Goal: Task Accomplishment & Management: Complete application form

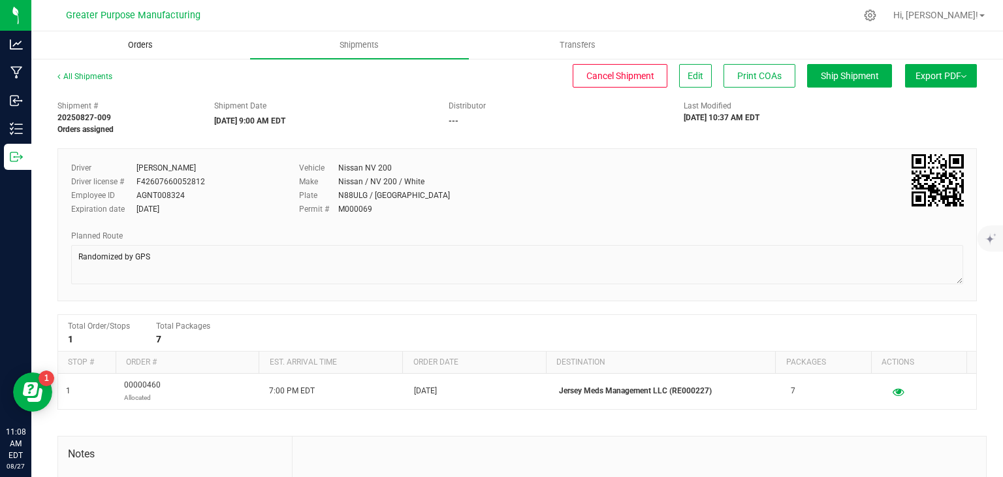
click at [171, 46] on uib-tab-heading "Orders" at bounding box center [140, 45] width 217 height 26
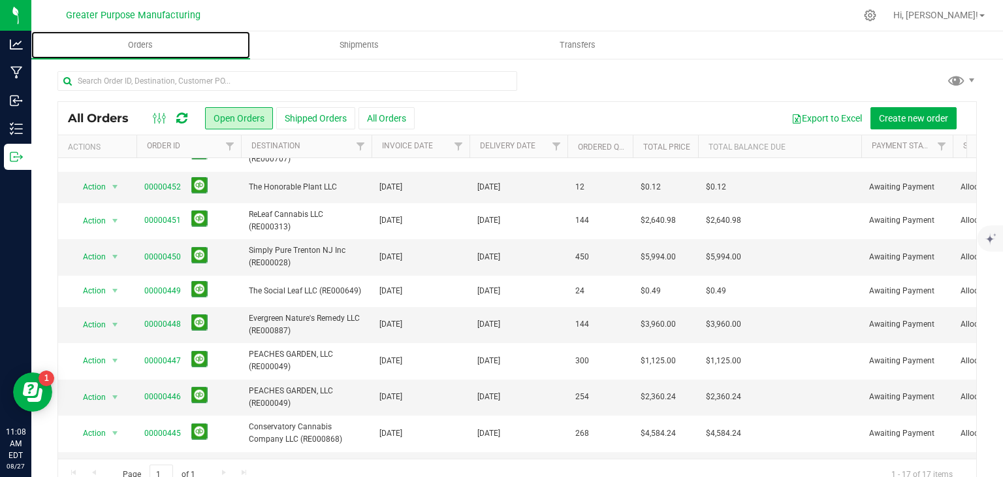
scroll to position [306, 0]
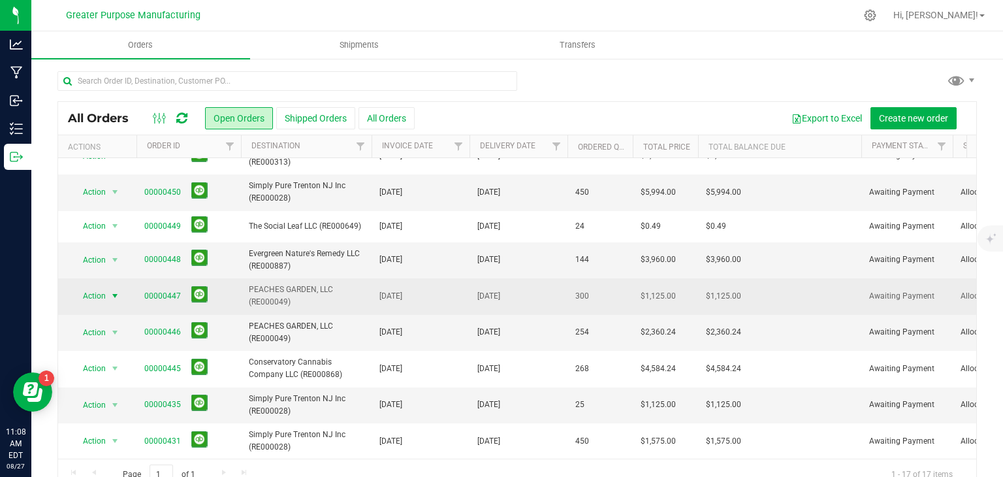
click at [107, 288] on span "select" at bounding box center [115, 296] width 16 height 18
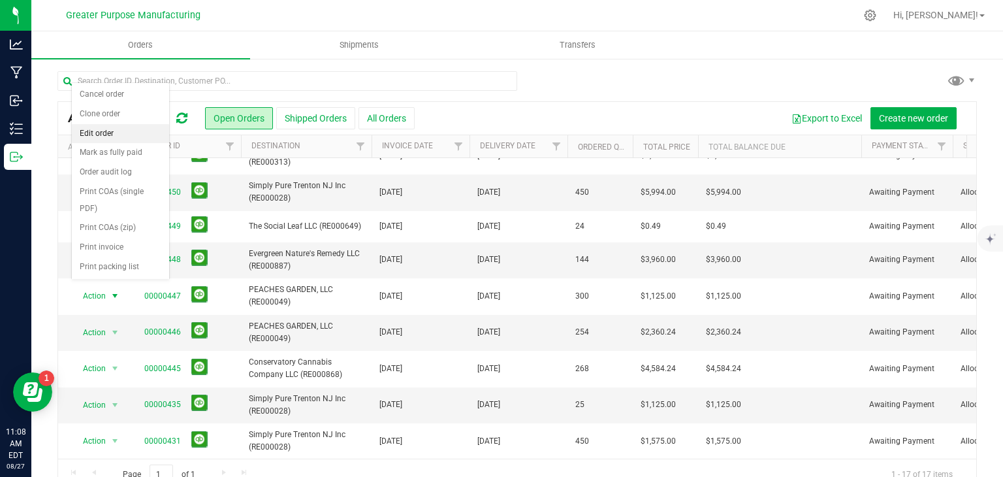
click at [109, 136] on li "Edit order" at bounding box center [120, 134] width 97 height 20
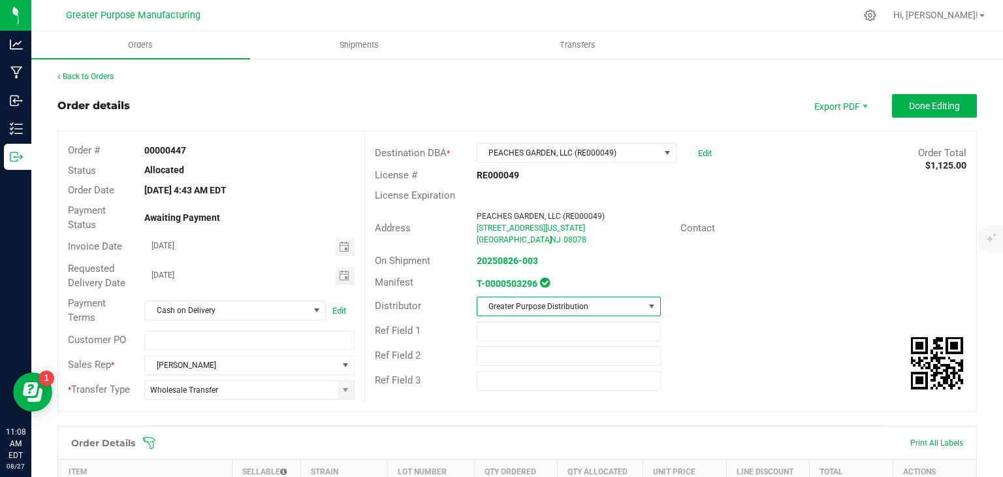
click at [598, 311] on span "Greater Purpose Distribution" at bounding box center [560, 306] width 167 height 18
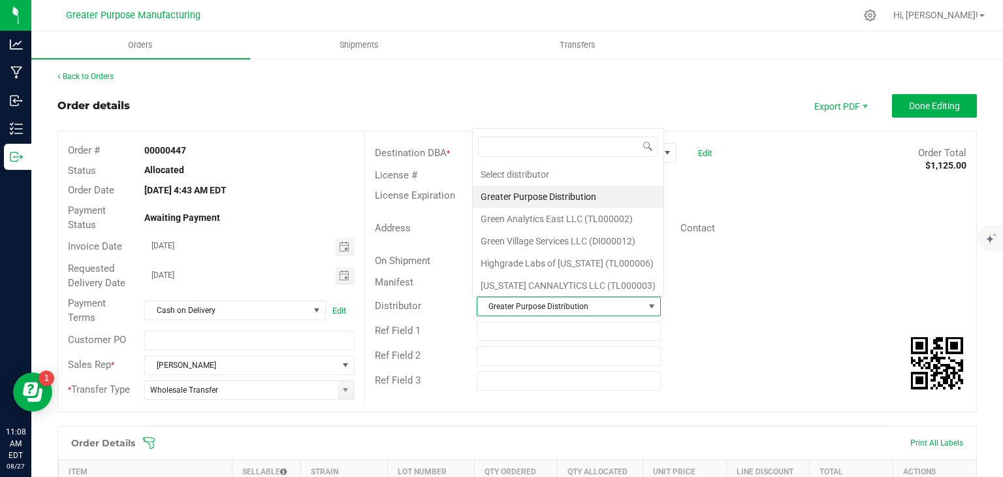
scroll to position [19, 180]
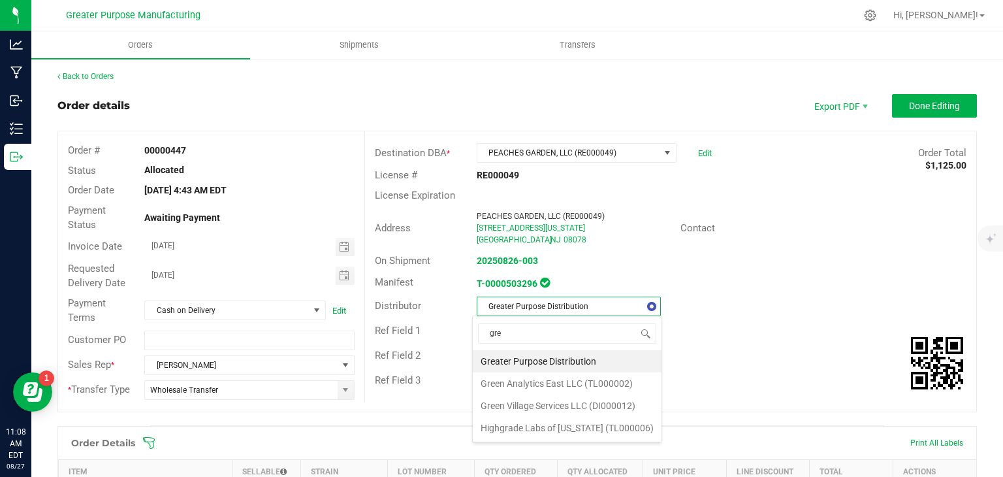
type input "gree"
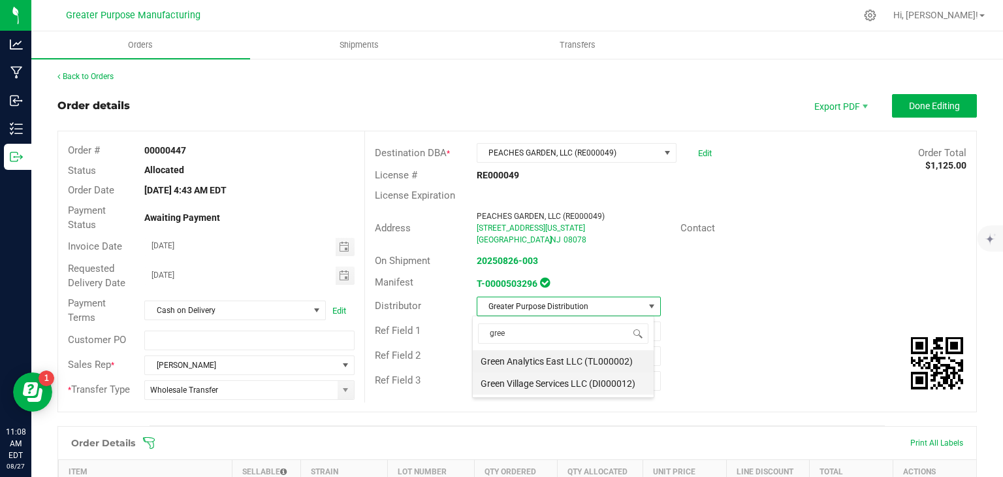
click at [554, 385] on li "Green Village Services LLC (DI000012)" at bounding box center [563, 383] width 181 height 22
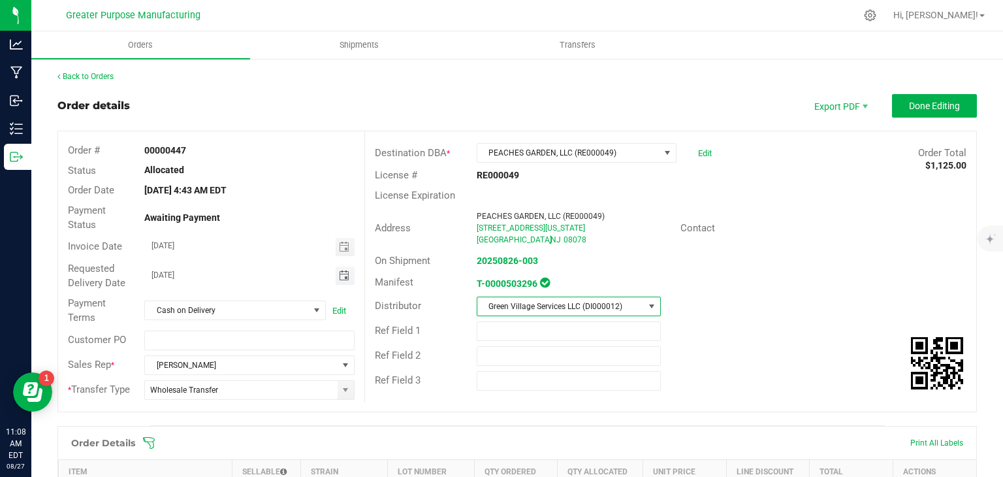
click at [340, 275] on span "Toggle calendar" at bounding box center [344, 275] width 10 height 10
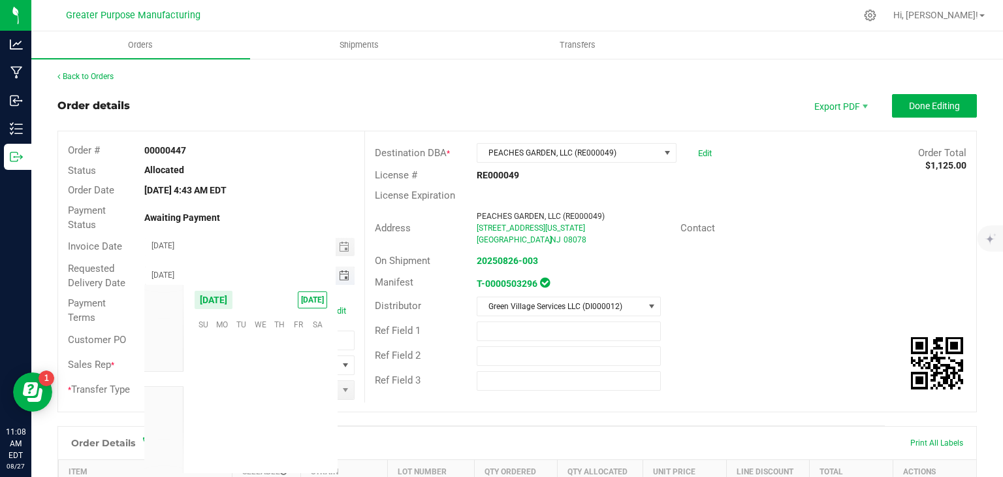
scroll to position [211707, 0]
click at [274, 421] on span "28" at bounding box center [279, 425] width 19 height 20
type input "08/28/2025"
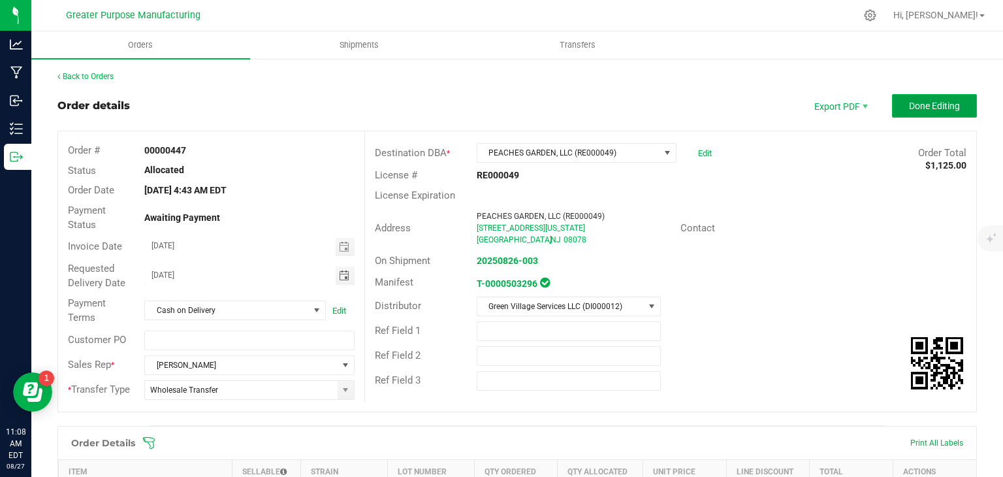
click at [926, 107] on span "Done Editing" at bounding box center [934, 106] width 51 height 10
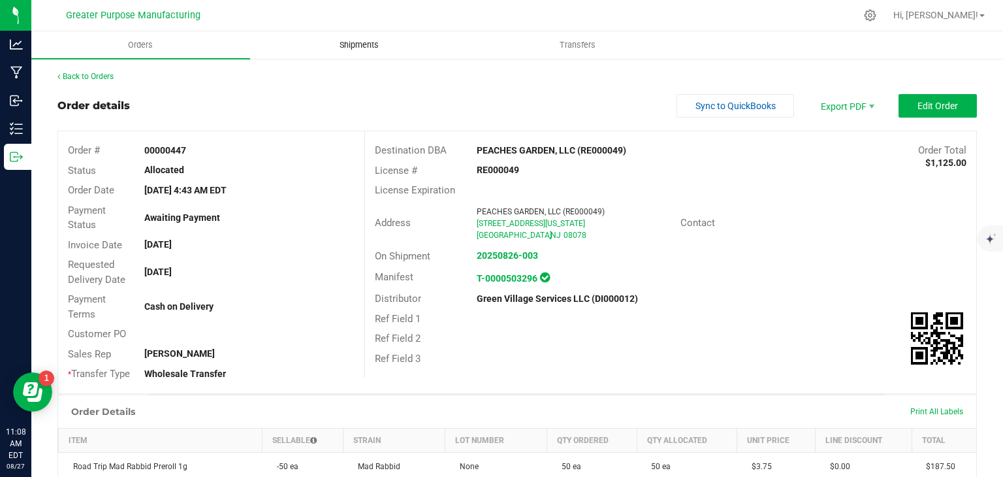
click at [362, 46] on span "Shipments" at bounding box center [359, 45] width 74 height 12
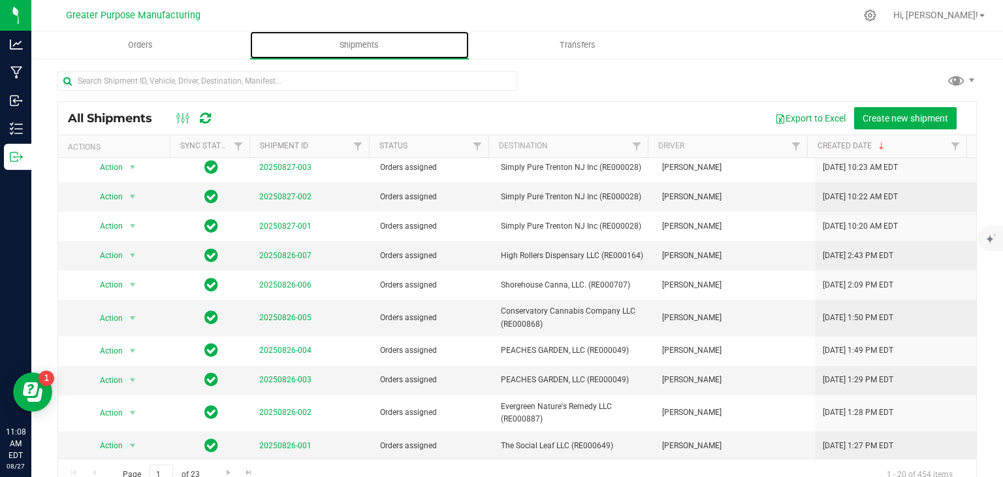
scroll to position [189, 0]
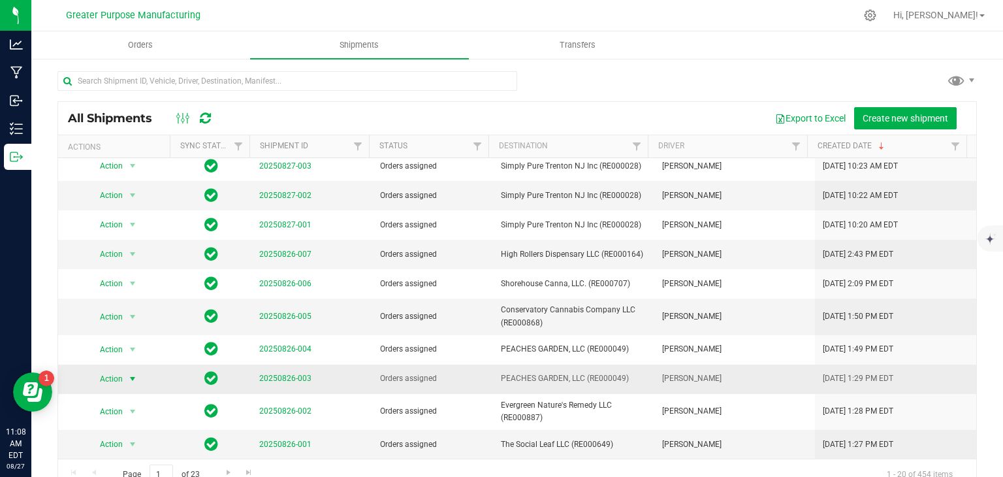
click at [127, 377] on span "select" at bounding box center [132, 379] width 10 height 10
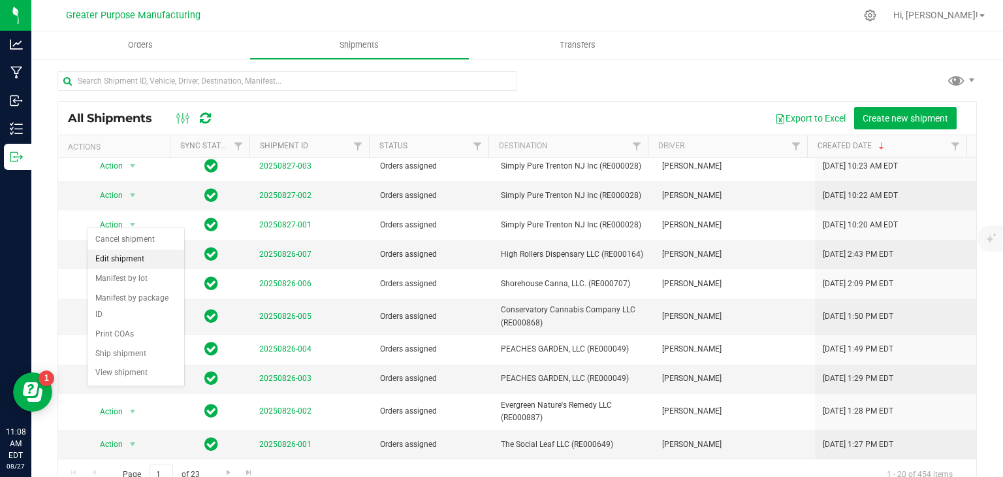
click at [111, 257] on li "Edit shipment" at bounding box center [136, 259] width 97 height 20
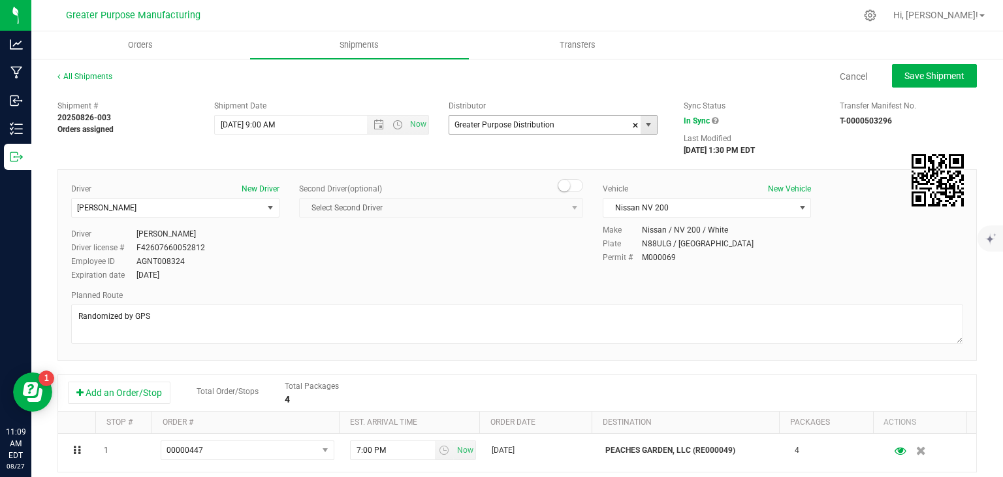
click at [557, 121] on input "Greater Purpose Distribution" at bounding box center [541, 125] width 185 height 18
click at [632, 124] on span at bounding box center [636, 126] width 8 height 20
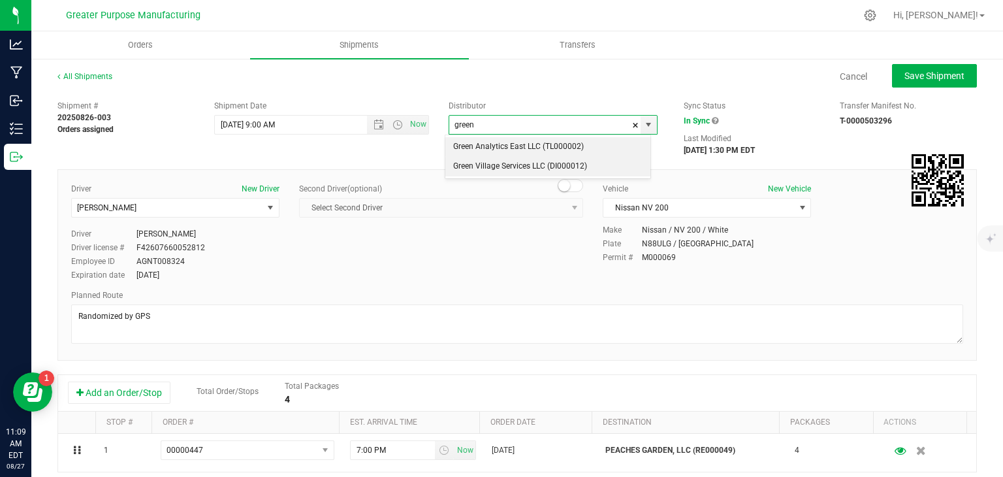
click at [526, 168] on li "Green Village Services LLC (DI000012)" at bounding box center [547, 167] width 205 height 20
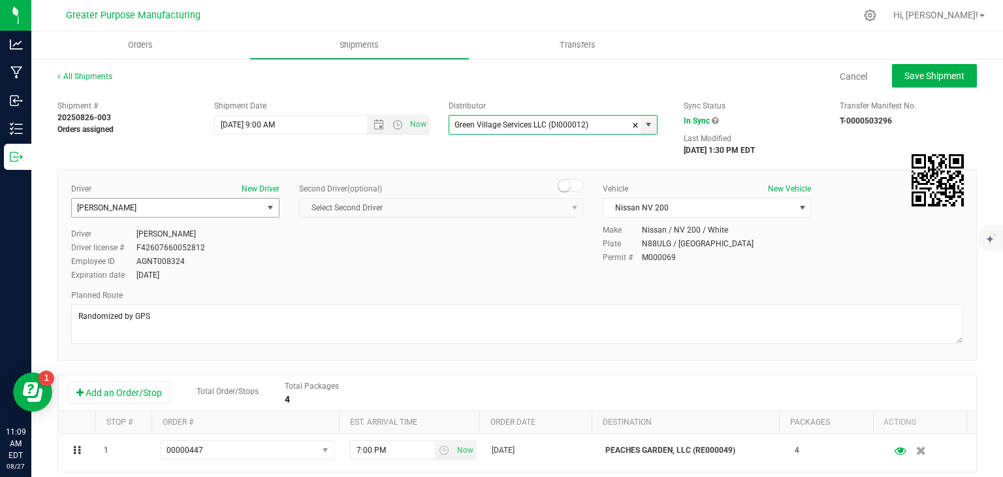
type input "Green Village Services LLC (DI000012)"
click at [256, 210] on span "[PERSON_NAME]" at bounding box center [167, 208] width 191 height 18
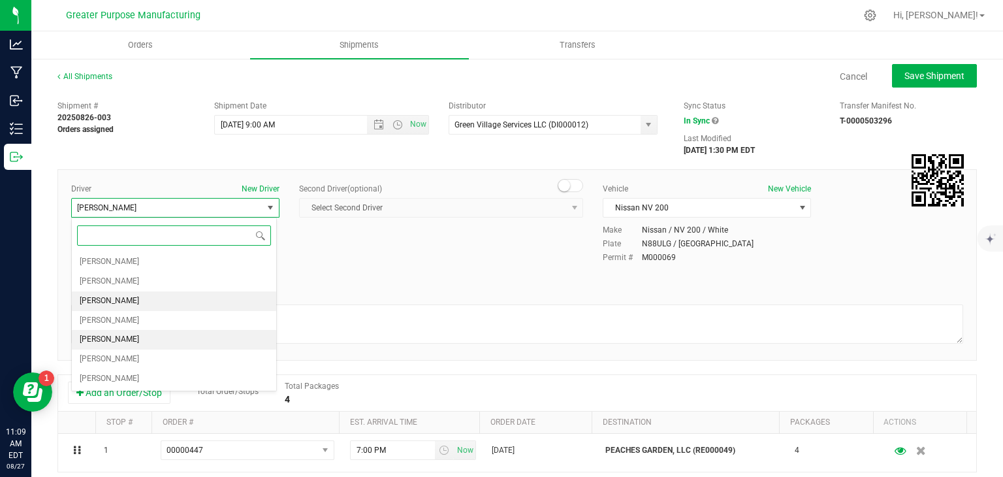
click at [152, 342] on li "[PERSON_NAME]" at bounding box center [174, 340] width 204 height 20
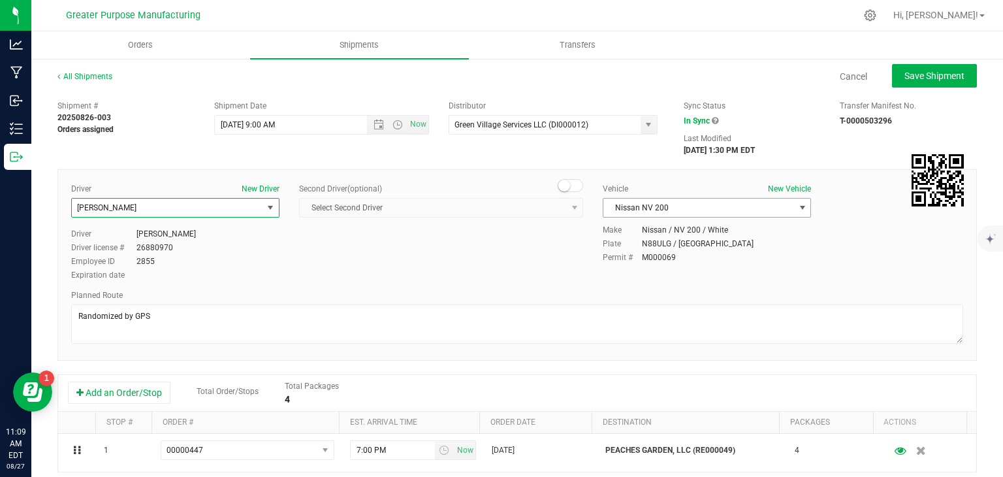
click at [660, 211] on span "Nissan NV 200" at bounding box center [698, 208] width 191 height 18
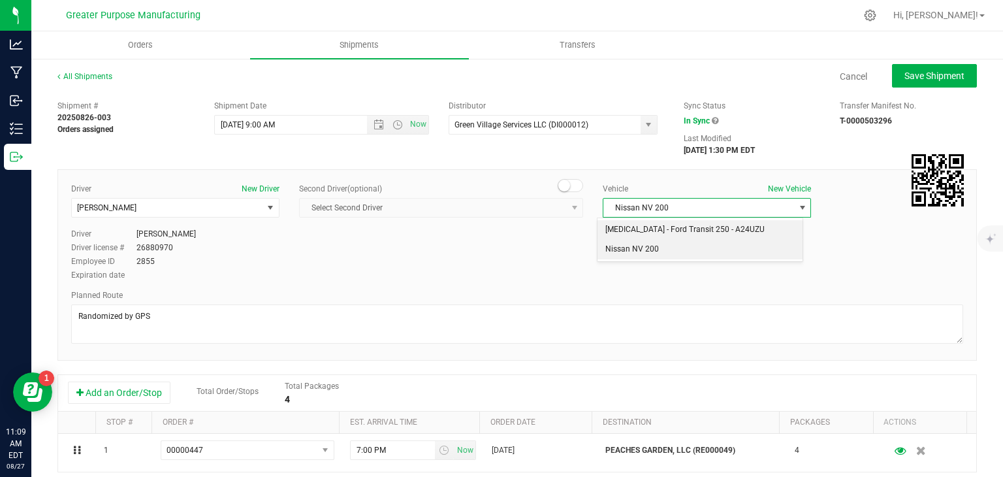
click at [654, 232] on li "[MEDICAL_DATA] - Ford Transit 250 - A24UZU" at bounding box center [700, 230] width 204 height 20
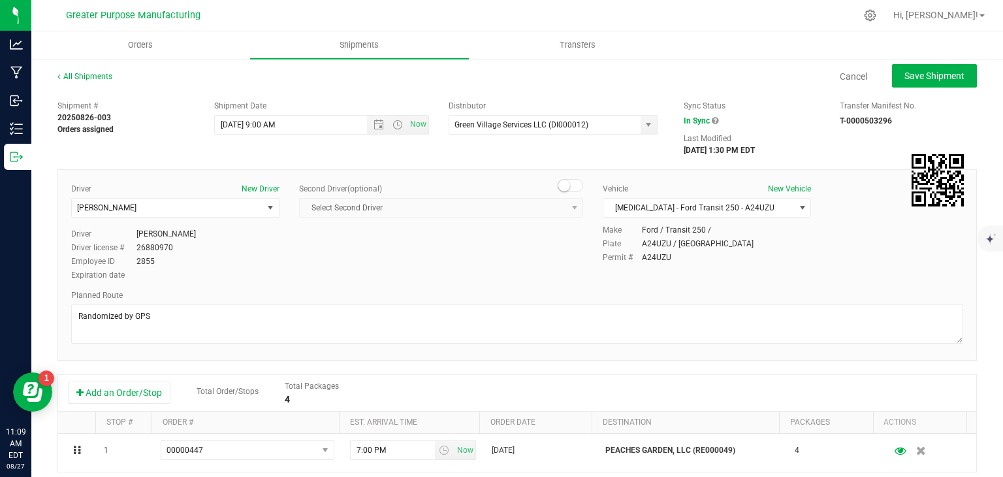
drag, startPoint x: 192, startPoint y: 230, endPoint x: 138, endPoint y: 233, distance: 54.3
click at [138, 233] on div "Driver Jeremy Justice" at bounding box center [175, 234] width 208 height 12
copy div "Jeremy Justice"
drag, startPoint x: 178, startPoint y: 248, endPoint x: 138, endPoint y: 246, distance: 39.9
click at [138, 246] on div "Driver license # 26880970" at bounding box center [175, 248] width 208 height 12
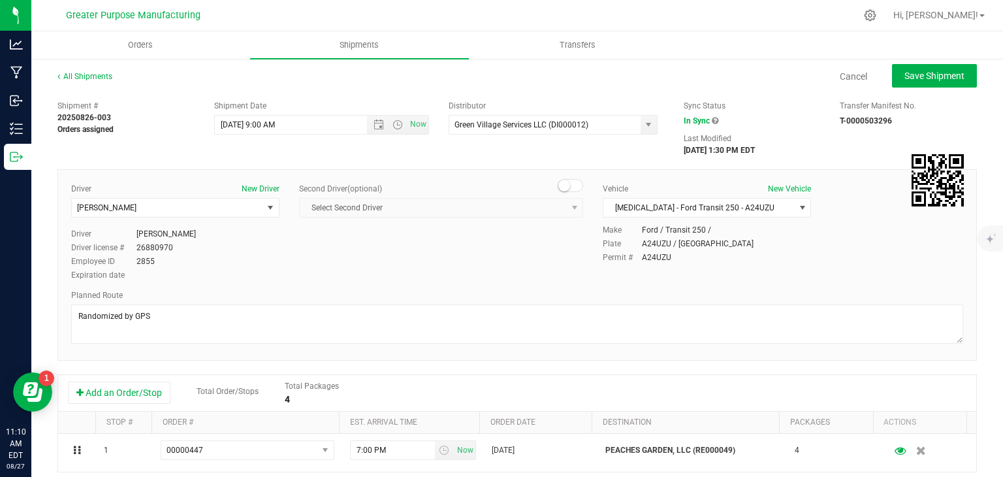
copy div "26880970"
drag, startPoint x: 164, startPoint y: 257, endPoint x: 133, endPoint y: 265, distance: 32.3
click at [133, 265] on div "Employee ID 2855" at bounding box center [175, 261] width 208 height 12
copy div "2855"
click at [170, 46] on span "Orders" at bounding box center [140, 45] width 60 height 12
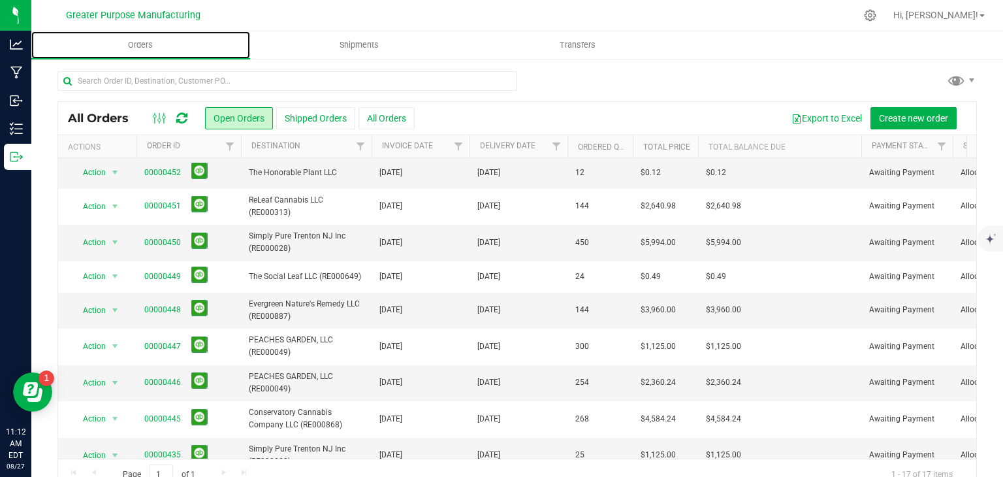
scroll to position [250, 0]
click at [110, 379] on span "select" at bounding box center [115, 382] width 10 height 10
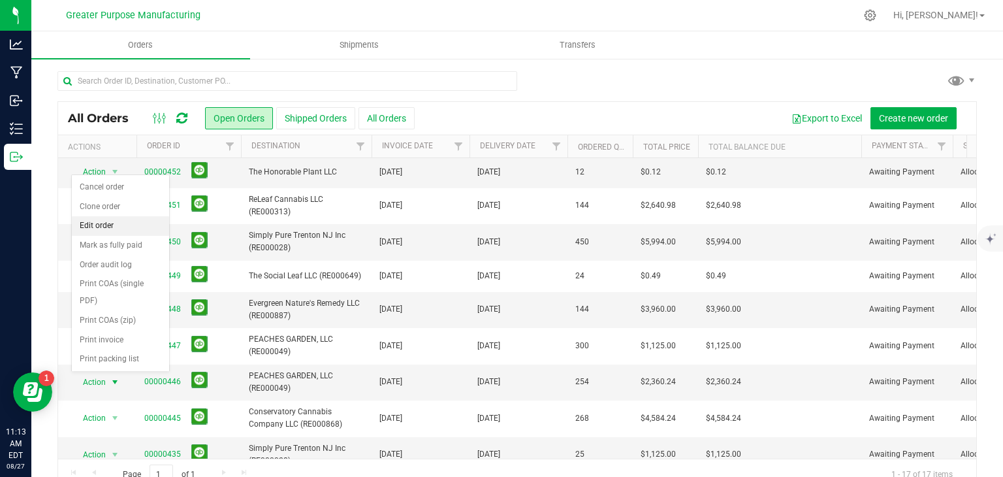
click at [95, 226] on li "Edit order" at bounding box center [120, 226] width 97 height 20
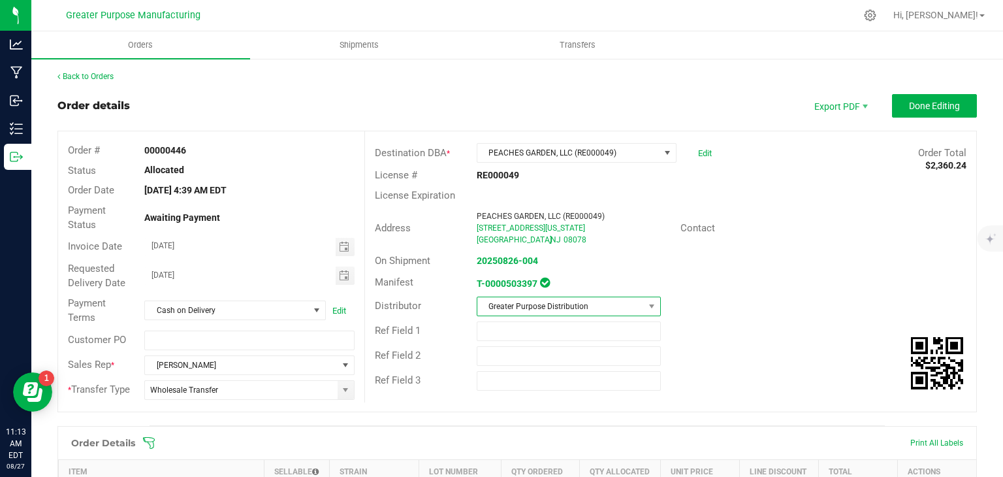
click at [619, 308] on span "Greater Purpose Distribution" at bounding box center [560, 306] width 167 height 18
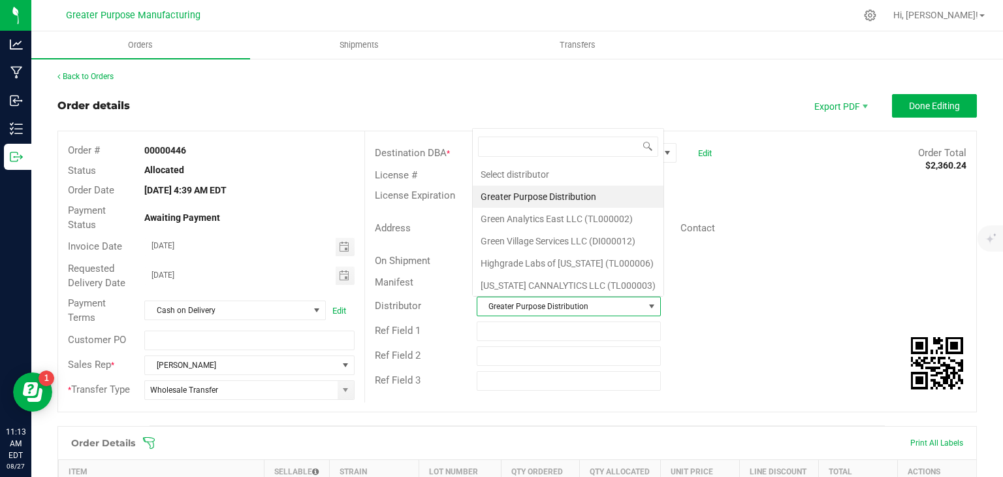
scroll to position [19, 180]
click at [541, 238] on li "Green Village Services LLC (DI000012)" at bounding box center [568, 241] width 191 height 22
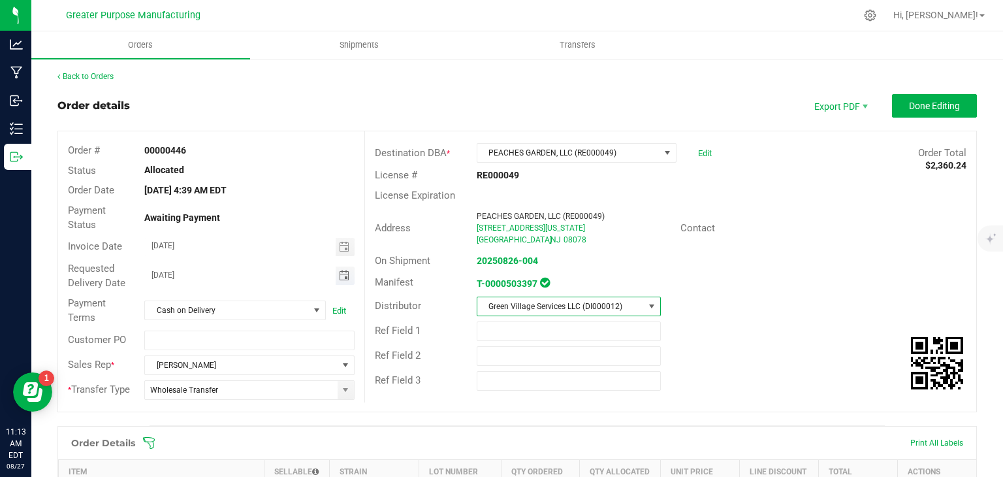
click at [345, 272] on span "Toggle calendar" at bounding box center [344, 275] width 10 height 10
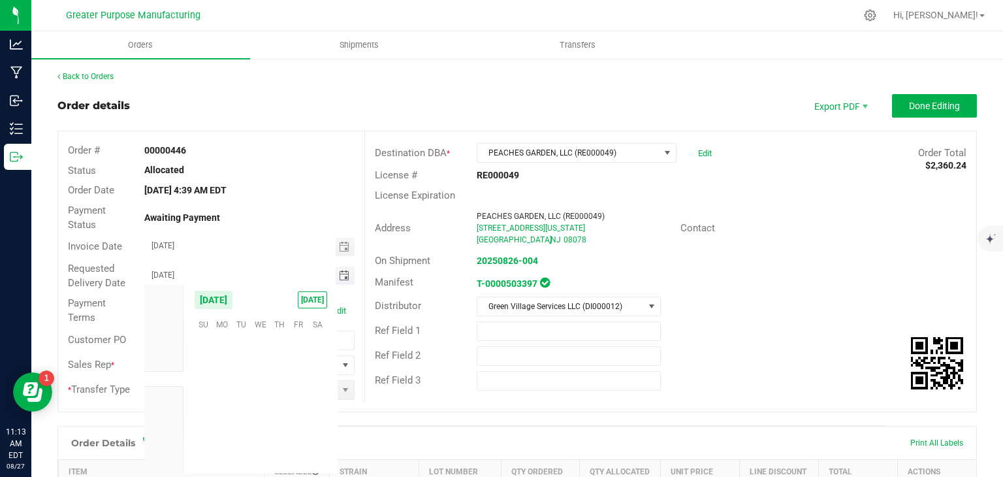
scroll to position [211707, 0]
click at [280, 432] on span "28" at bounding box center [279, 425] width 19 height 20
type input "08/28/2025"
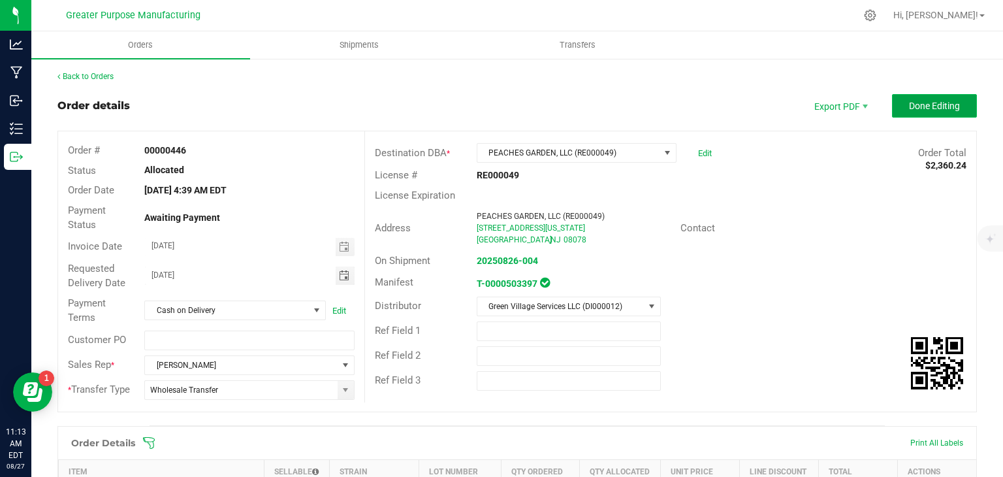
click at [918, 107] on span "Done Editing" at bounding box center [934, 106] width 51 height 10
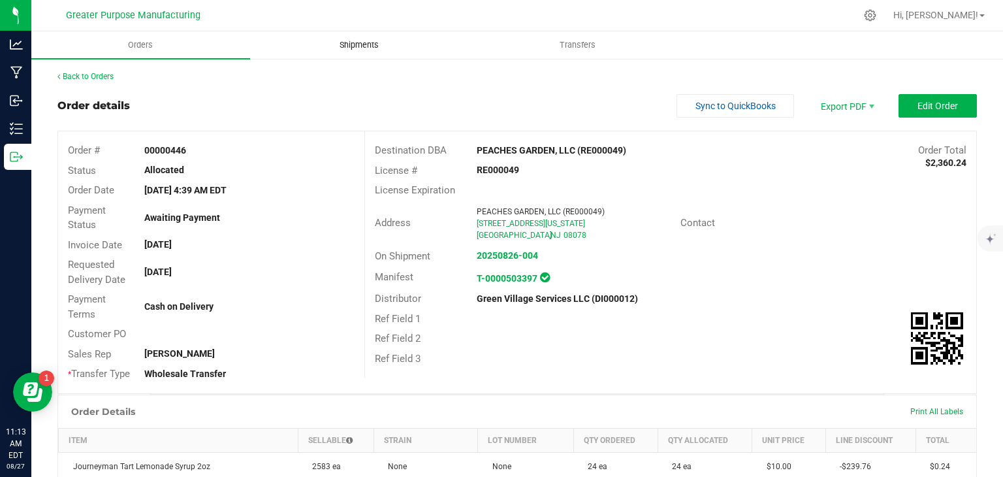
click at [358, 44] on span "Shipments" at bounding box center [359, 45] width 74 height 12
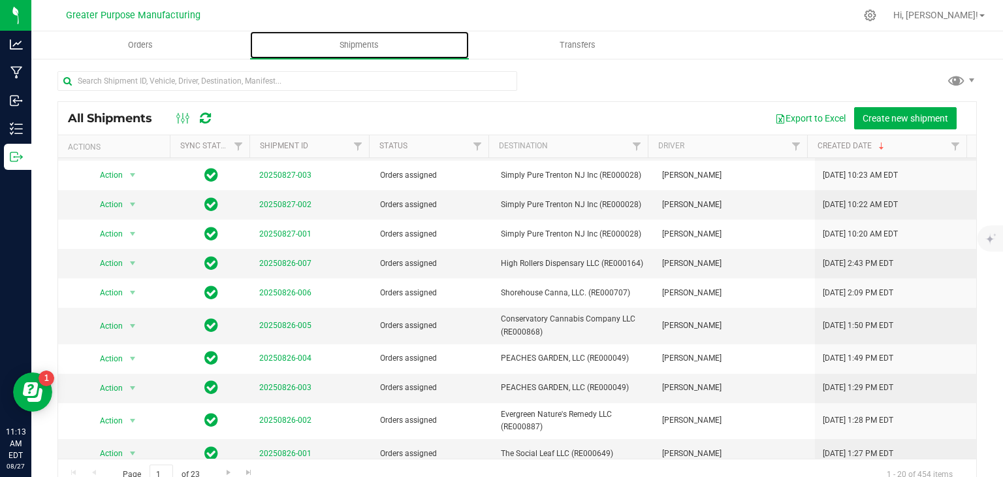
scroll to position [185, 0]
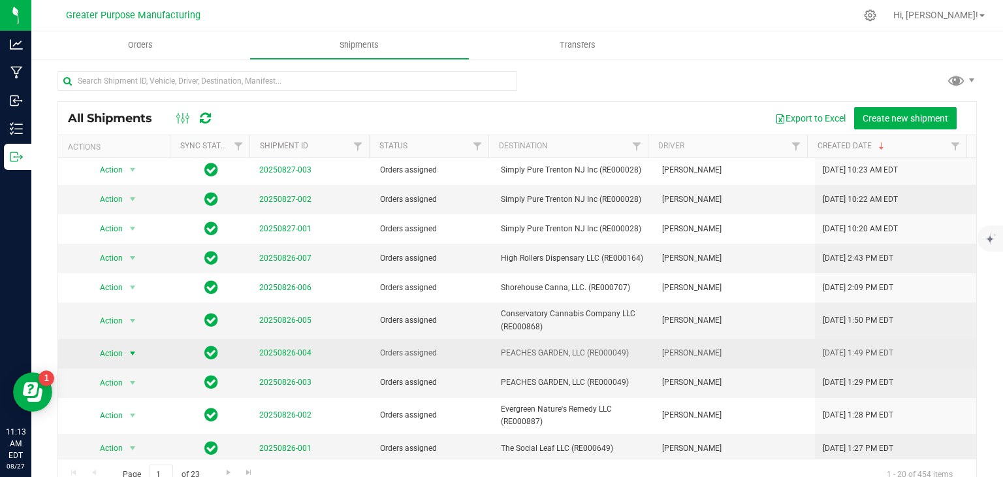
click at [124, 348] on span "select" at bounding box center [132, 353] width 16 height 18
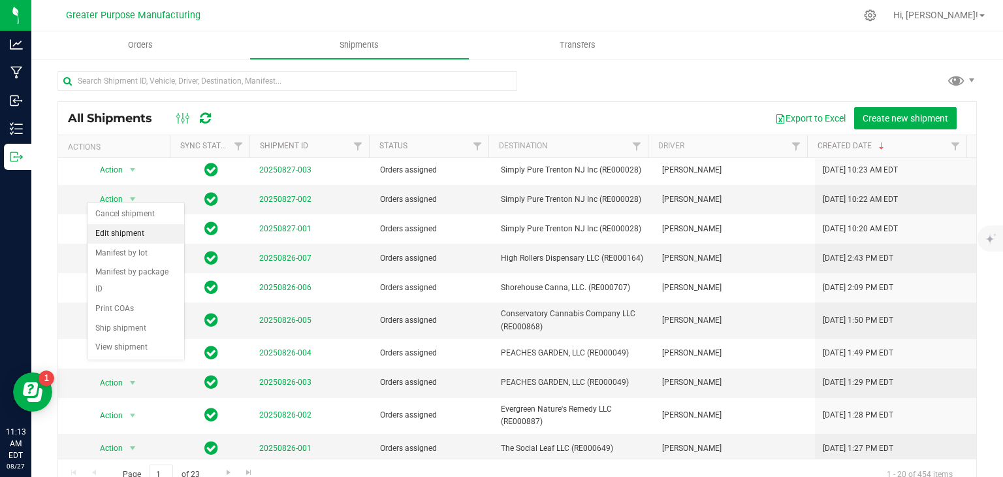
click at [112, 233] on li "Edit shipment" at bounding box center [136, 234] width 97 height 20
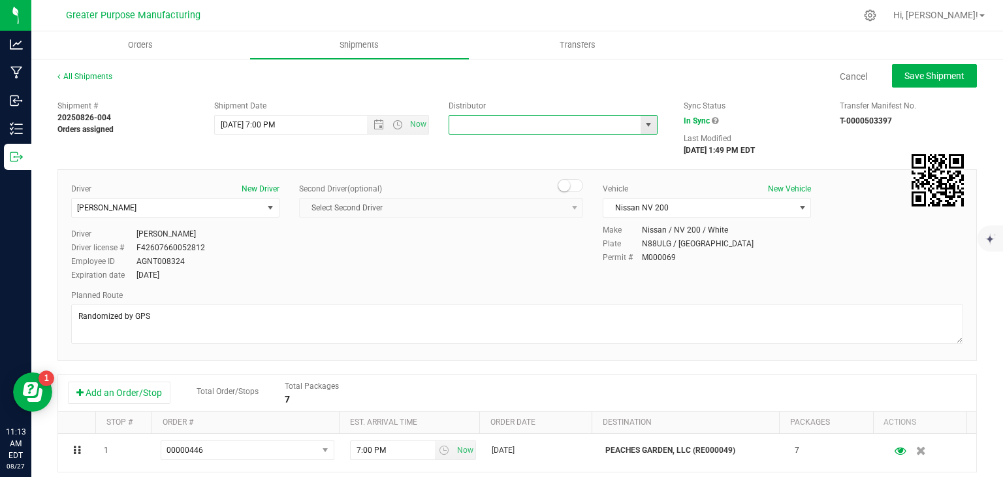
click at [475, 133] on input "text" at bounding box center [541, 125] width 185 height 18
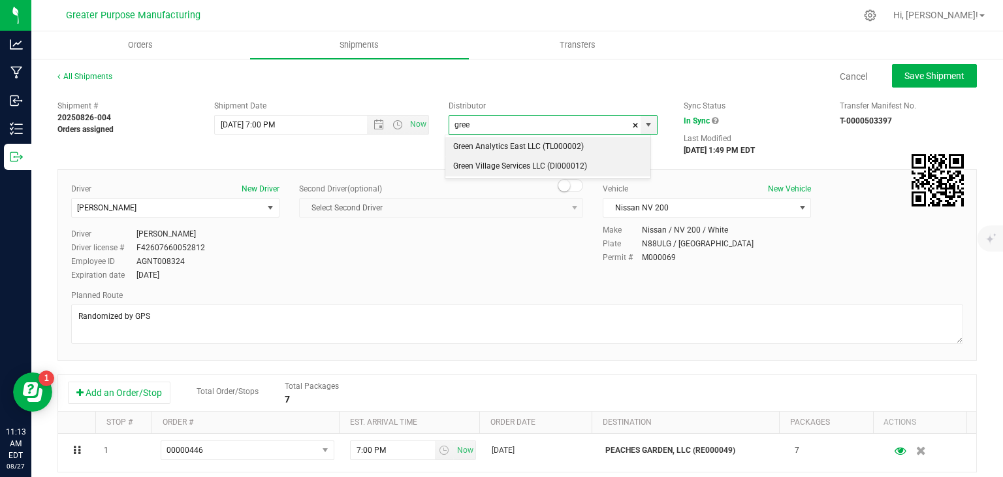
click at [491, 164] on li "Green Village Services LLC (DI000012)" at bounding box center [547, 167] width 205 height 20
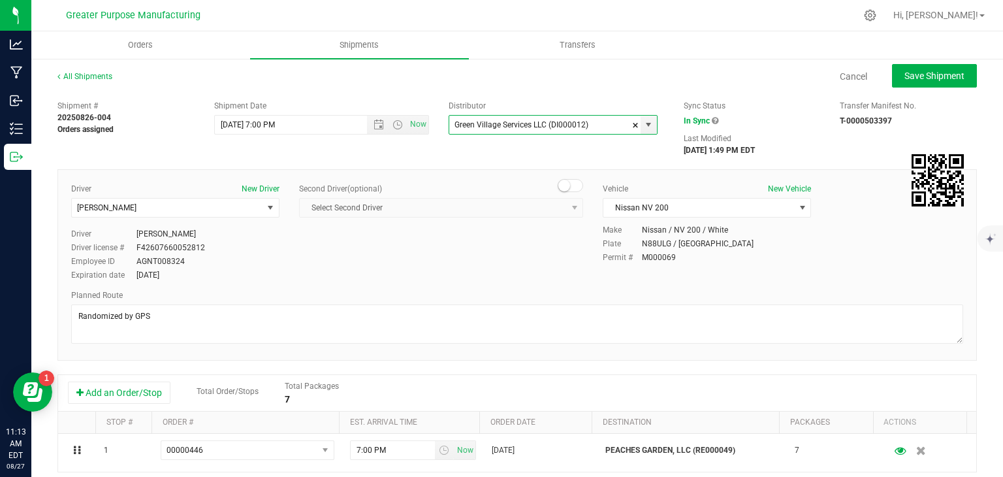
type input "Green Village Services LLC (DI000012)"
click at [176, 217] on div "Driver New Driver Veronica Figueroa Select Driver Gianni Failla Matthew Ferker …" at bounding box center [175, 205] width 208 height 45
click at [180, 210] on span "[PERSON_NAME]" at bounding box center [167, 208] width 191 height 18
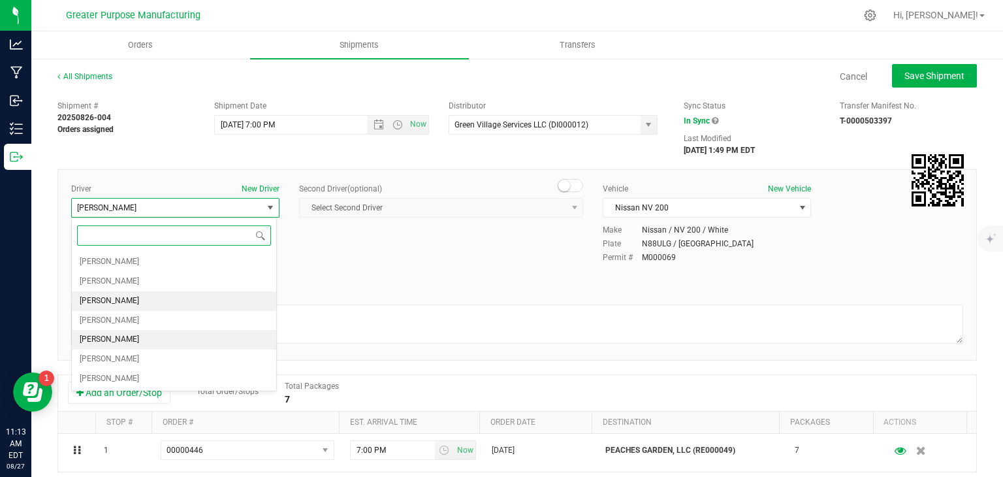
click at [136, 342] on li "[PERSON_NAME]" at bounding box center [174, 340] width 204 height 20
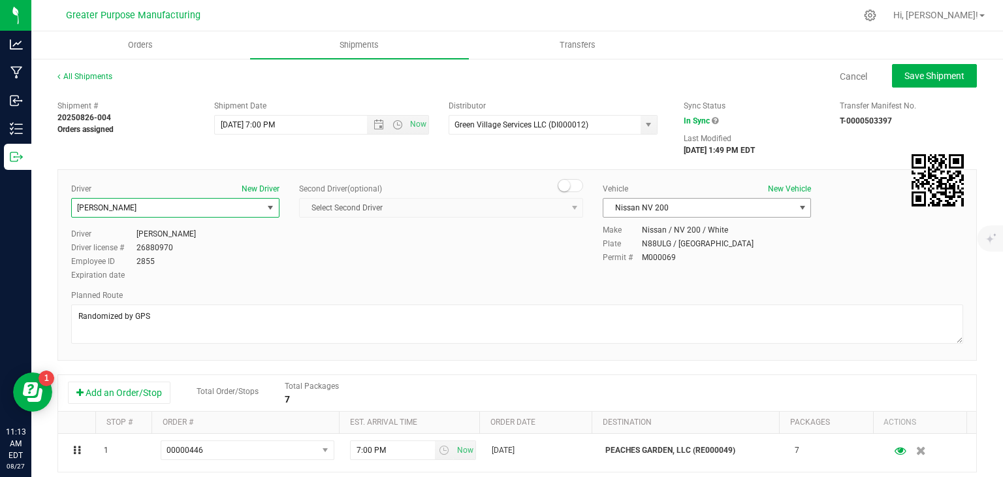
click at [667, 209] on span "Nissan NV 200" at bounding box center [698, 208] width 191 height 18
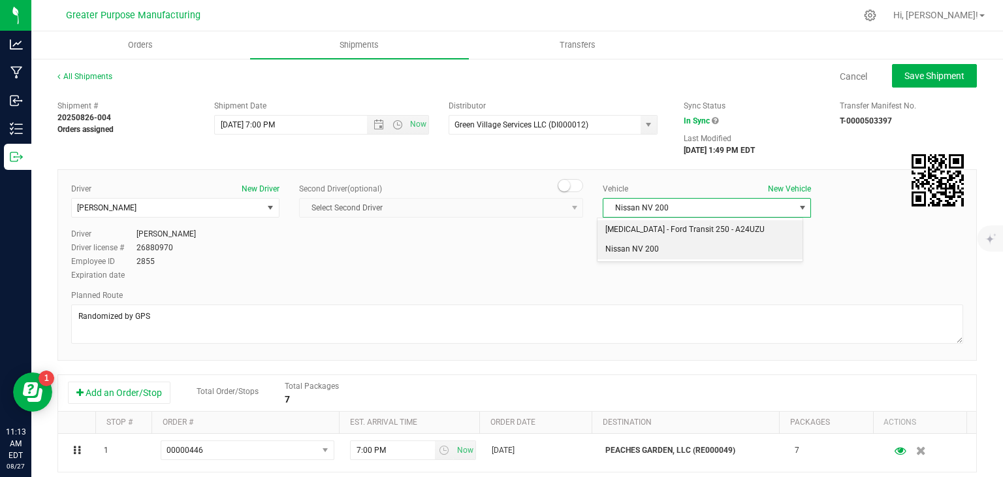
click at [657, 231] on li "[MEDICAL_DATA] - Ford Transit 250 - A24UZU" at bounding box center [700, 230] width 204 height 20
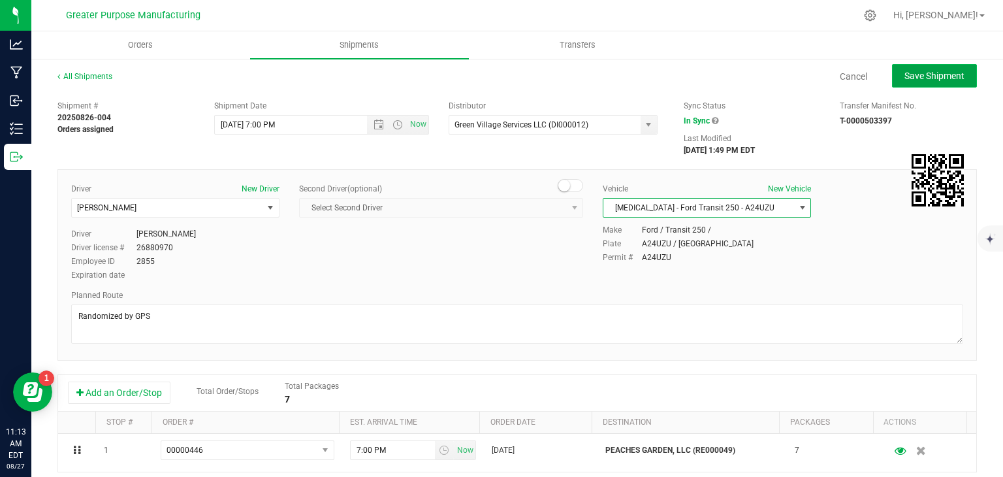
click at [914, 75] on span "Save Shipment" at bounding box center [935, 76] width 60 height 10
type input "8/27/2025 11:00 PM"
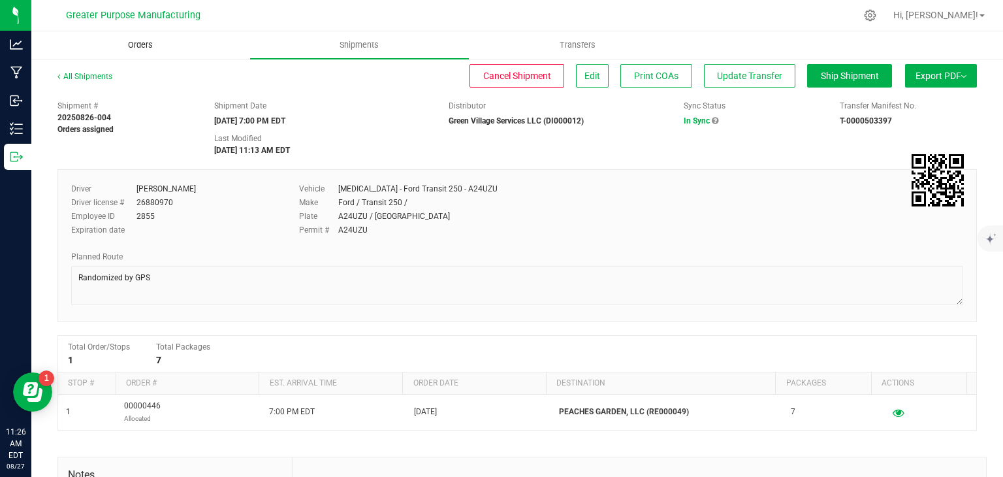
click at [136, 51] on uib-tab-heading "Orders" at bounding box center [140, 45] width 217 height 26
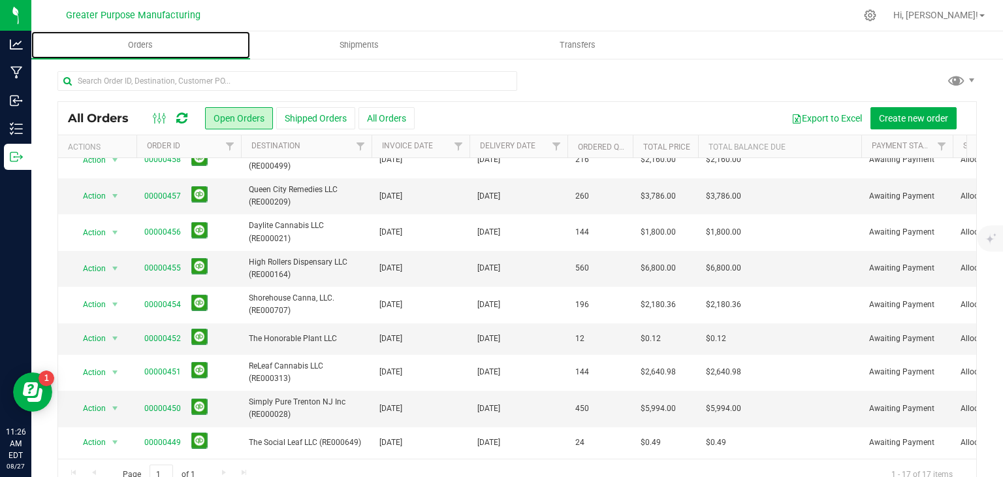
scroll to position [104, 0]
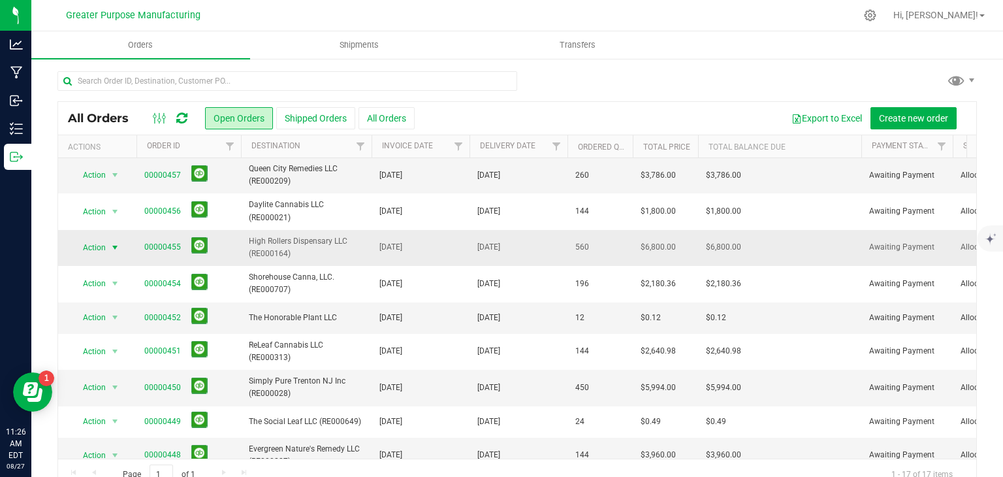
click at [108, 244] on span "select" at bounding box center [115, 247] width 16 height 18
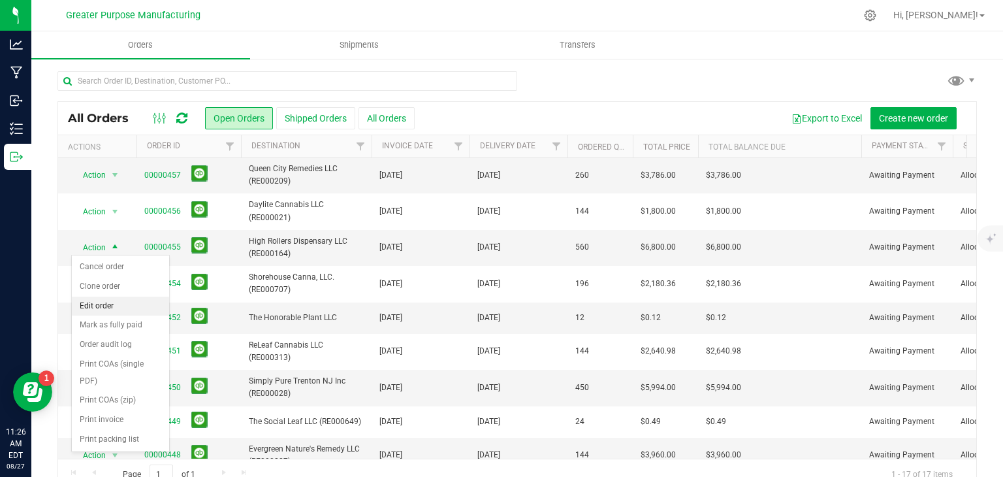
click at [106, 307] on li "Edit order" at bounding box center [120, 307] width 97 height 20
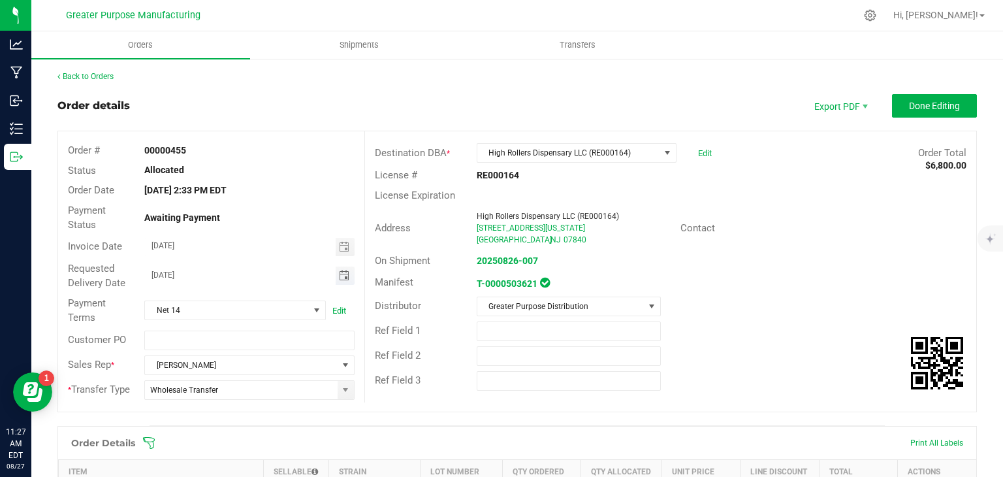
click at [339, 272] on span "Toggle calendar" at bounding box center [344, 275] width 10 height 10
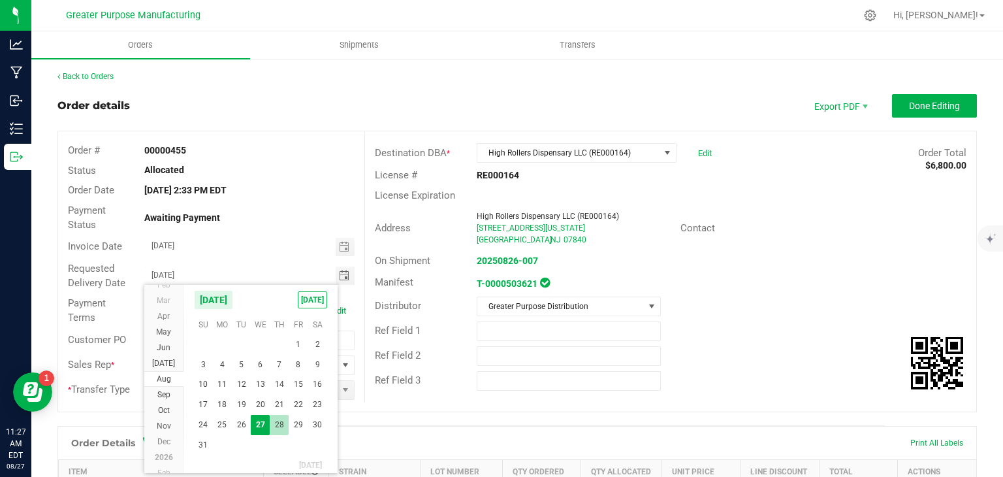
click at [277, 415] on span "28" at bounding box center [279, 425] width 19 height 20
type input "08/28/2025"
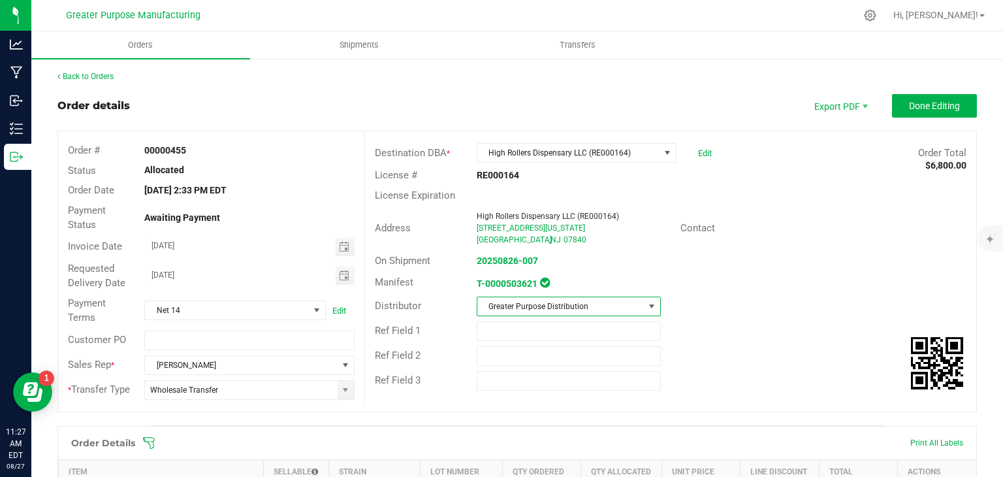
click at [530, 308] on span "Greater Purpose Distribution" at bounding box center [560, 306] width 167 height 18
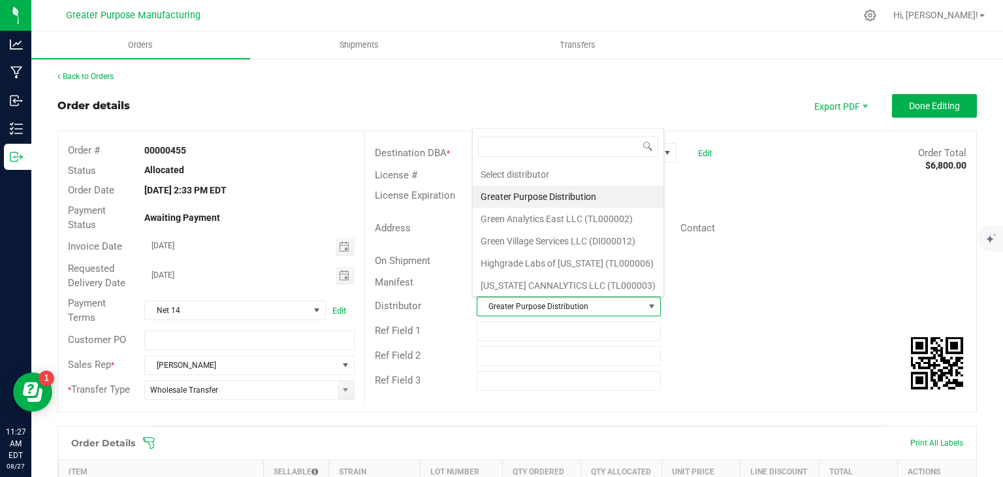
scroll to position [19, 180]
click at [536, 236] on li "Green Village Services LLC (DI000012)" at bounding box center [568, 241] width 191 height 22
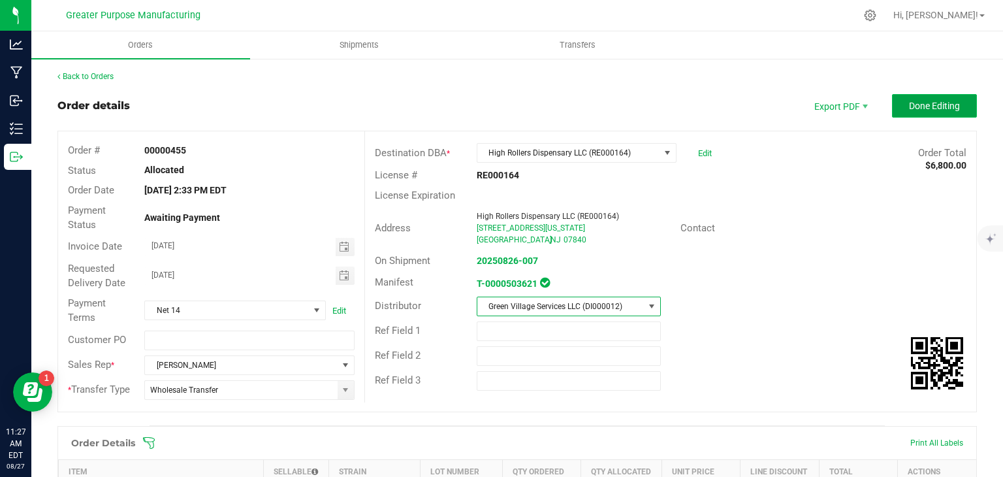
click at [932, 108] on span "Done Editing" at bounding box center [934, 106] width 51 height 10
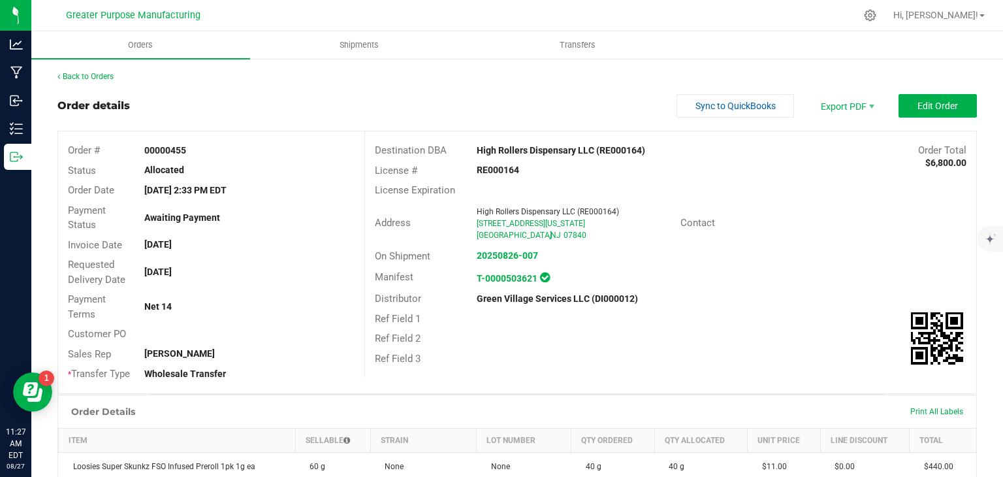
click at [88, 78] on link "Back to Orders" at bounding box center [85, 76] width 56 height 9
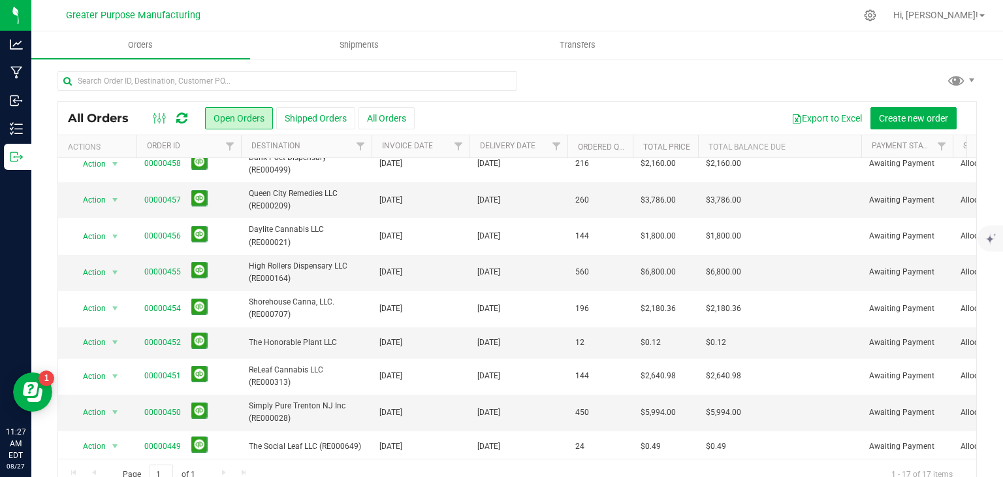
scroll to position [85, 0]
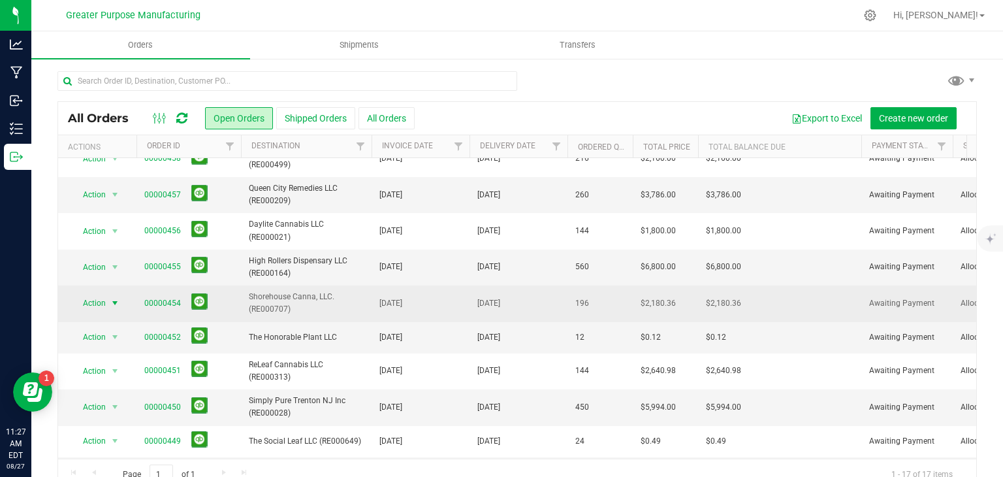
click at [115, 301] on span "select" at bounding box center [115, 303] width 10 height 10
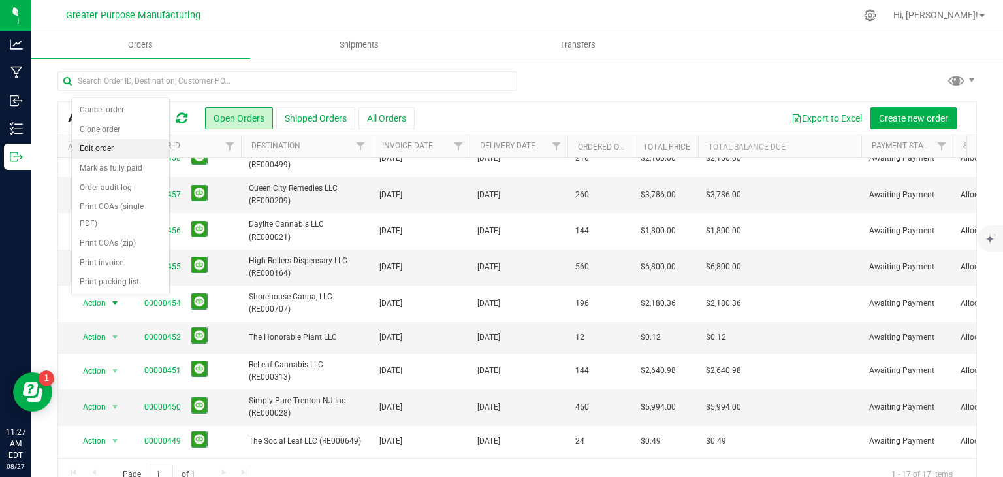
click at [95, 152] on li "Edit order" at bounding box center [120, 149] width 97 height 20
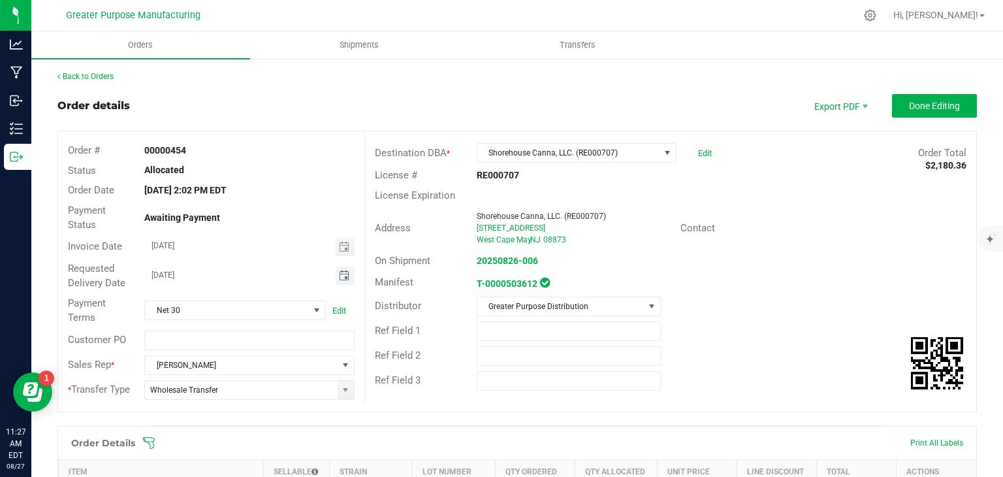
click at [339, 272] on span "Toggle calendar" at bounding box center [344, 275] width 10 height 10
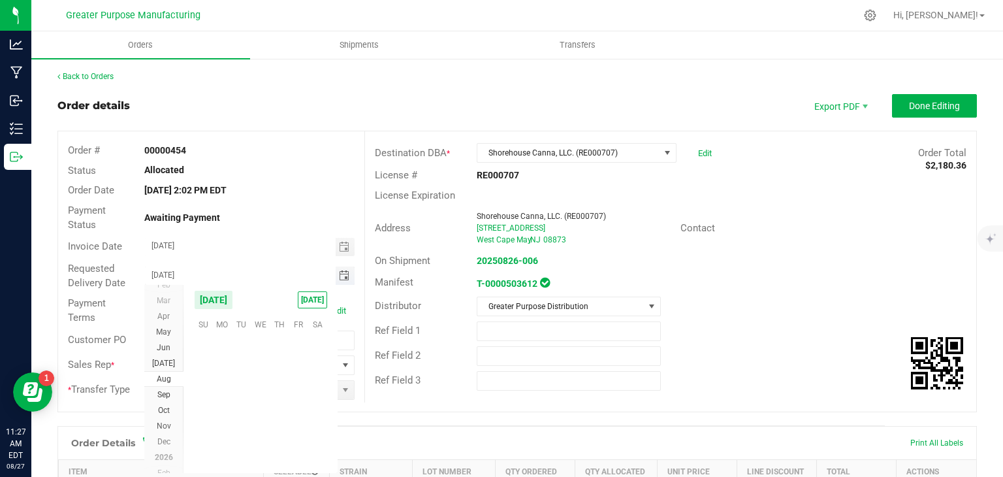
scroll to position [211707, 0]
click at [260, 443] on td at bounding box center [260, 445] width 19 height 20
click at [165, 389] on li "Sep" at bounding box center [163, 395] width 39 height 16
click at [261, 345] on span "3" at bounding box center [260, 343] width 19 height 20
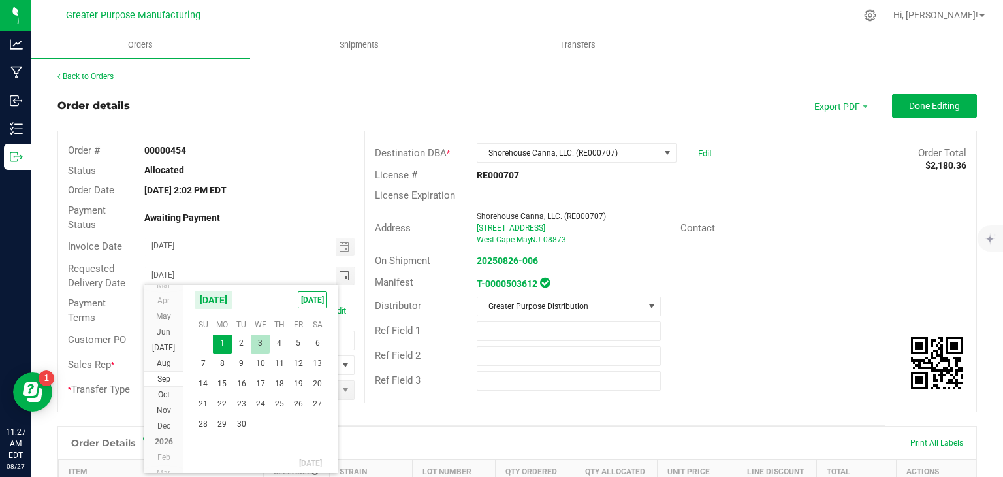
type input "09/03/2025"
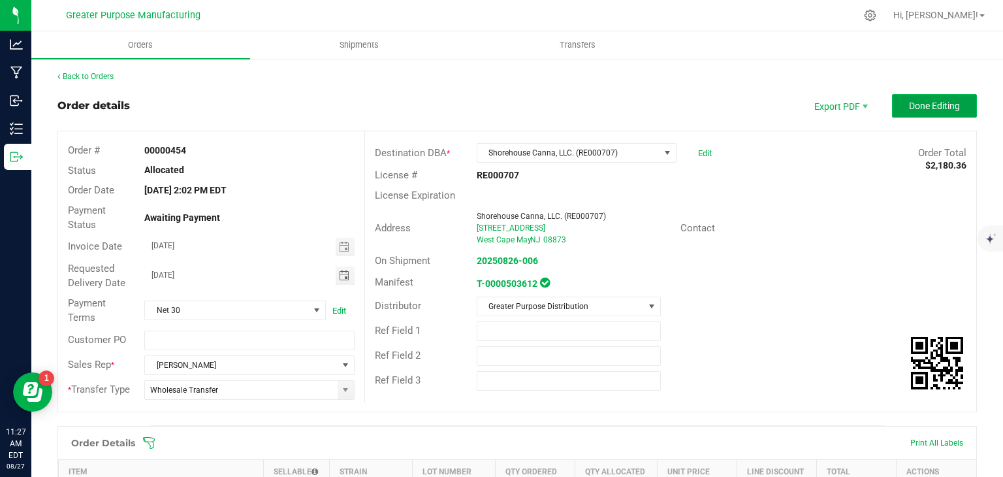
click at [929, 105] on span "Done Editing" at bounding box center [934, 106] width 51 height 10
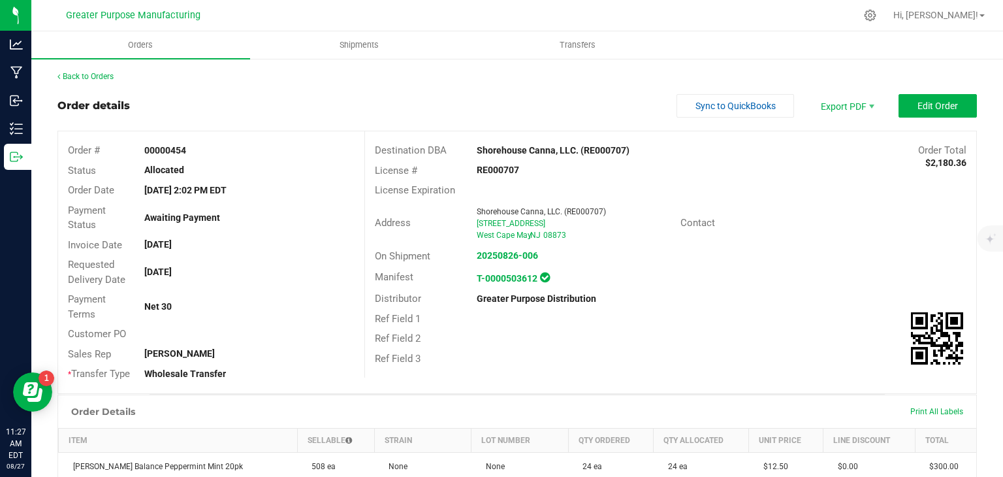
click at [116, 74] on div "Back to Orders" at bounding box center [517, 77] width 920 height 12
click at [108, 74] on link "Back to Orders" at bounding box center [85, 76] width 56 height 9
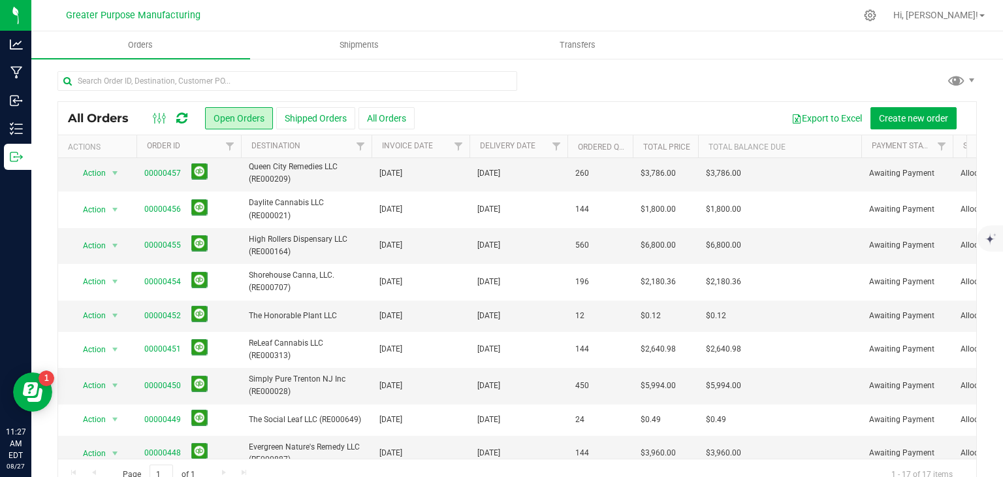
scroll to position [188, 0]
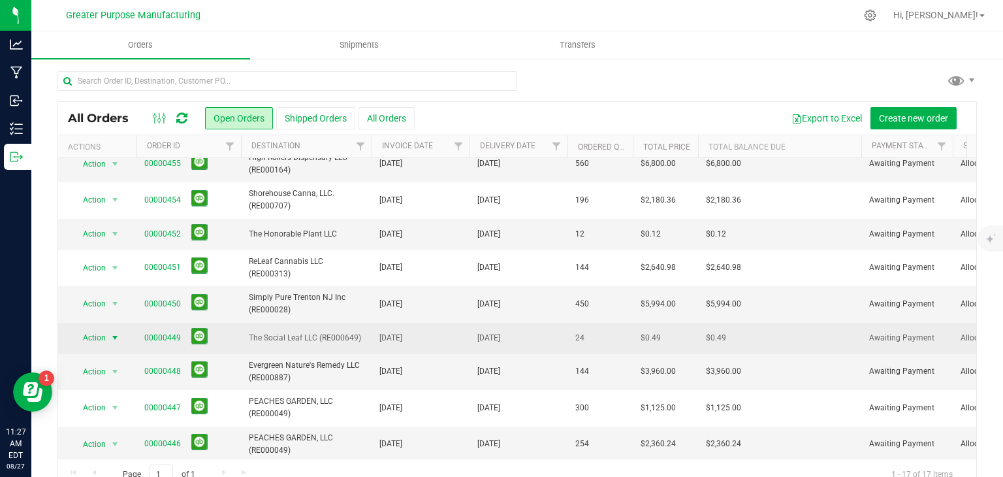
click at [114, 332] on span "select" at bounding box center [115, 337] width 10 height 10
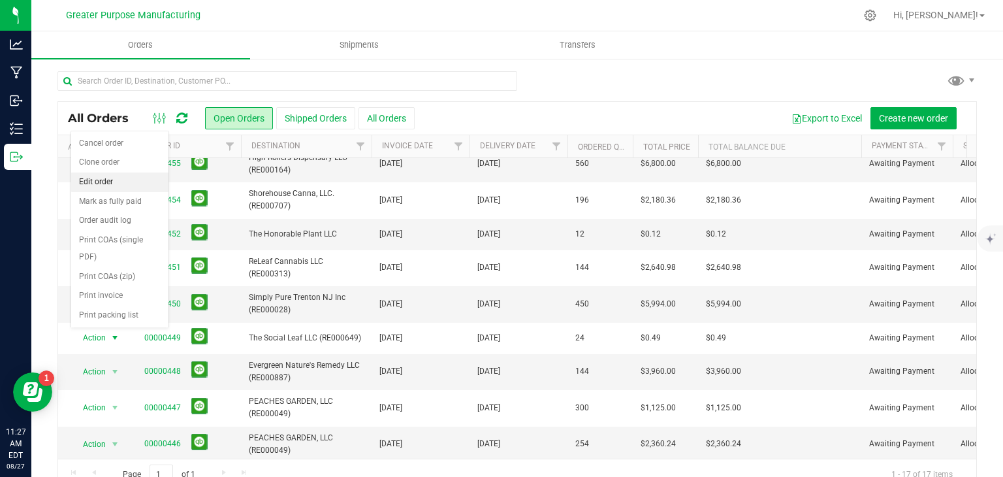
click at [90, 183] on li "Edit order" at bounding box center [119, 182] width 97 height 20
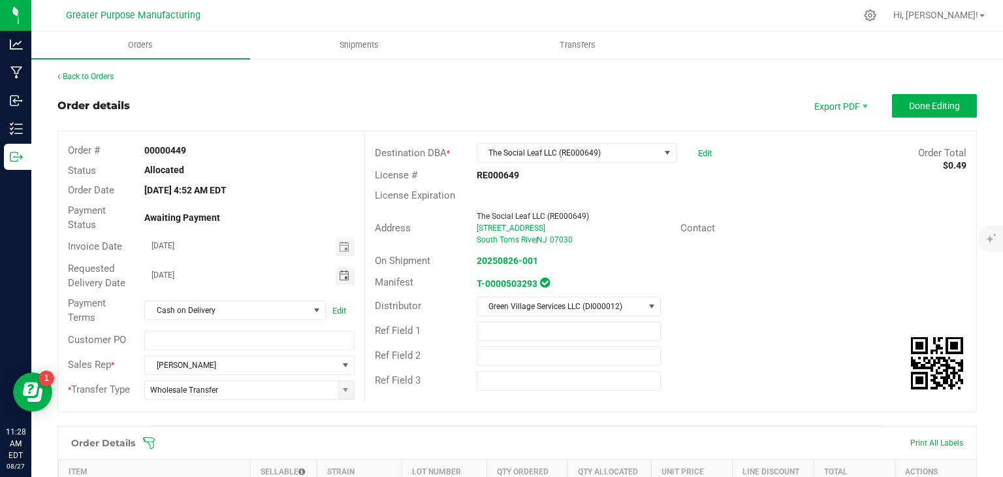
click at [339, 273] on span "Toggle calendar" at bounding box center [344, 275] width 10 height 10
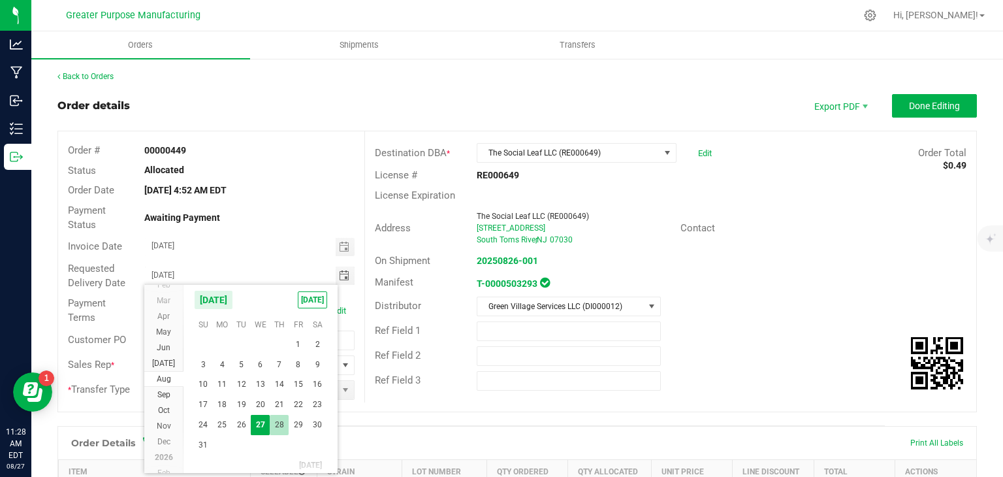
click at [274, 423] on span "28" at bounding box center [279, 425] width 19 height 20
type input "08/28/2025"
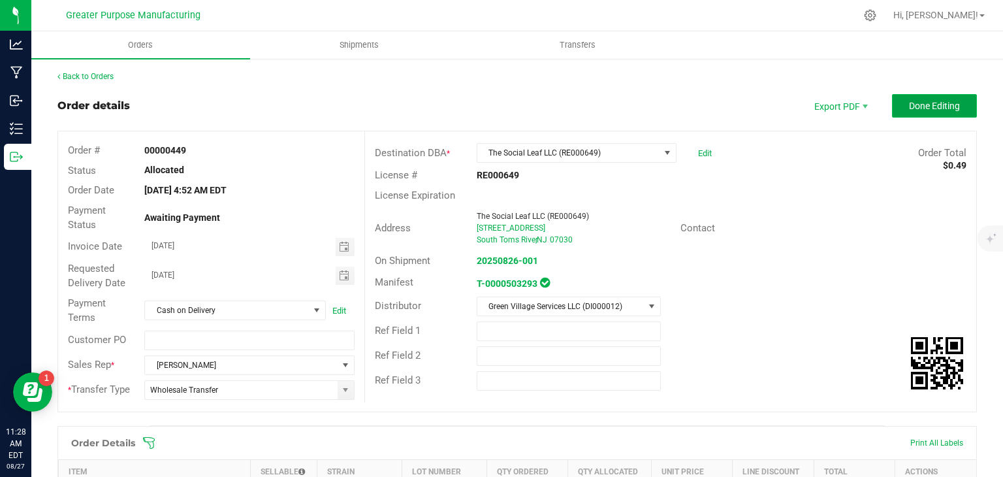
click at [924, 104] on span "Done Editing" at bounding box center [934, 106] width 51 height 10
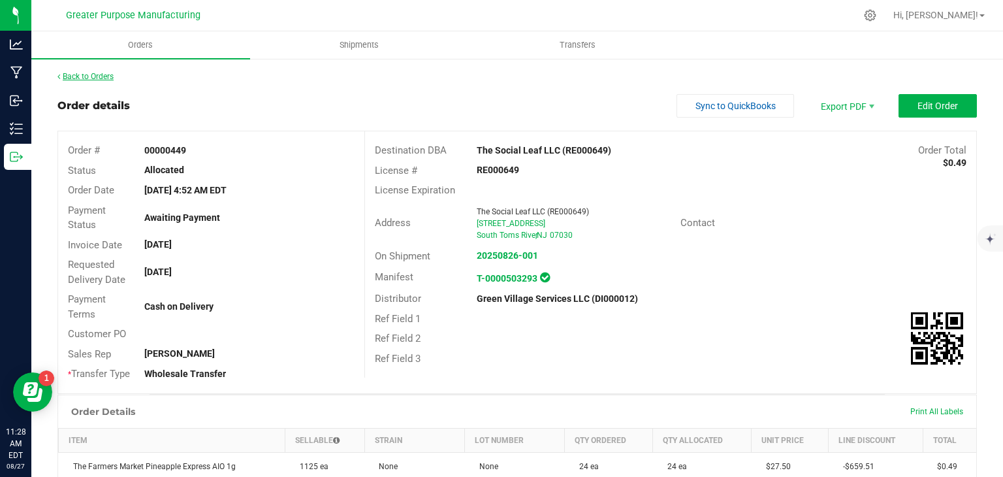
click at [75, 76] on link "Back to Orders" at bounding box center [85, 76] width 56 height 9
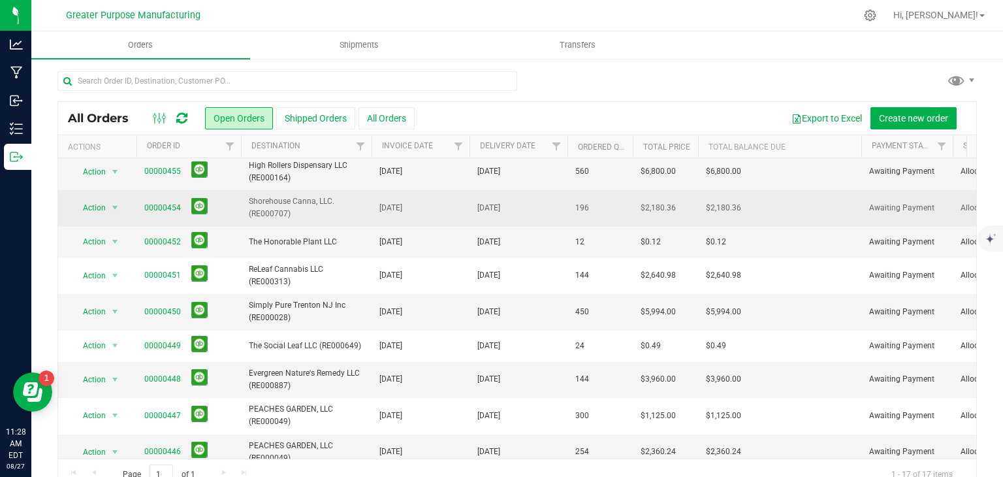
scroll to position [180, 0]
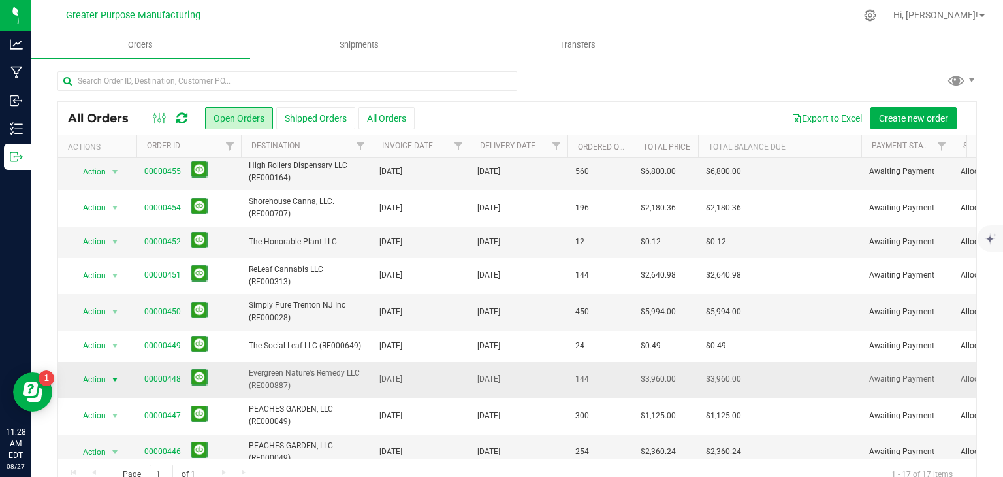
click at [114, 374] on span "select" at bounding box center [115, 379] width 10 height 10
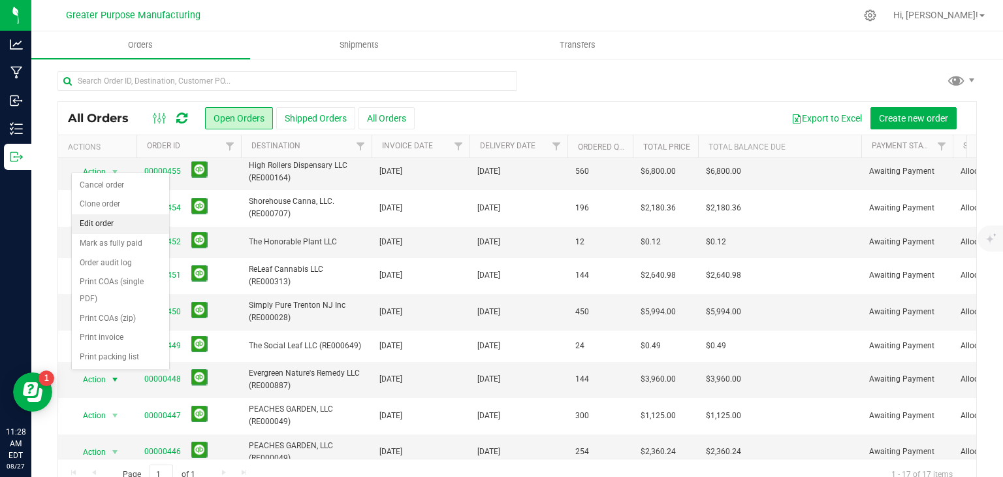
click at [109, 222] on li "Edit order" at bounding box center [120, 224] width 97 height 20
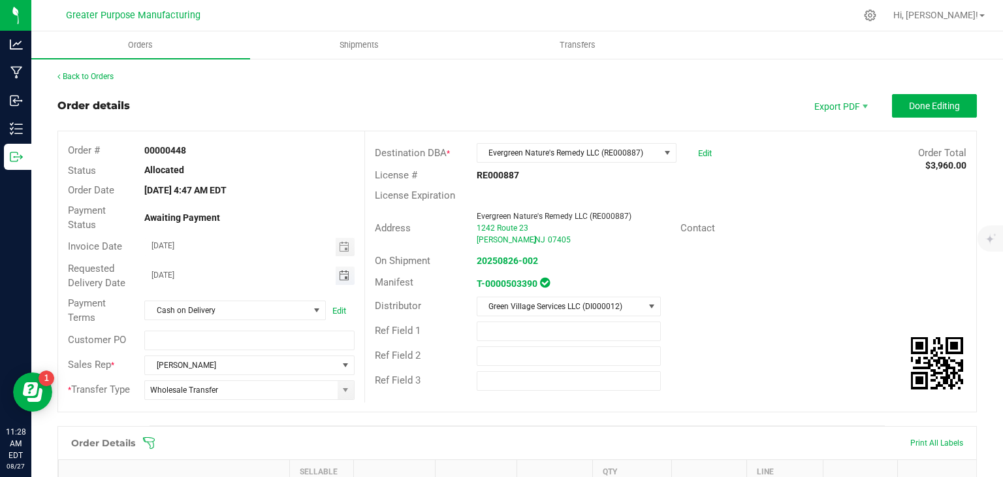
click at [339, 278] on span "Toggle calendar" at bounding box center [344, 275] width 10 height 10
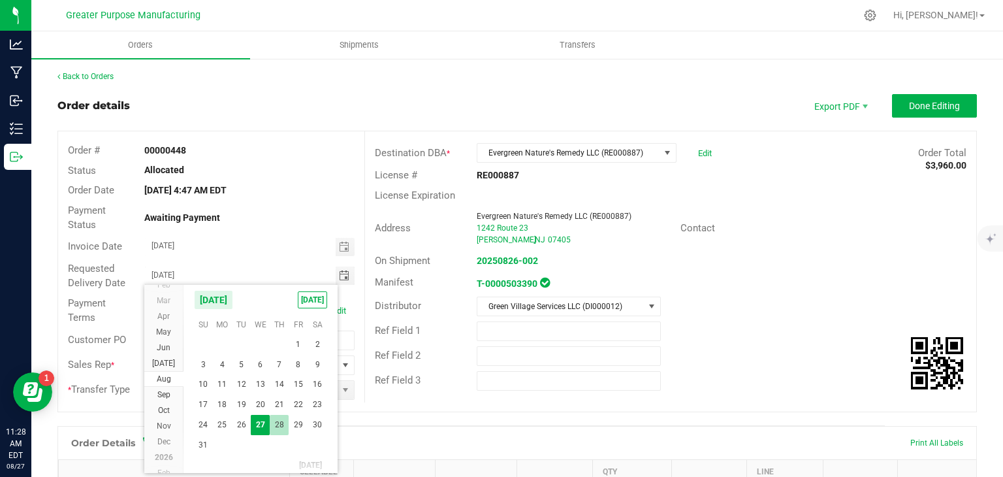
click at [278, 425] on span "28" at bounding box center [279, 425] width 19 height 20
type input "08/28/2025"
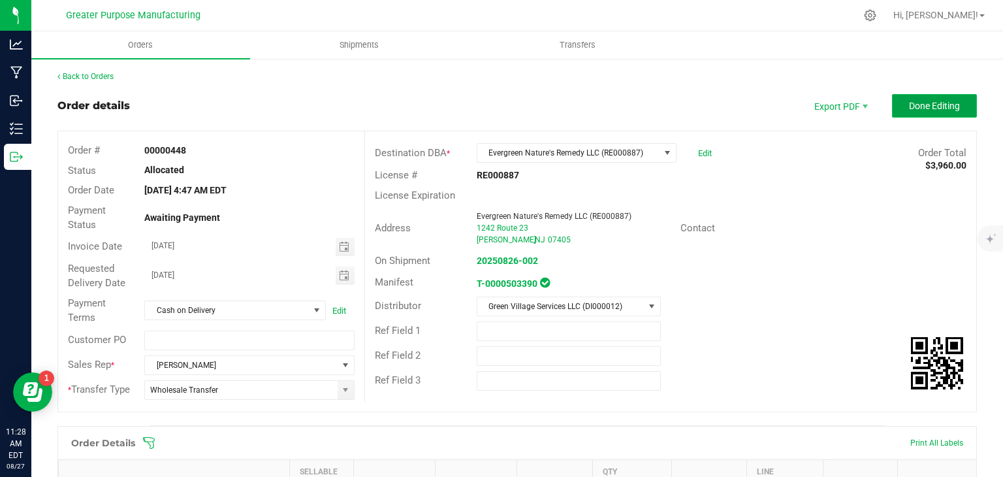
click at [925, 111] on button "Done Editing" at bounding box center [934, 106] width 85 height 24
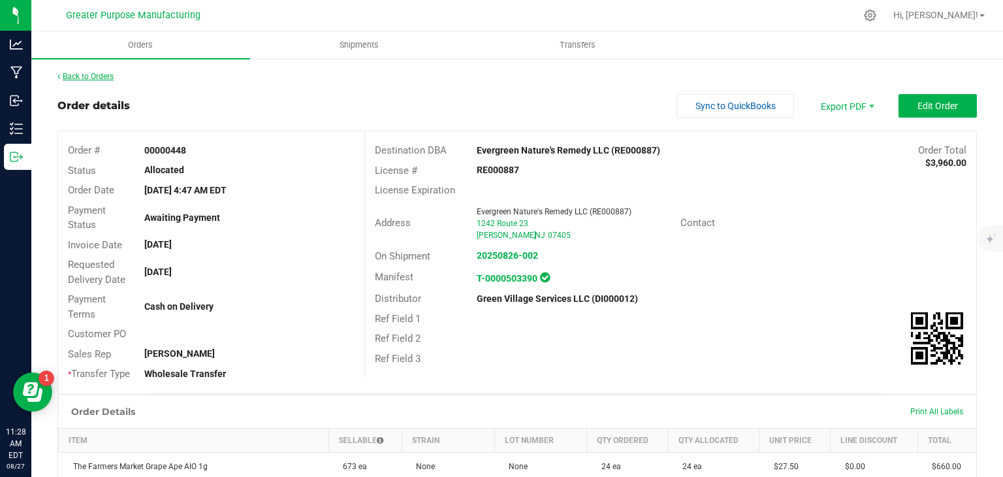
click at [104, 75] on link "Back to Orders" at bounding box center [85, 76] width 56 height 9
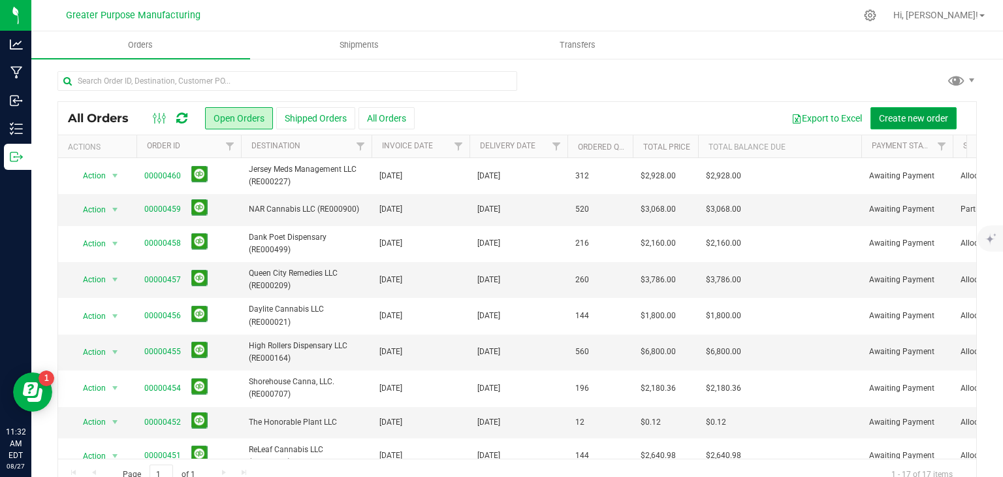
click at [879, 115] on span "Create new order" at bounding box center [913, 118] width 69 height 10
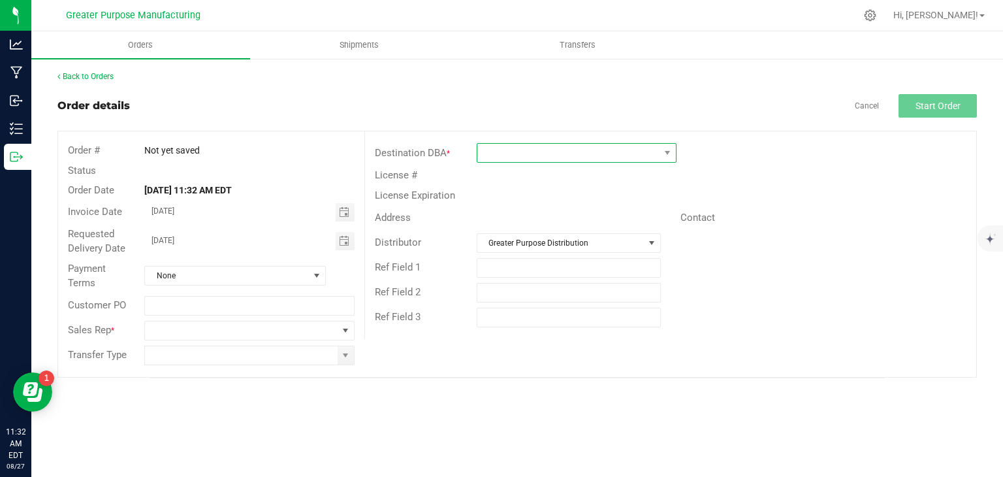
click at [516, 150] on span at bounding box center [568, 153] width 182 height 18
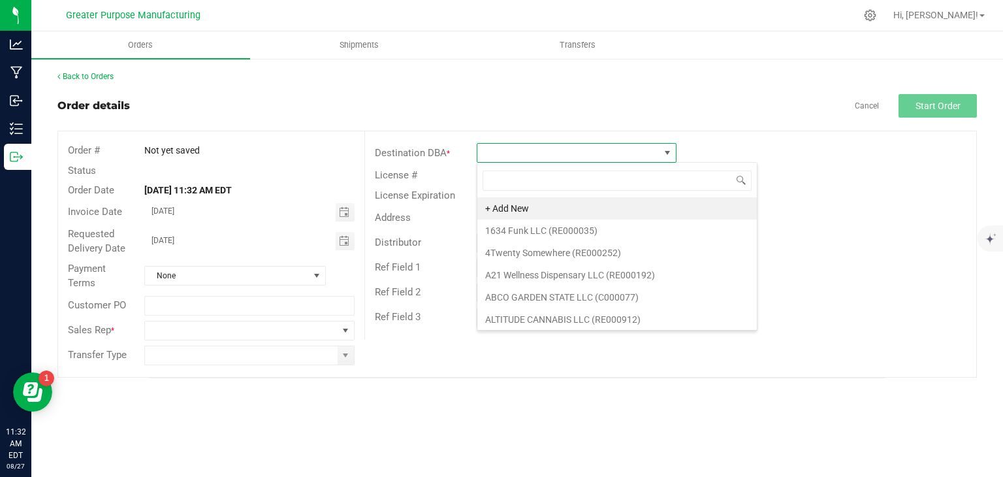
scroll to position [19, 200]
type input "cotton"
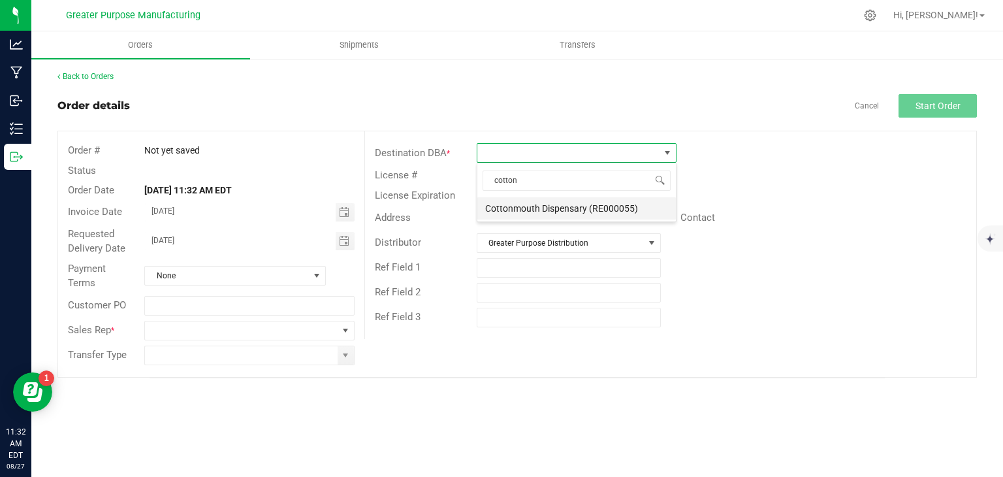
click at [519, 210] on li "Cottonmouth Dispensary (RE000055)" at bounding box center [576, 208] width 199 height 22
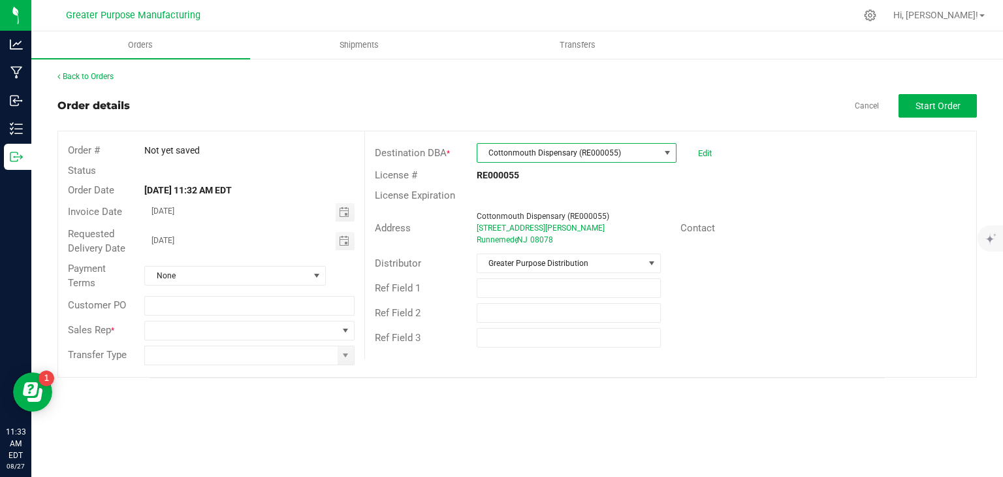
click at [282, 343] on div "Transfer Type" at bounding box center [211, 355] width 306 height 25
click at [268, 323] on span at bounding box center [241, 330] width 192 height 18
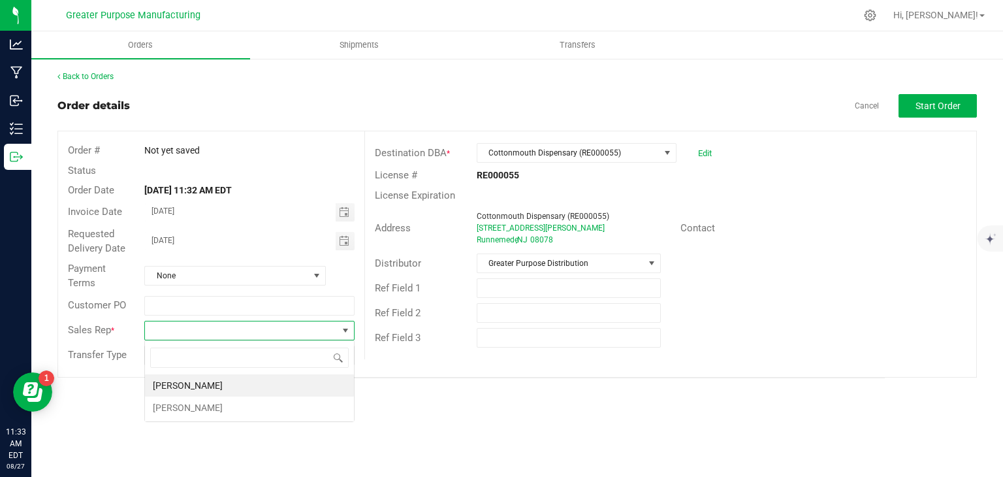
scroll to position [19, 210]
click at [201, 381] on li "Matt Ferker" at bounding box center [249, 385] width 209 height 22
click at [222, 364] on span at bounding box center [249, 355] width 210 height 20
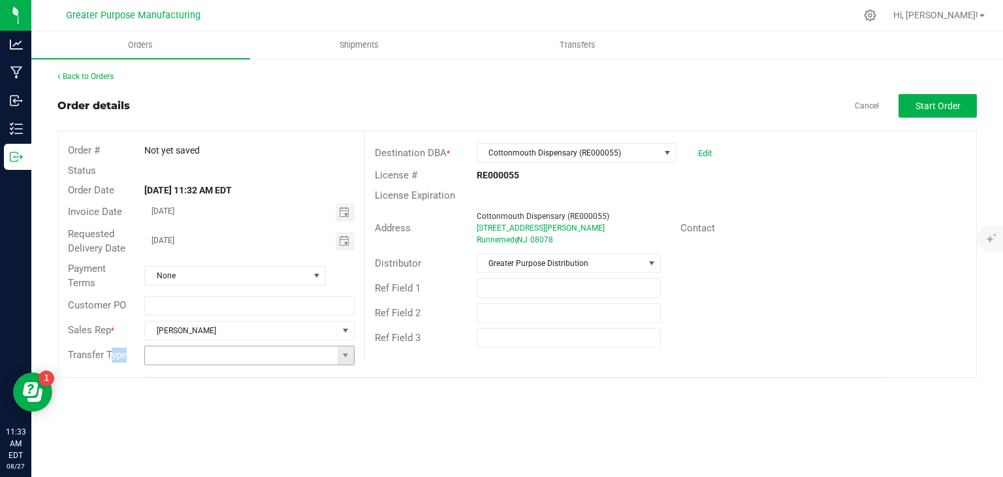
click at [221, 359] on span at bounding box center [249, 355] width 210 height 20
click at [221, 359] on input at bounding box center [241, 355] width 192 height 18
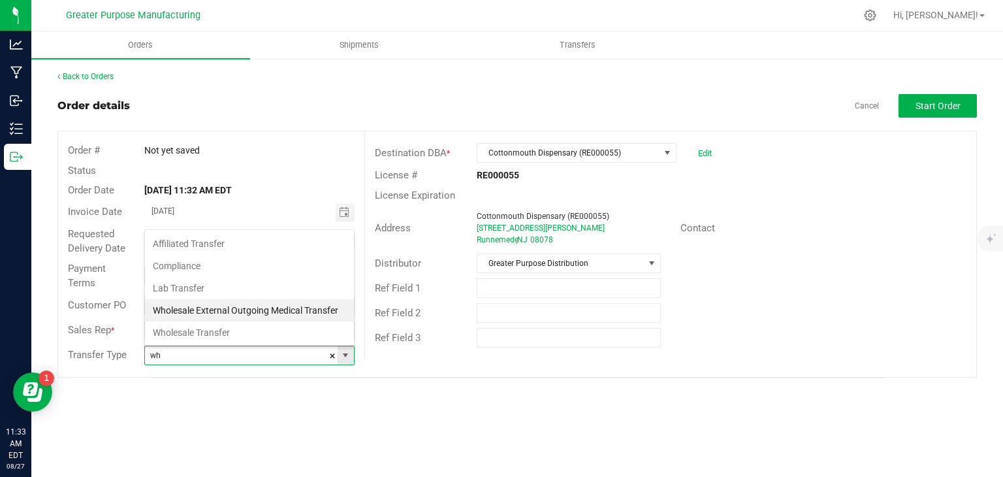
scroll to position [19, 207]
click at [207, 332] on li "Wholesale Transfer" at bounding box center [249, 332] width 209 height 22
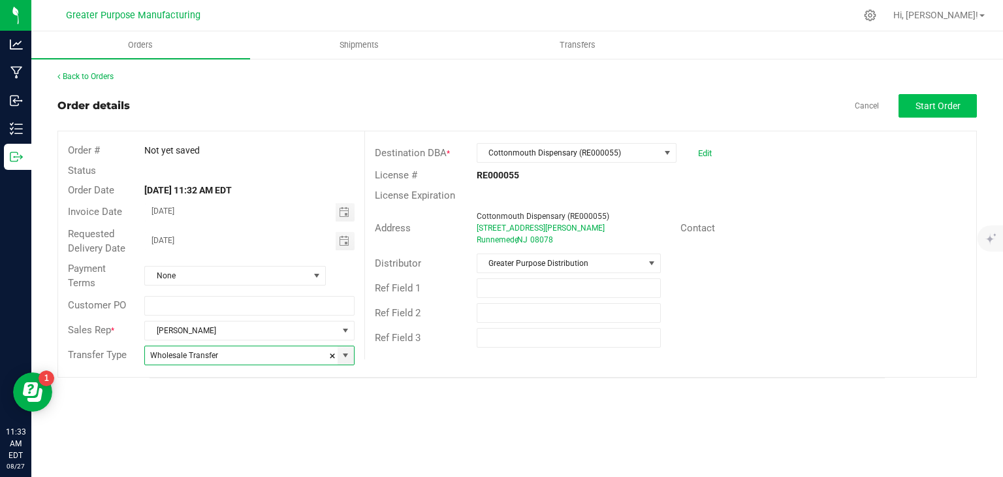
type input "Wholesale Transfer"
click at [943, 112] on button "Start Order" at bounding box center [938, 106] width 78 height 24
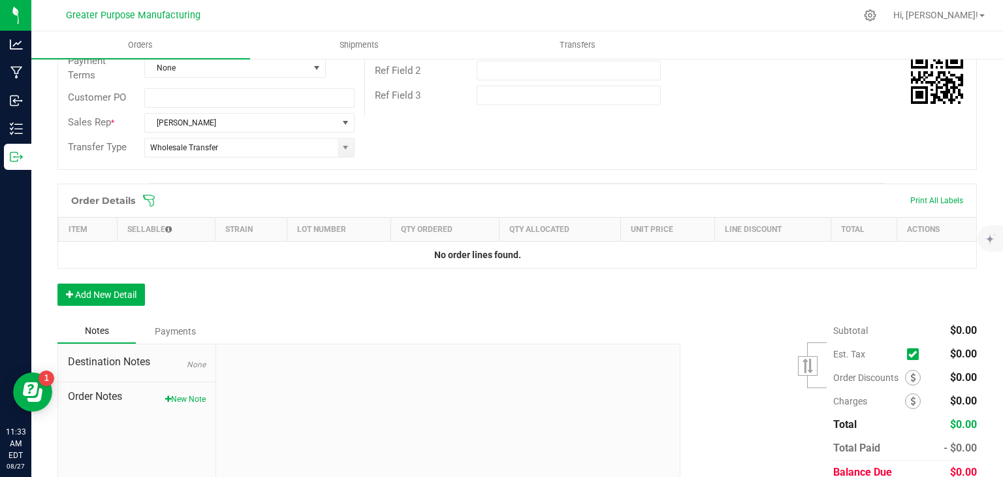
scroll to position [245, 0]
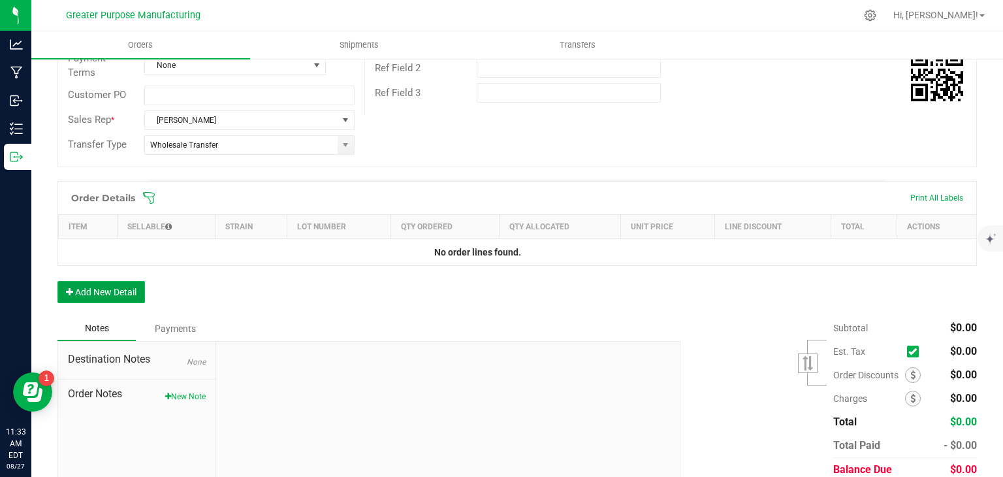
click at [110, 291] on button "Add New Detail" at bounding box center [101, 292] width 88 height 22
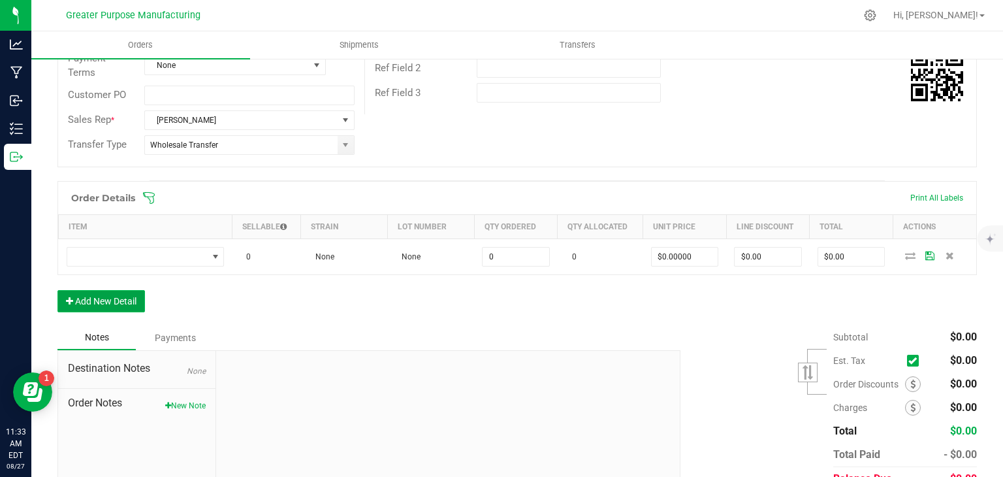
click at [108, 293] on button "Add New Detail" at bounding box center [101, 301] width 88 height 22
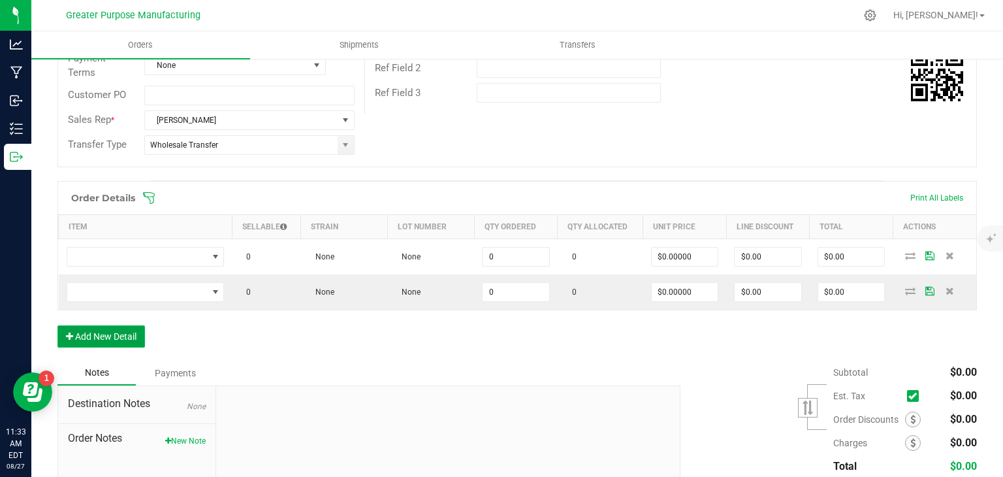
click at [91, 325] on button "Add New Detail" at bounding box center [101, 336] width 88 height 22
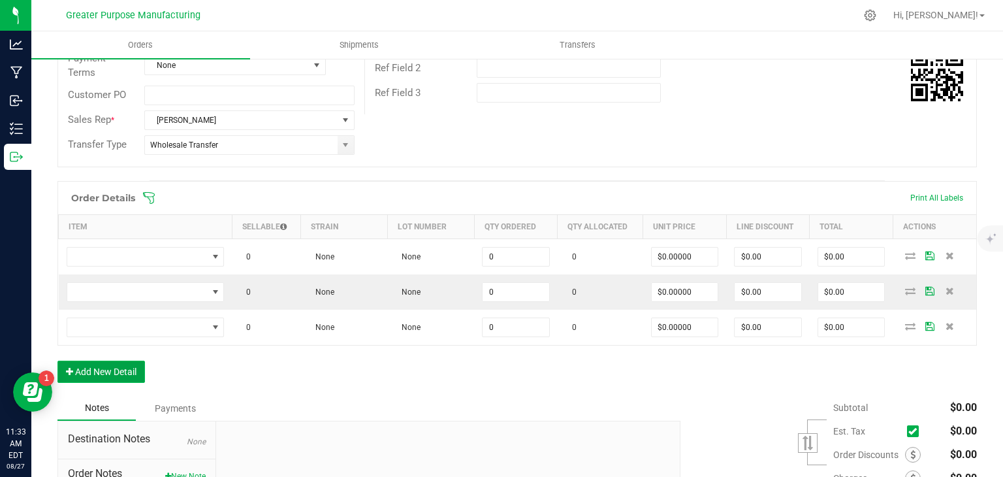
click at [91, 368] on button "Add New Detail" at bounding box center [101, 372] width 88 height 22
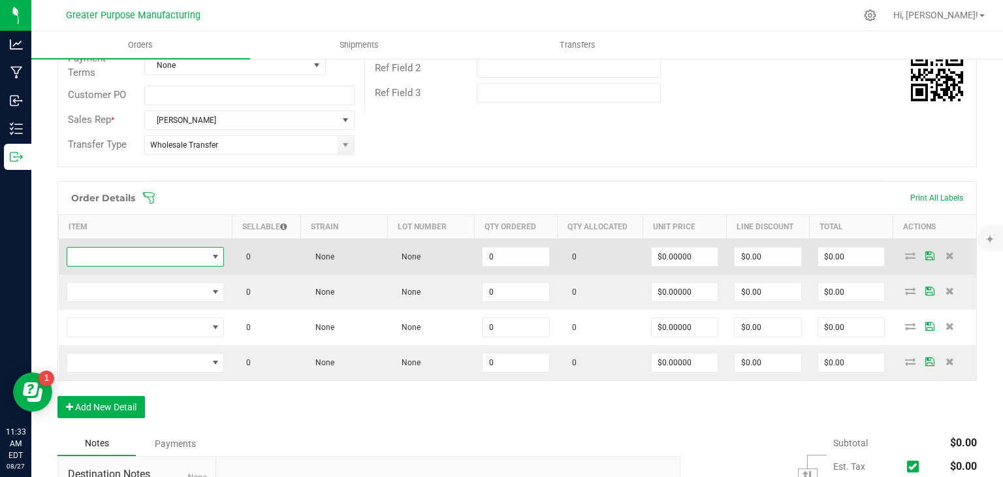
click at [144, 259] on span "NO DATA FOUND" at bounding box center [137, 257] width 140 height 18
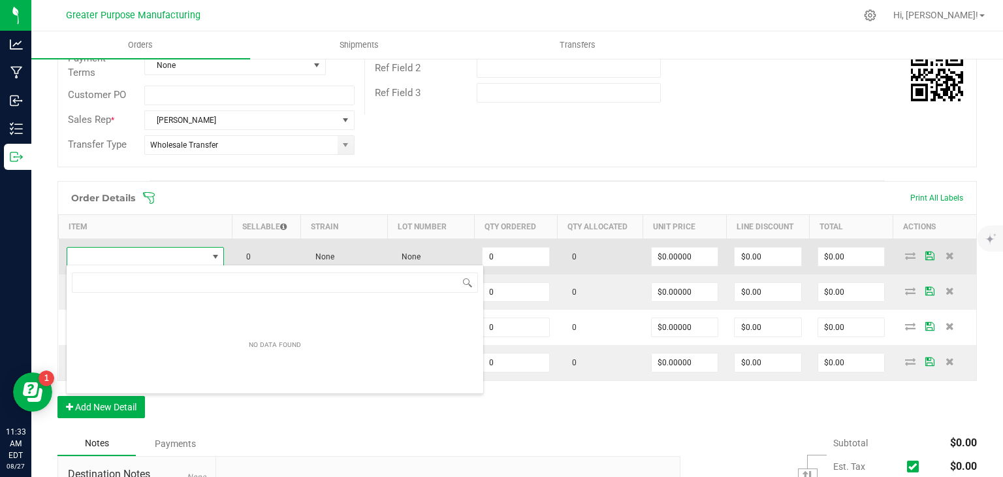
scroll to position [19, 154]
type input "1.37.61.470.0"
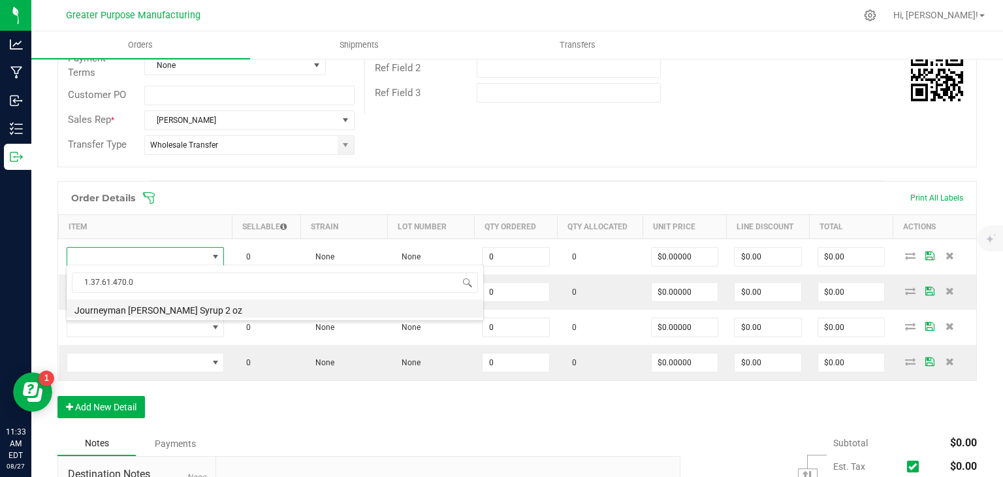
click at [158, 314] on li "Journeyman Berry Lemonade Syrup 2 oz" at bounding box center [275, 308] width 417 height 18
type input "0 ea"
type input "$10.00000"
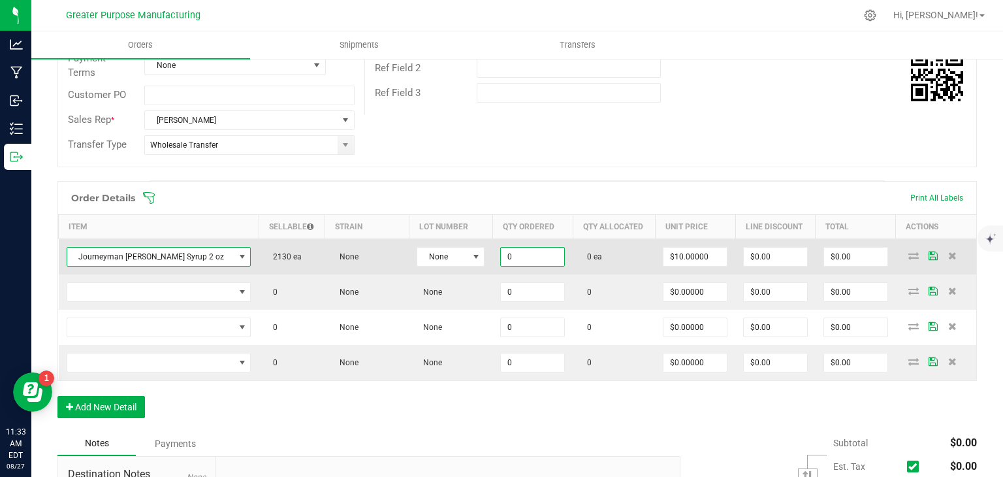
click at [523, 251] on input "0" at bounding box center [532, 257] width 63 height 18
type input "48 ea"
type input "$480.00"
click at [573, 254] on td "0 ea" at bounding box center [614, 256] width 82 height 36
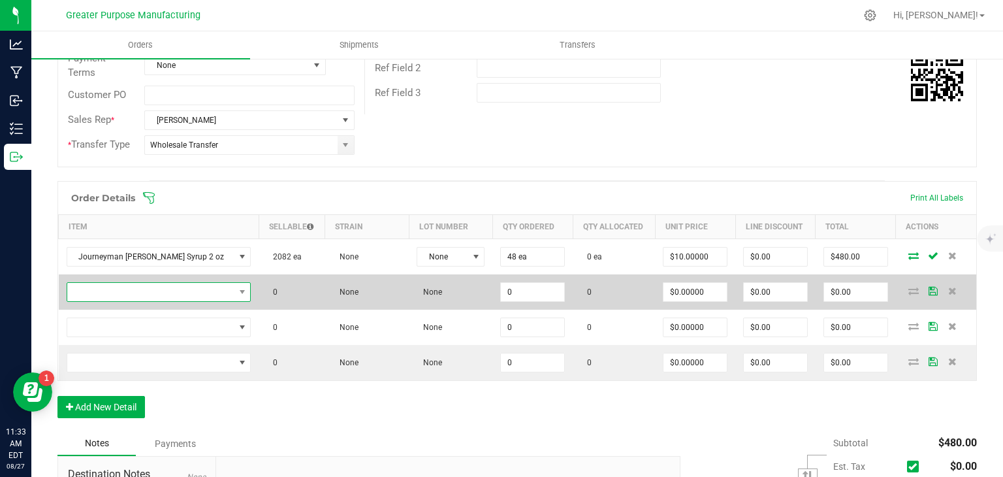
click at [184, 294] on span "NO DATA FOUND" at bounding box center [150, 292] width 167 height 18
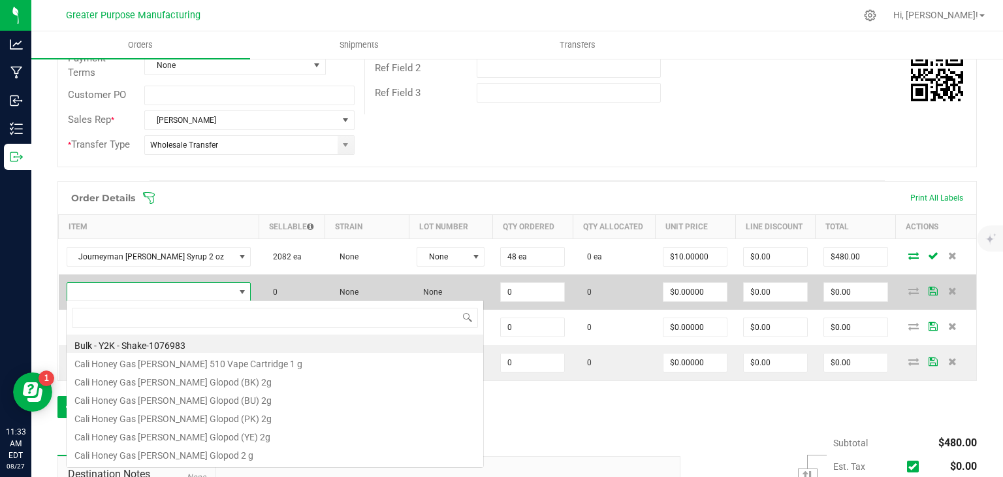
scroll to position [19, 176]
type input "1.37.61.471.0"
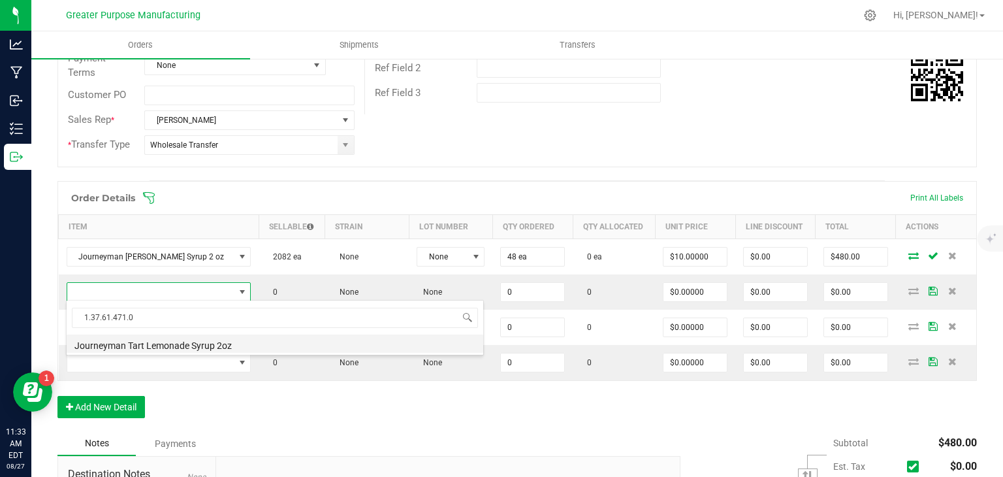
click at [150, 344] on li "Journeyman Tart Lemonade Syrup 2oz" at bounding box center [275, 343] width 417 height 18
type input "0 ea"
type input "$10.00000"
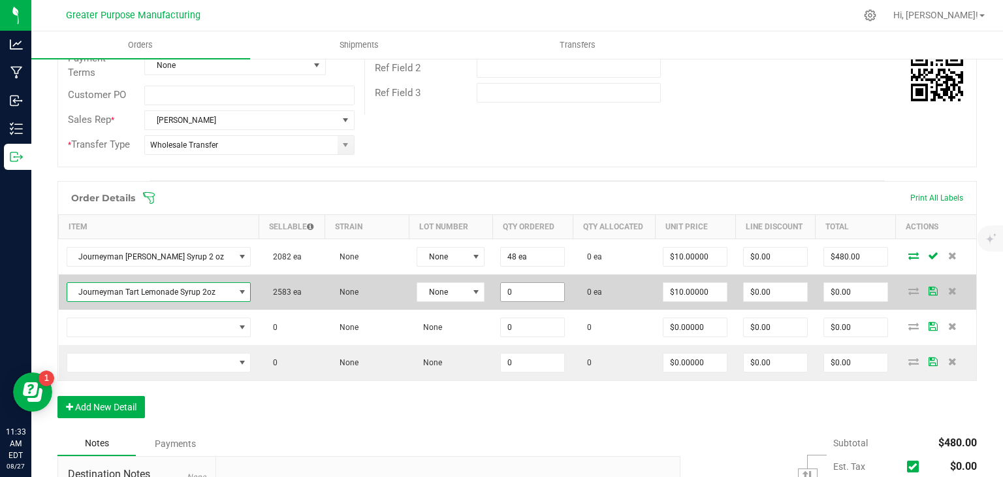
click at [526, 298] on input "0" at bounding box center [532, 292] width 63 height 18
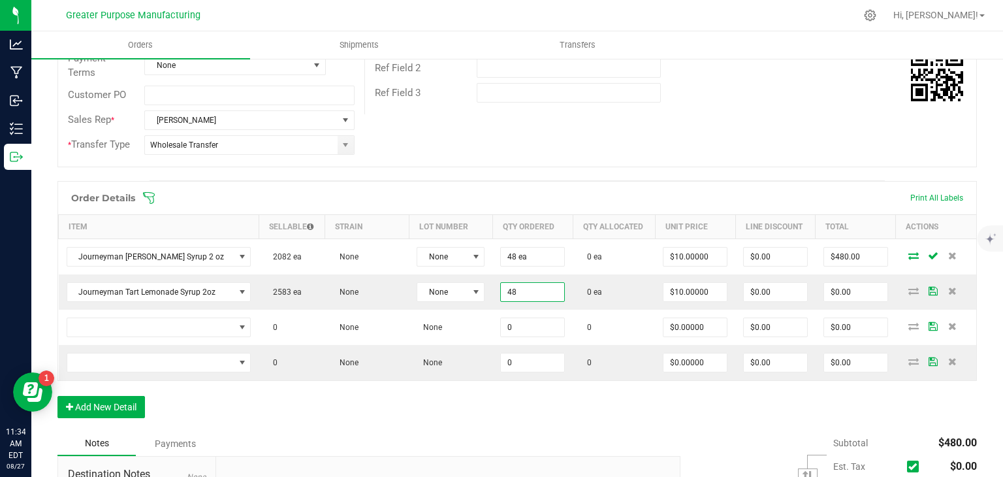
type input "48 ea"
type input "$480.00"
click at [487, 404] on div "Order Details Print All Labels Item Sellable Strain Lot Number Qty Ordered Qty …" at bounding box center [517, 306] width 920 height 250
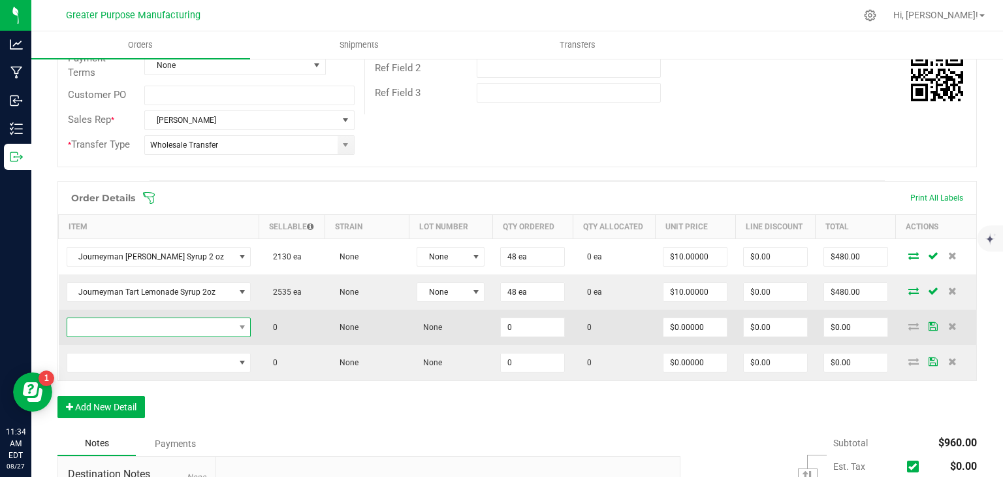
click at [204, 321] on span "NO DATA FOUND" at bounding box center [150, 327] width 167 height 18
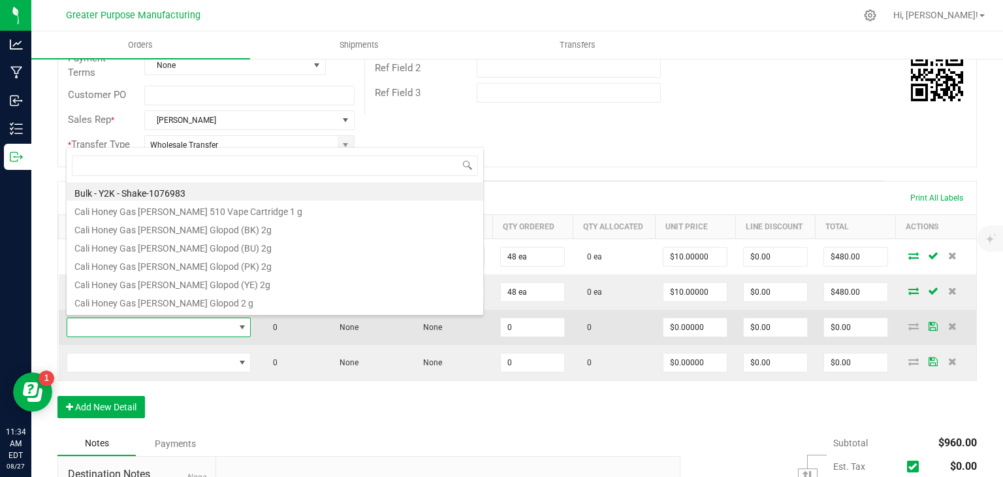
type input "1.37.61.472.0"
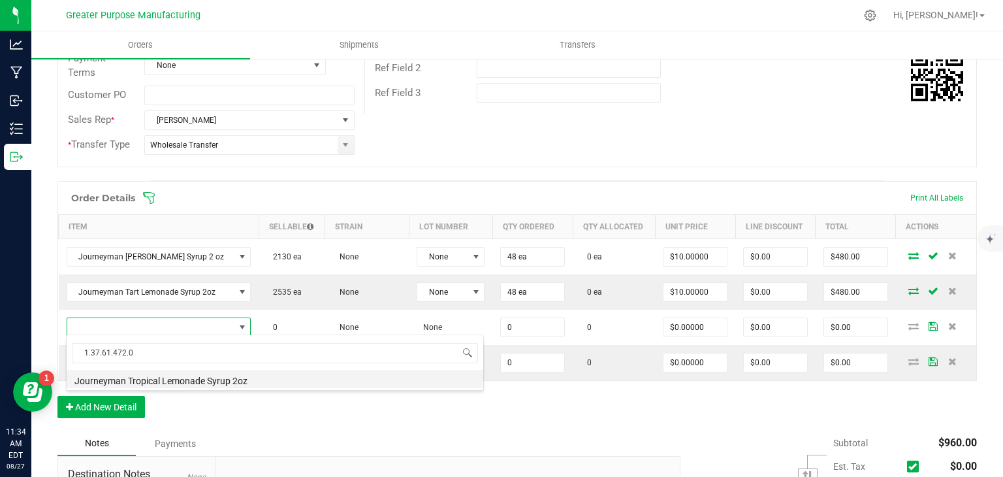
click at [163, 374] on li "Journeyman Tropical Lemonade Syrup 2oz" at bounding box center [275, 379] width 417 height 18
type input "0 ea"
type input "$10.00000"
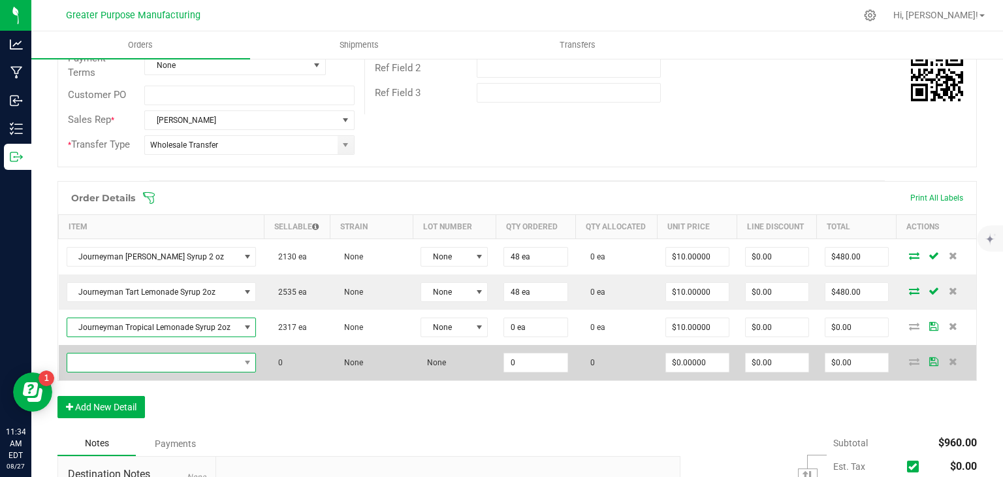
click at [174, 357] on span "NO DATA FOUND" at bounding box center [153, 362] width 172 height 18
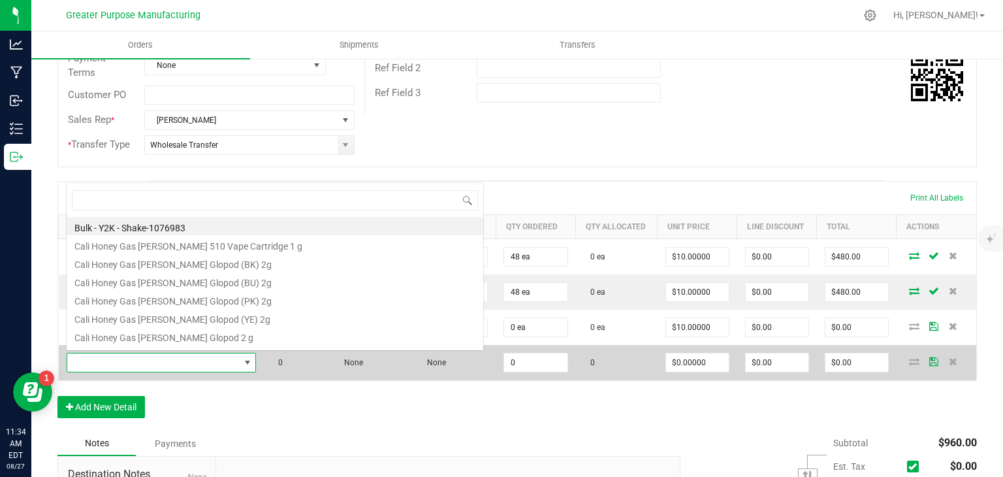
scroll to position [19, 182]
type input "1.3.29.1056.0"
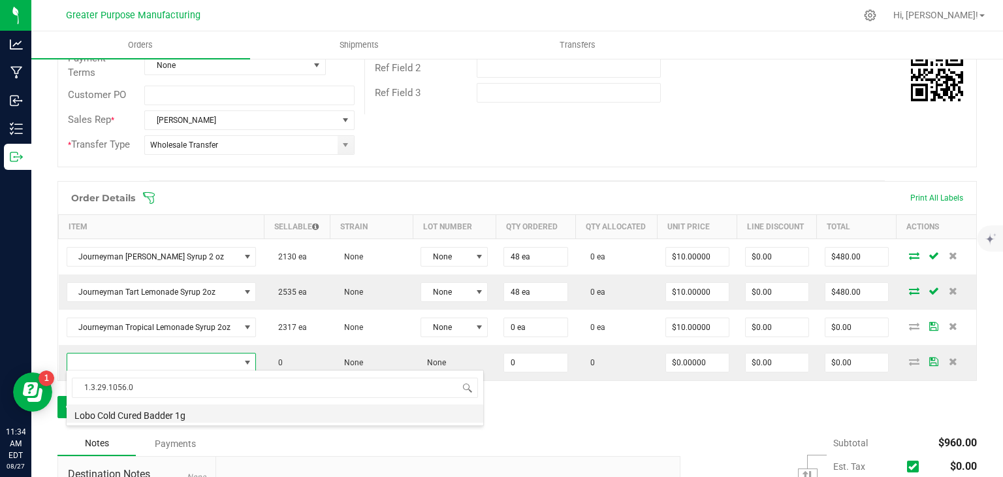
click at [143, 415] on li "Lobo Cold Cured Badder 1g" at bounding box center [275, 413] width 417 height 18
type input "0.0000 g"
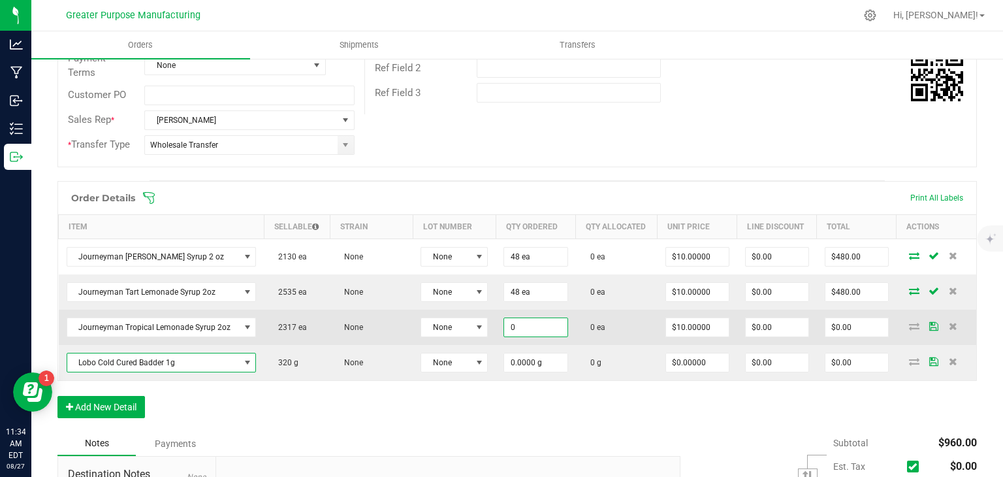
click at [515, 325] on input "0" at bounding box center [535, 327] width 63 height 18
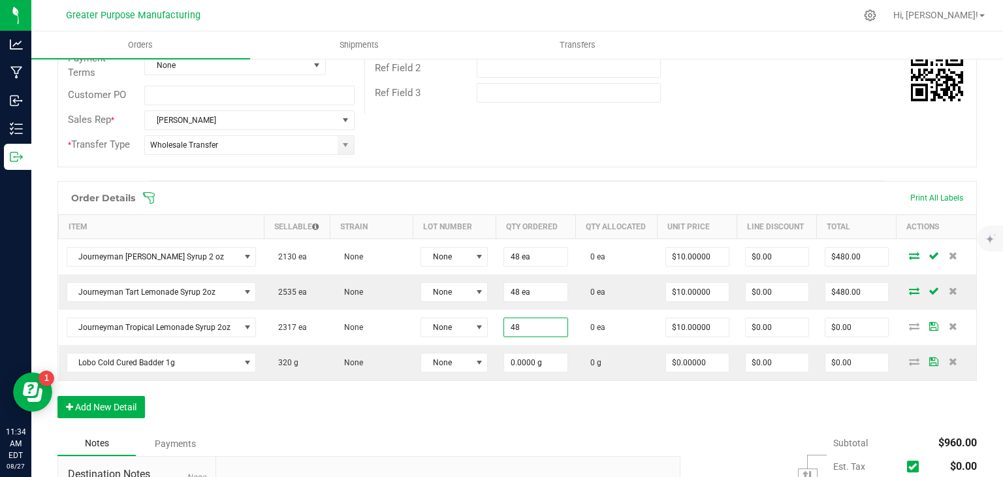
type input "48 ea"
type input "$480.00"
click at [509, 411] on div "Order Details Print All Labels Item Sellable Strain Lot Number Qty Ordered Qty …" at bounding box center [517, 306] width 920 height 250
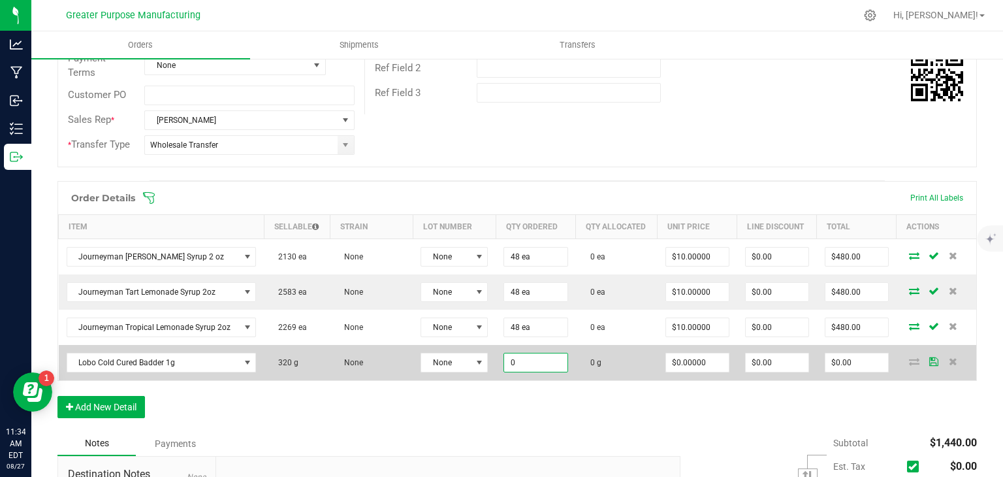
click at [515, 355] on input "0" at bounding box center [535, 362] width 63 height 18
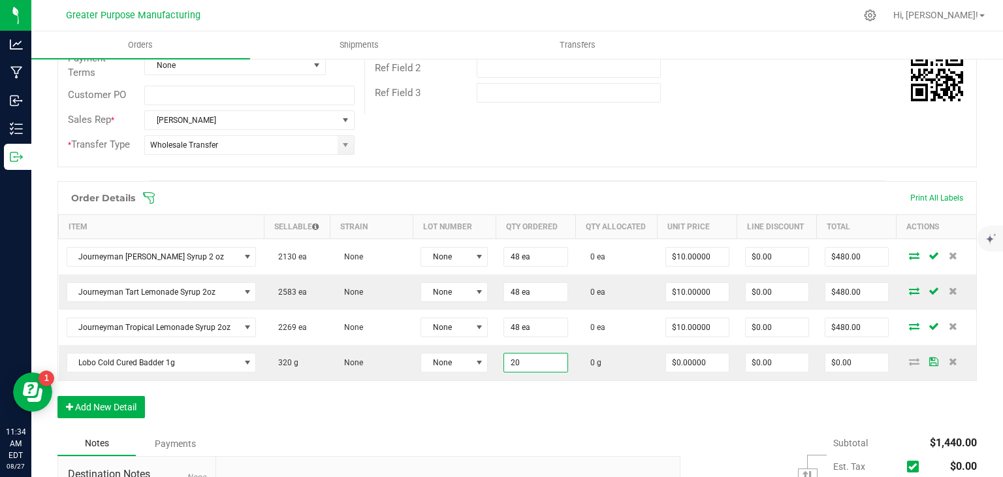
type input "20.0000 g"
click at [517, 413] on div "Order Details Print All Labels Item Sellable Strain Lot Number Qty Ordered Qty …" at bounding box center [517, 306] width 920 height 250
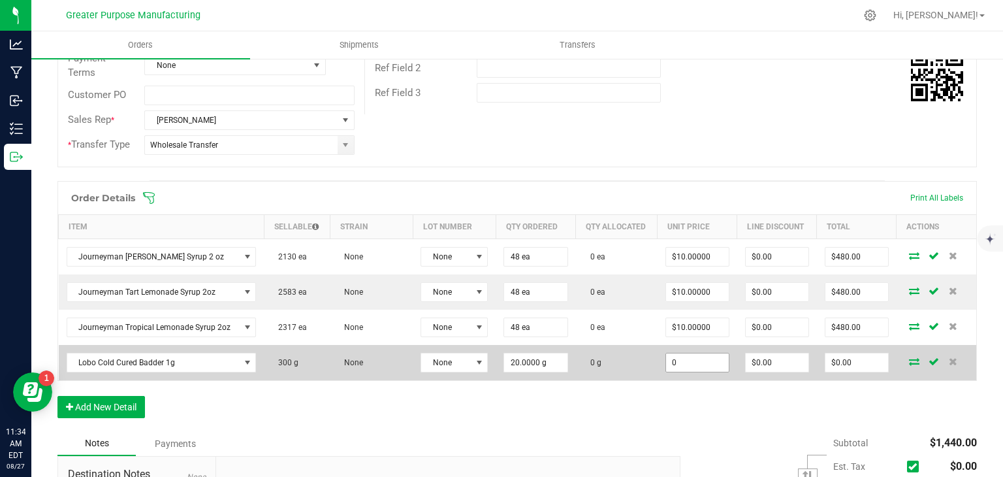
click at [687, 361] on input "0" at bounding box center [697, 362] width 63 height 18
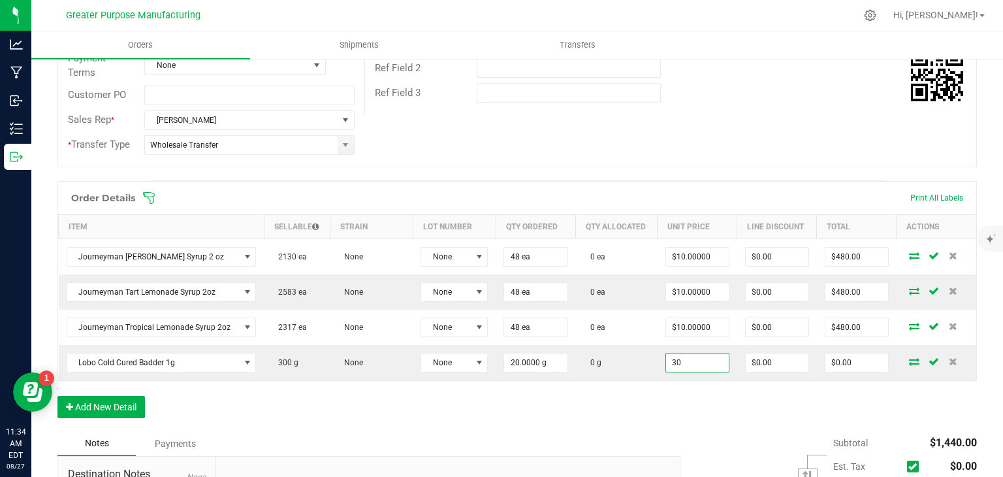
type input "$30.00000"
type input "$600.00"
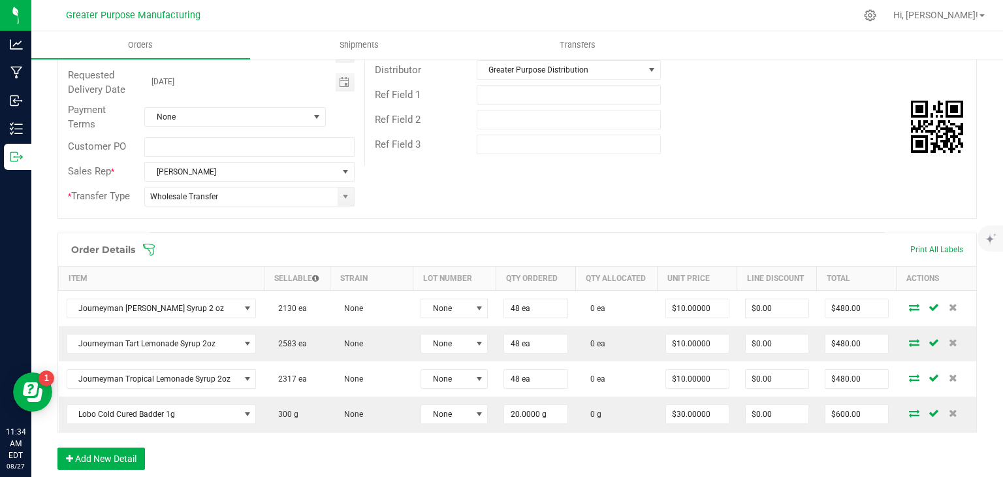
scroll to position [190, 0]
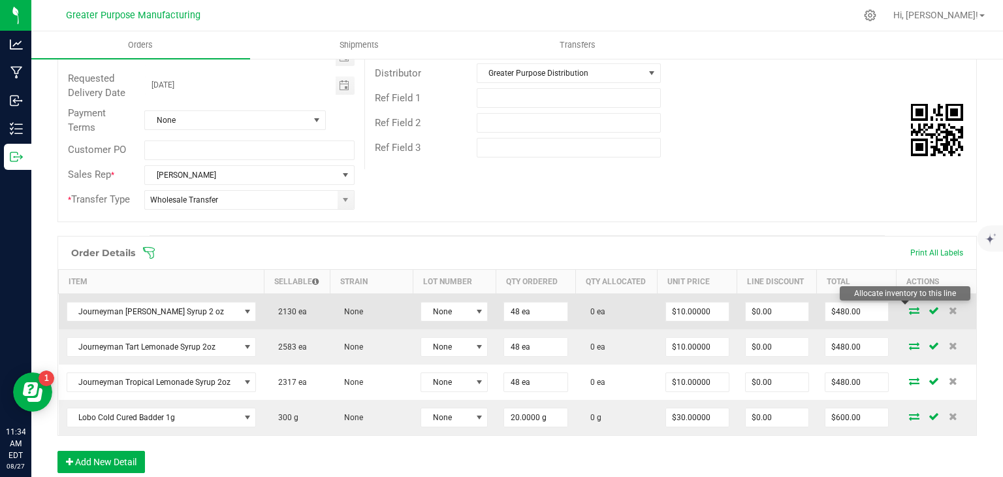
click at [909, 309] on icon at bounding box center [914, 310] width 10 height 8
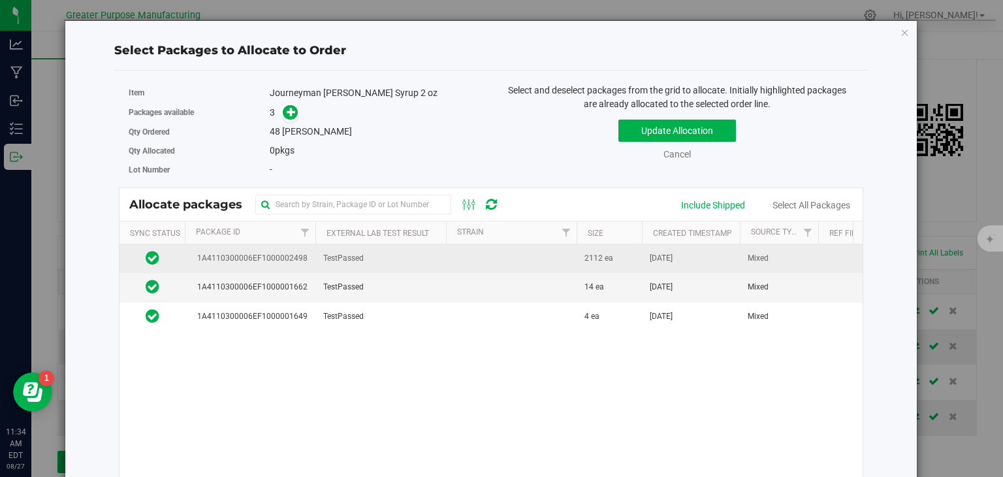
click at [465, 257] on td at bounding box center [511, 258] width 131 height 29
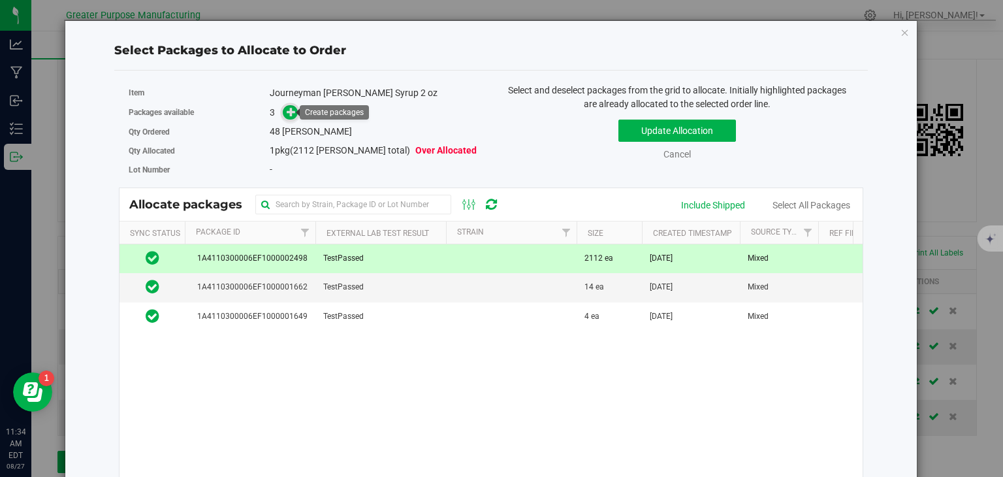
click at [288, 109] on icon at bounding box center [291, 111] width 9 height 9
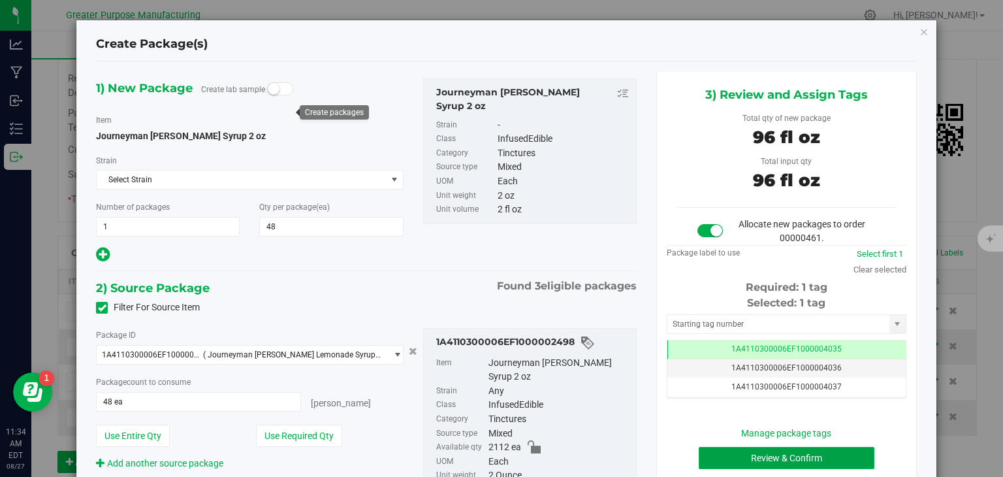
click at [767, 460] on button "Review & Confirm" at bounding box center [787, 458] width 176 height 22
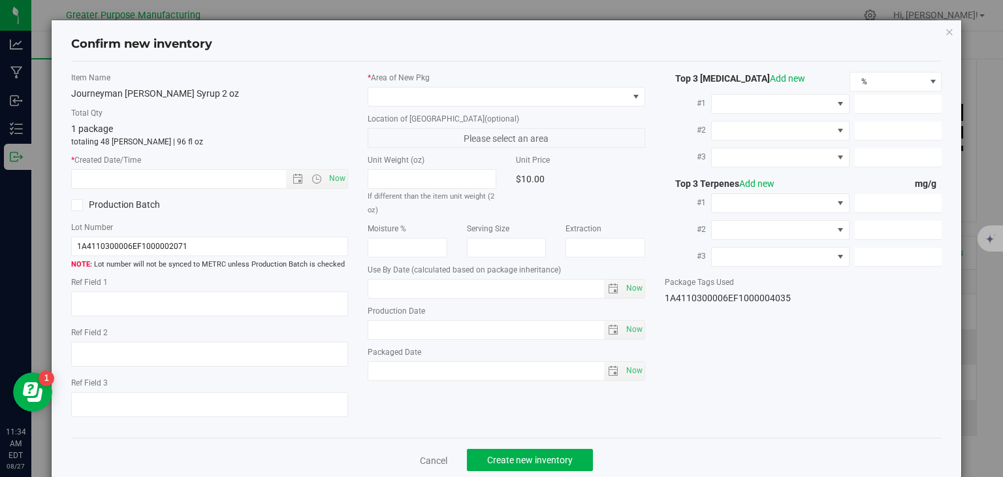
type input "2025-01-03"
type input "2025-07-03"
click at [332, 178] on span "Now" at bounding box center [338, 178] width 22 height 19
type input "8/27/2025 11:34 AM"
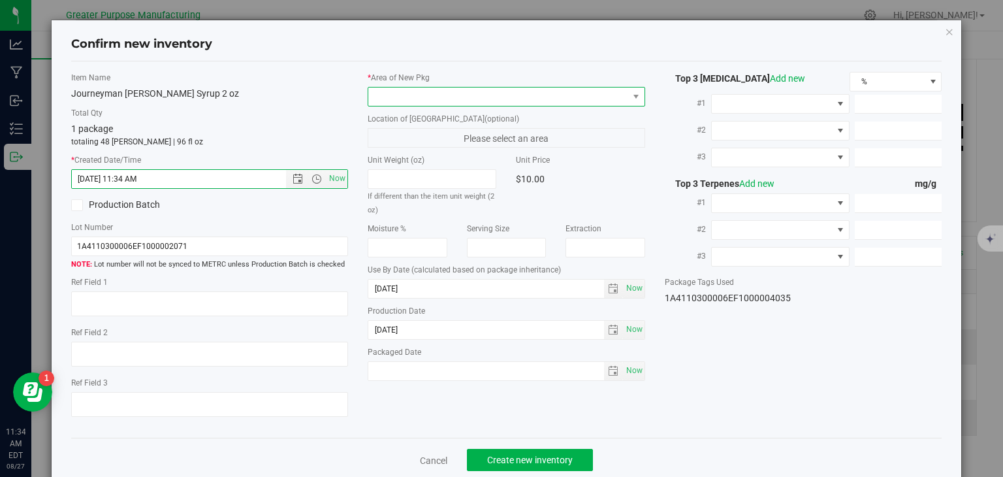
click at [420, 100] on span at bounding box center [498, 97] width 260 height 18
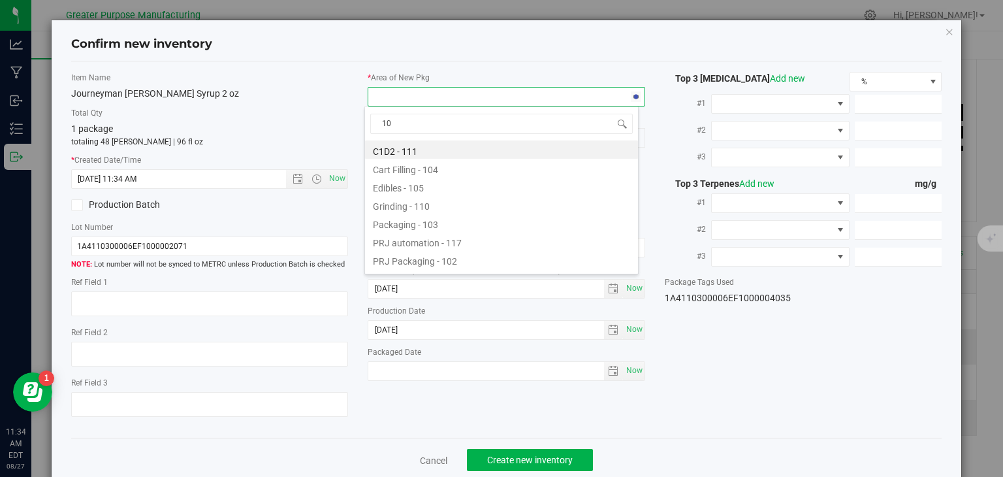
type input "108"
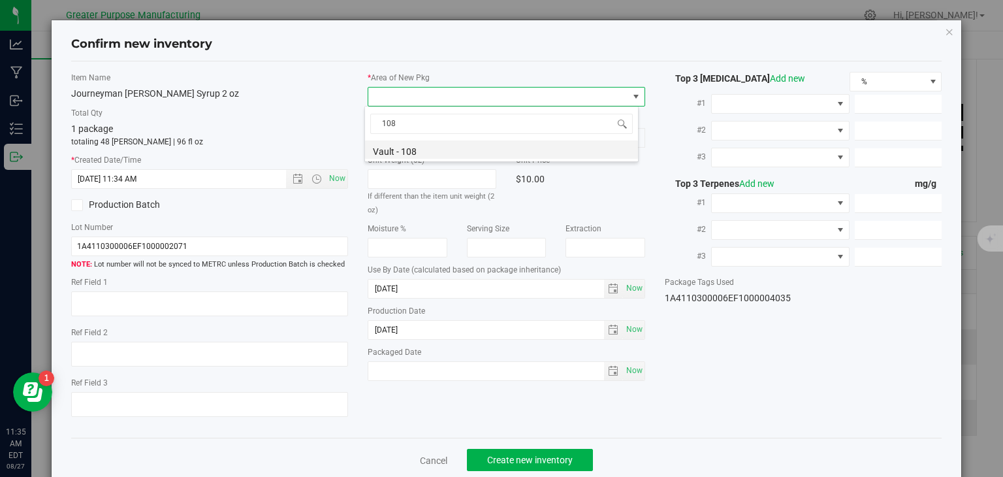
click at [402, 152] on li "Vault - 108" at bounding box center [501, 149] width 273 height 18
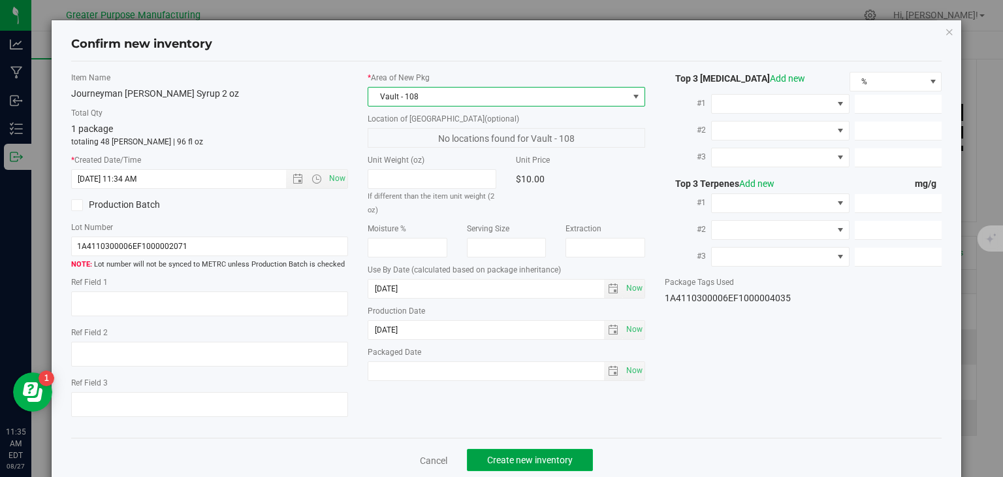
click at [535, 462] on span "Create new inventory" at bounding box center [530, 460] width 86 height 10
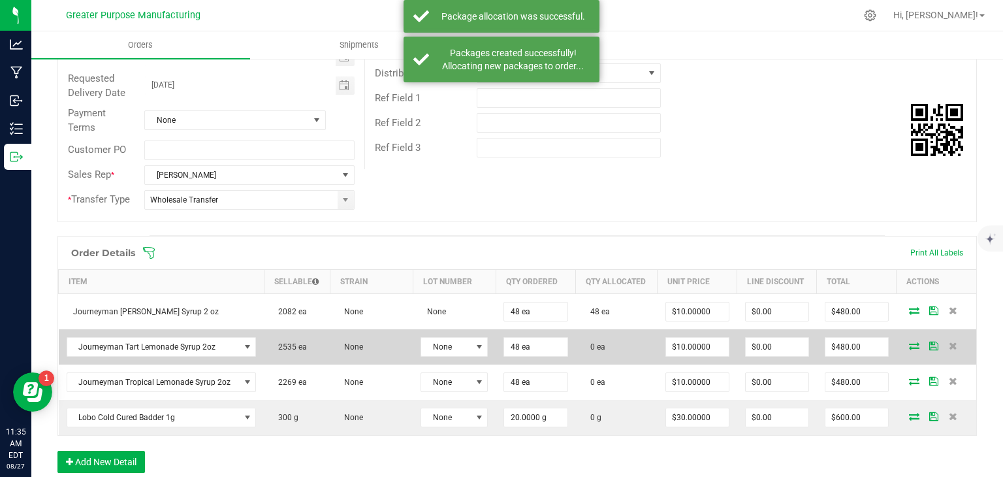
click at [909, 343] on icon at bounding box center [914, 346] width 10 height 8
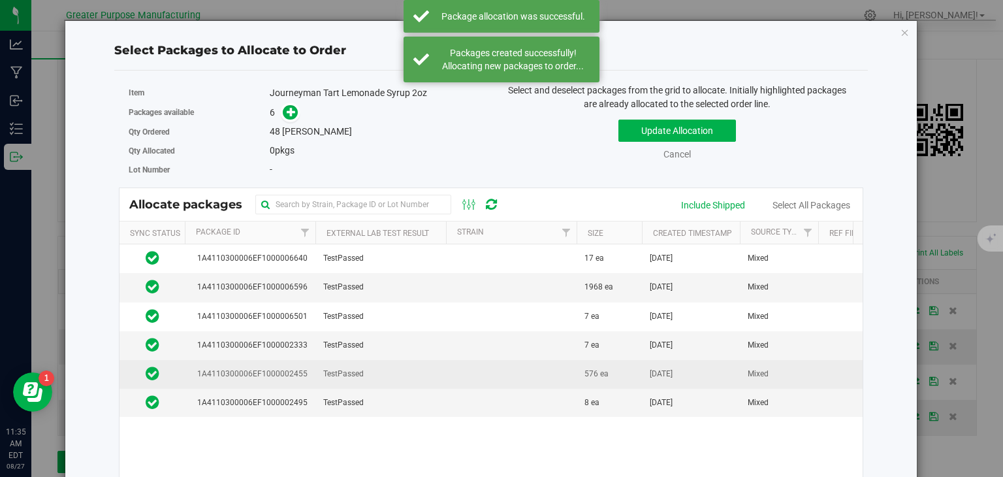
click at [575, 377] on td at bounding box center [511, 374] width 131 height 29
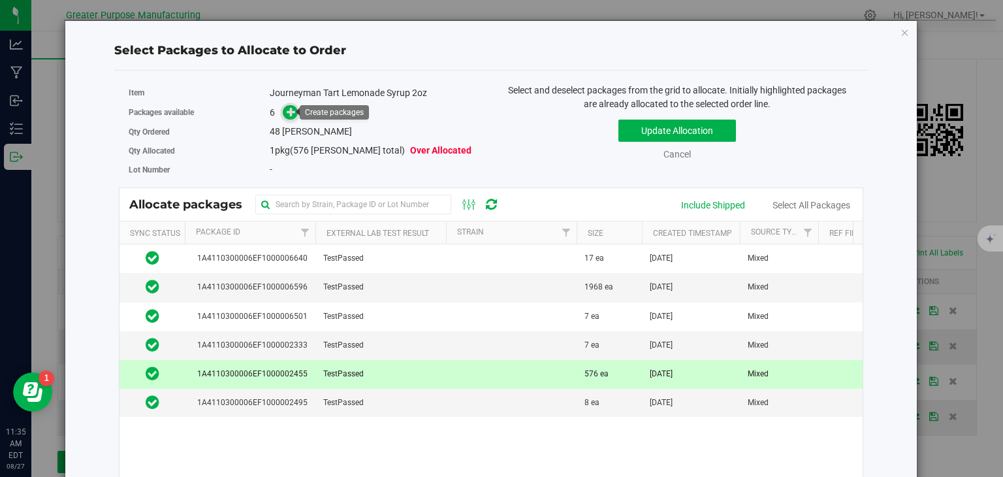
click at [287, 109] on icon at bounding box center [291, 111] width 9 height 9
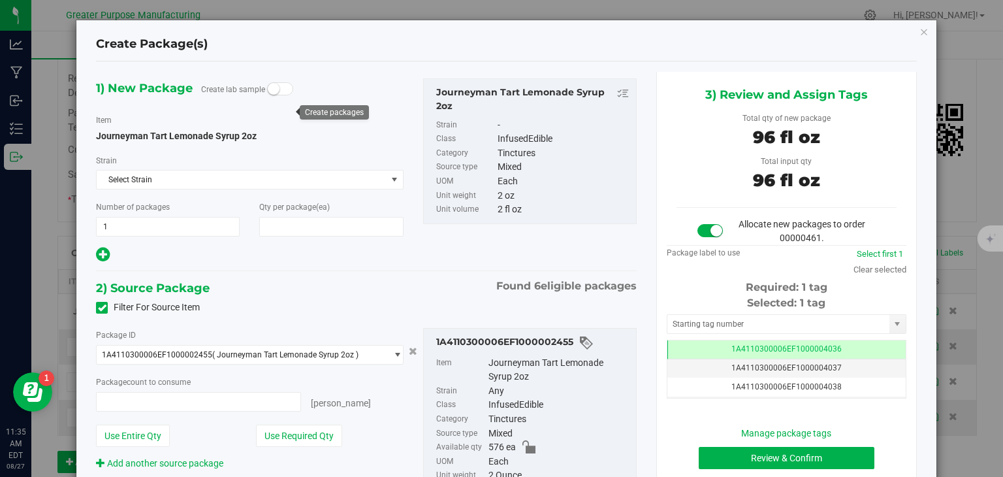
type input "48"
type input "48 ea"
click at [798, 447] on button "Review & Confirm" at bounding box center [787, 458] width 176 height 22
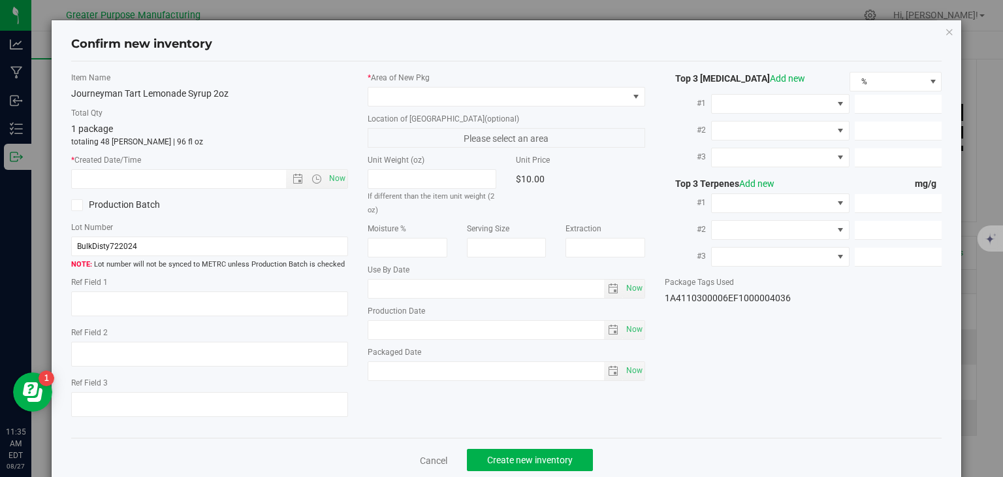
type input "2025-07-11"
click at [340, 177] on span "Now" at bounding box center [338, 178] width 22 height 19
type input "8/27/2025 11:35 AM"
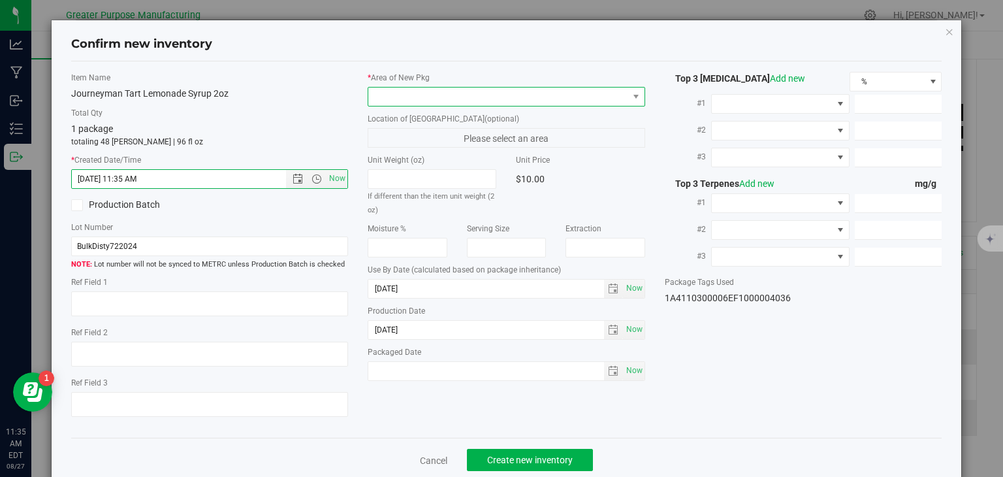
click at [404, 95] on span at bounding box center [498, 97] width 260 height 18
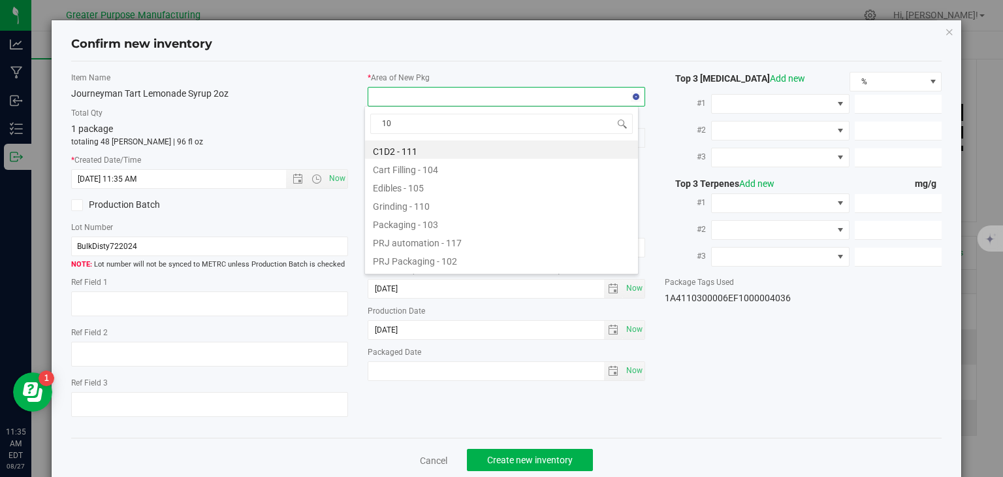
type input "108"
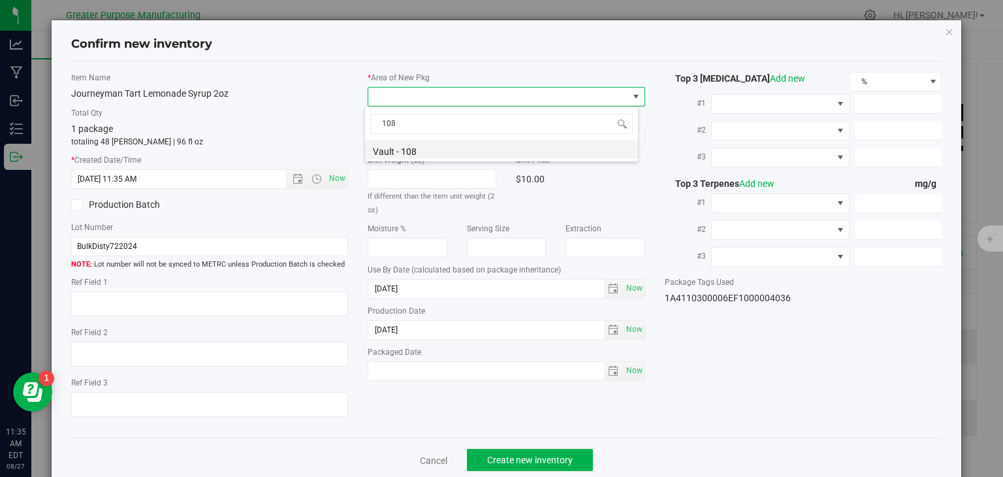
click at [397, 143] on li "Vault - 108" at bounding box center [501, 149] width 273 height 18
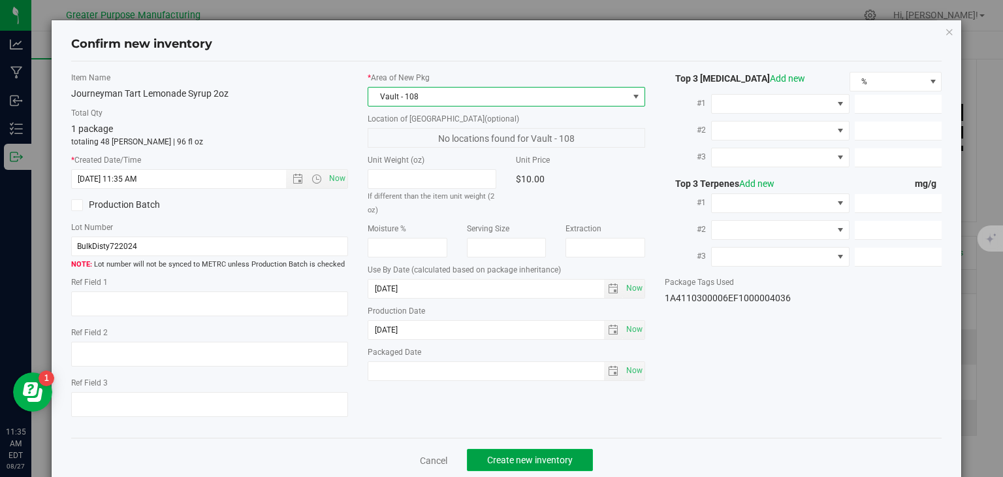
click at [511, 460] on span "Create new inventory" at bounding box center [530, 460] width 86 height 10
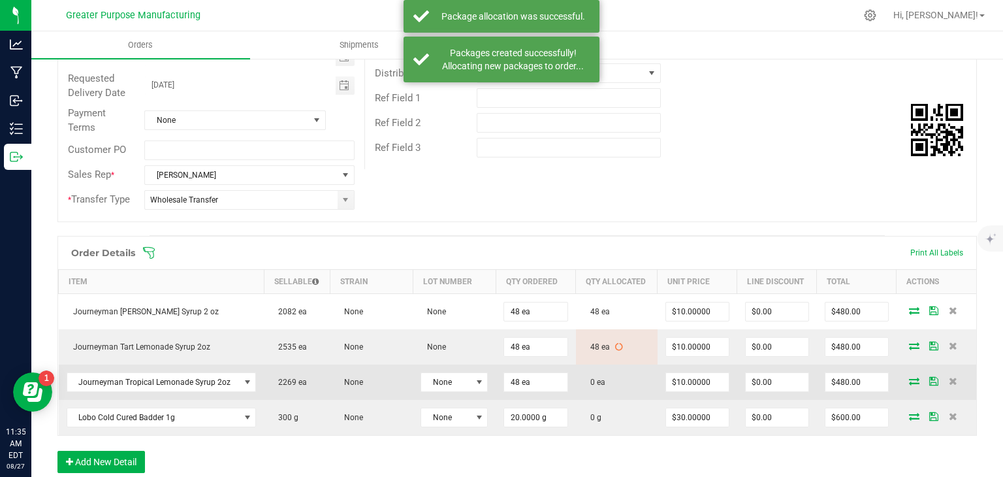
click at [909, 379] on icon at bounding box center [914, 381] width 10 height 8
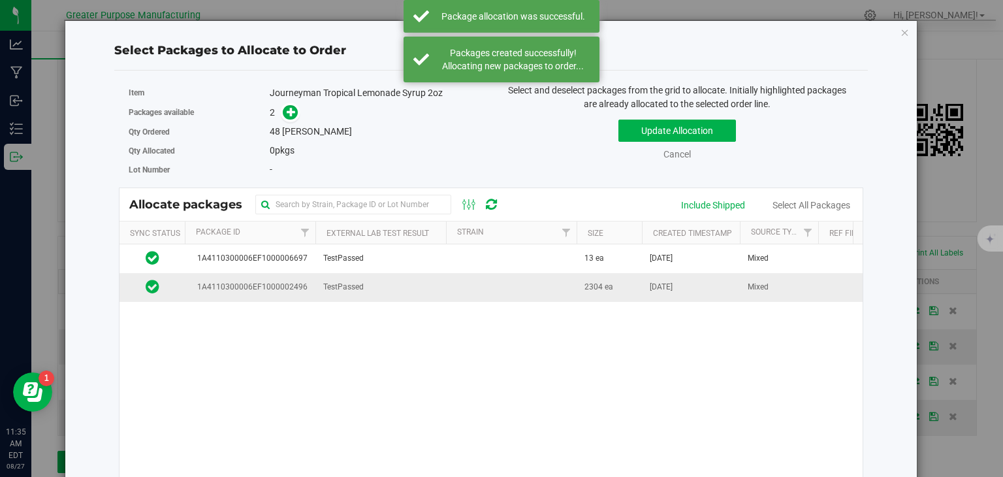
click at [557, 286] on td at bounding box center [511, 287] width 131 height 28
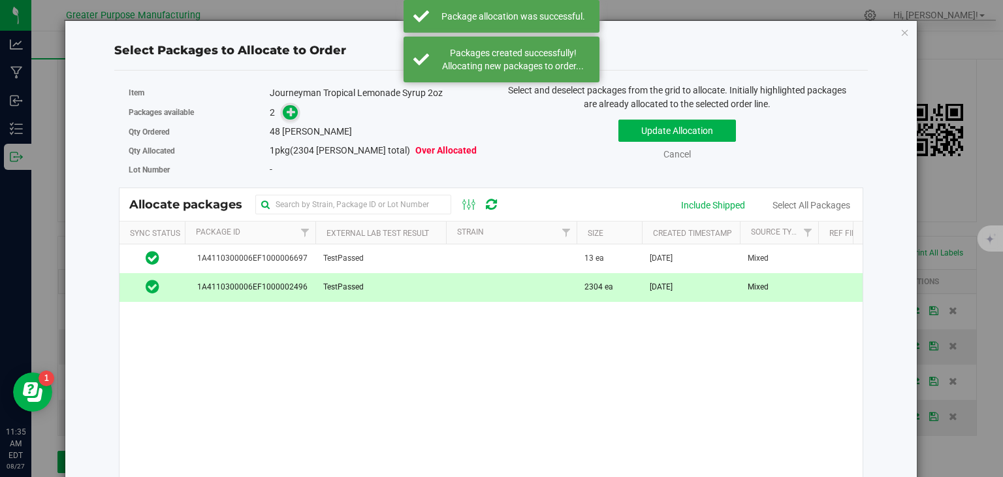
click at [292, 112] on icon at bounding box center [292, 111] width 10 height 10
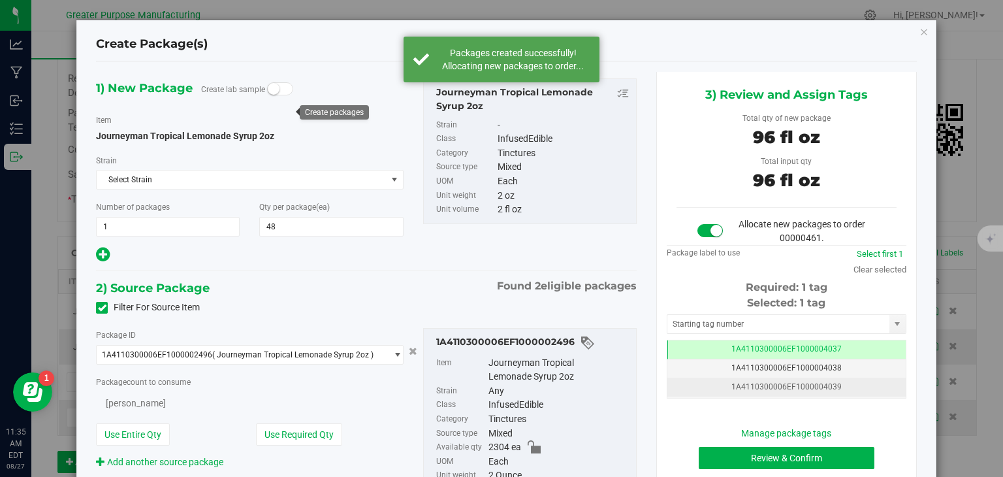
type input "48"
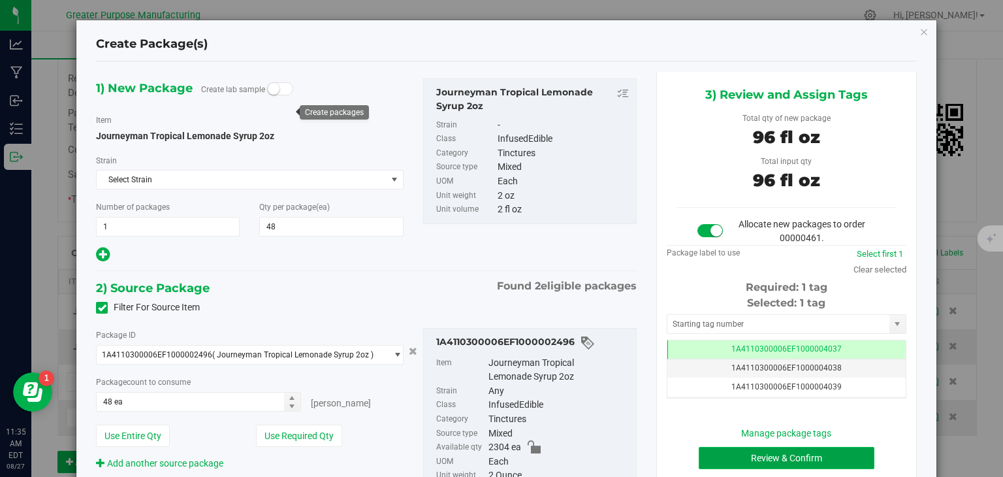
click at [742, 450] on button "Review & Confirm" at bounding box center [787, 458] width 176 height 22
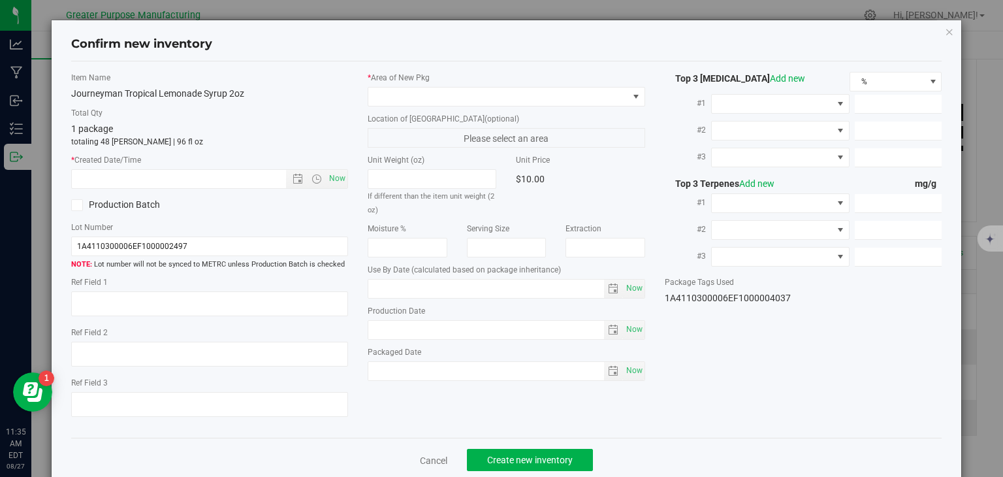
type input "2025-01-30"
type input "2025-07-03"
click at [334, 176] on span "Now" at bounding box center [338, 178] width 22 height 19
type input "8/27/2025 11:35 AM"
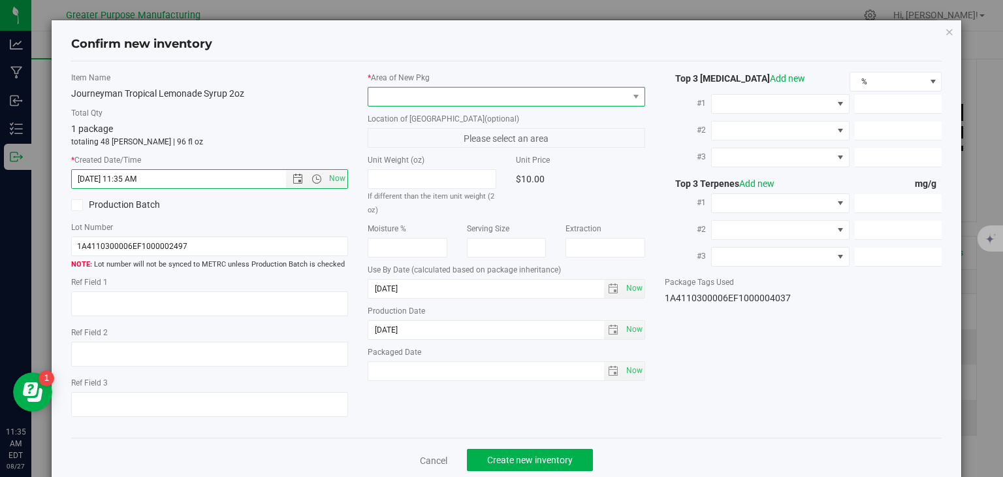
click at [423, 96] on span at bounding box center [498, 97] width 260 height 18
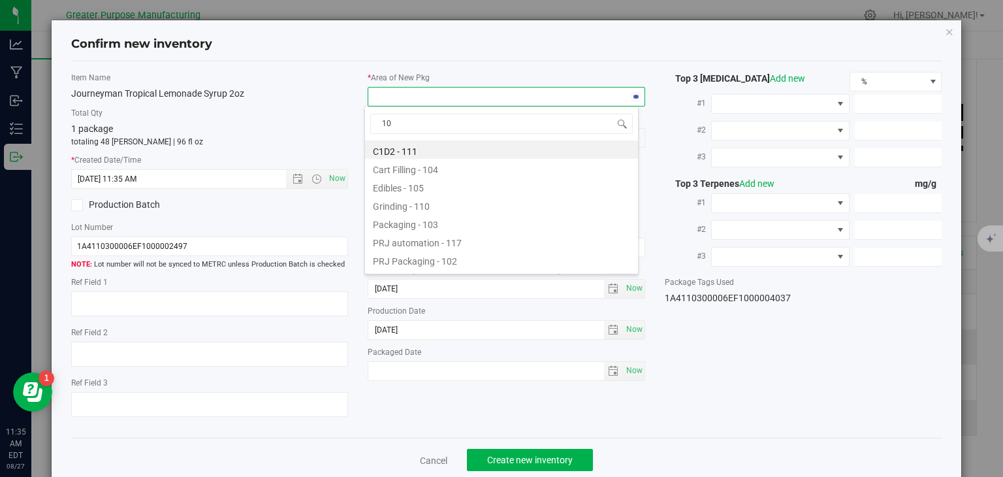
type input "108"
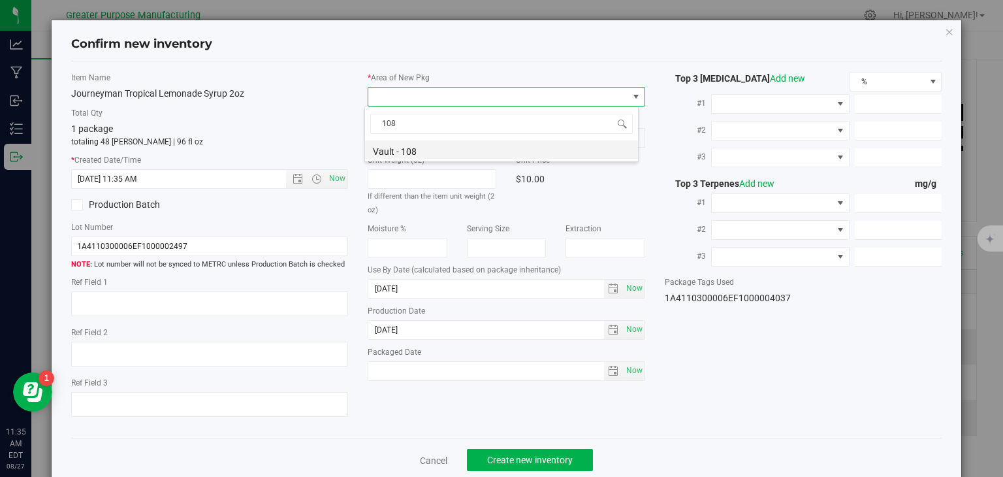
click at [408, 153] on li "Vault - 108" at bounding box center [501, 149] width 273 height 18
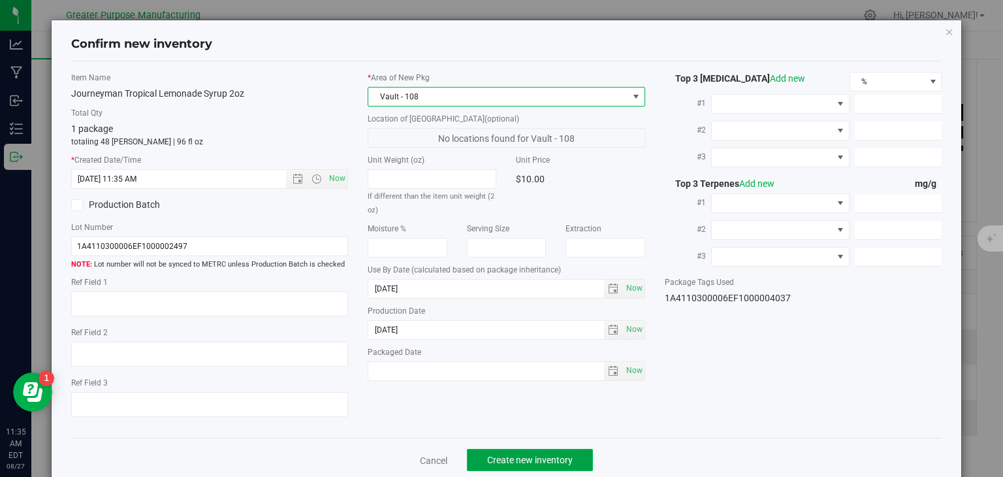
click at [494, 455] on span "Create new inventory" at bounding box center [530, 460] width 86 height 10
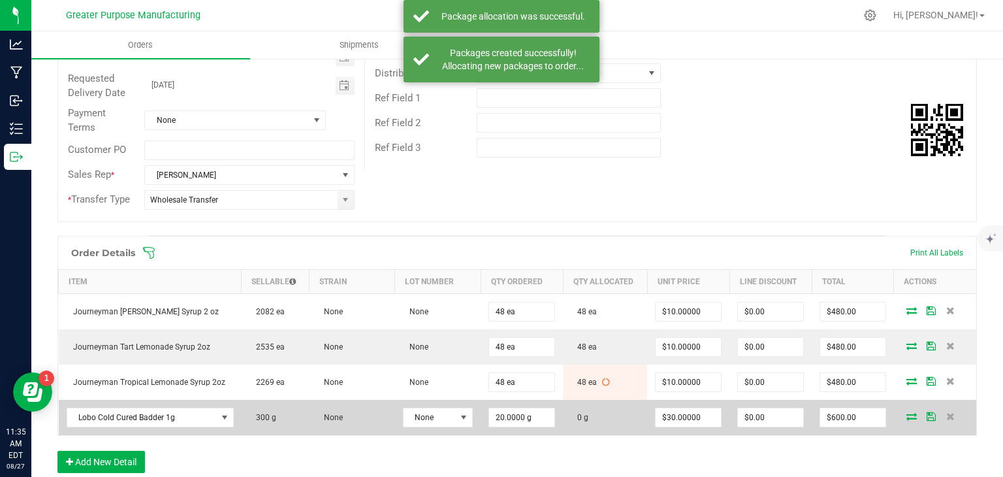
click at [907, 412] on icon at bounding box center [912, 416] width 10 height 8
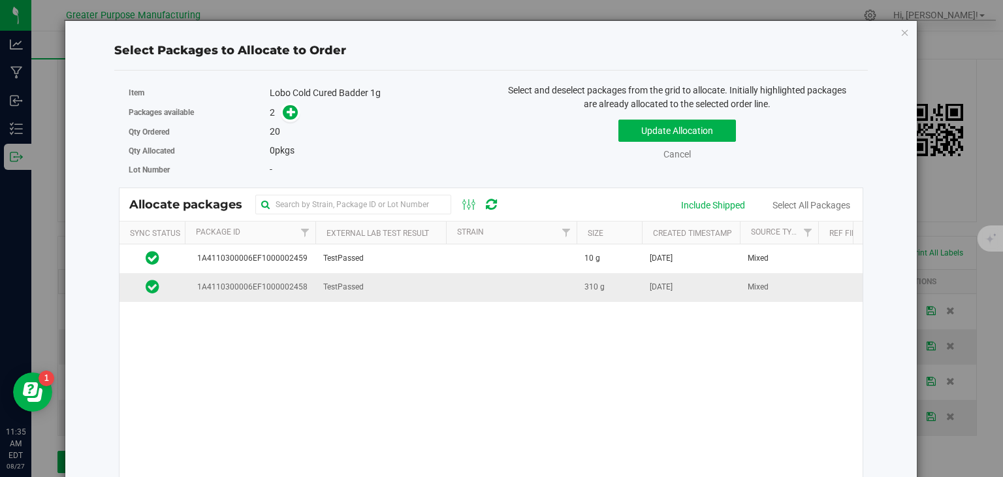
click at [472, 281] on td at bounding box center [511, 287] width 131 height 28
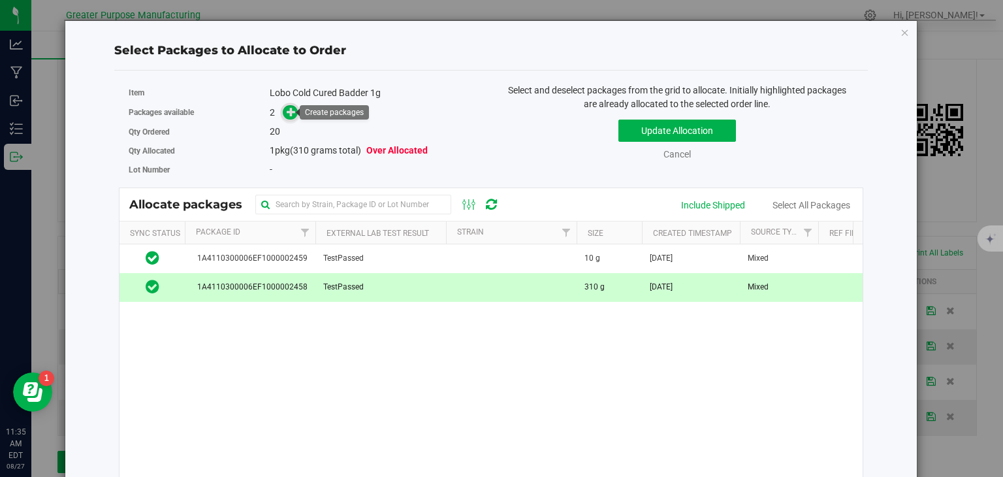
click at [289, 109] on icon at bounding box center [291, 110] width 9 height 9
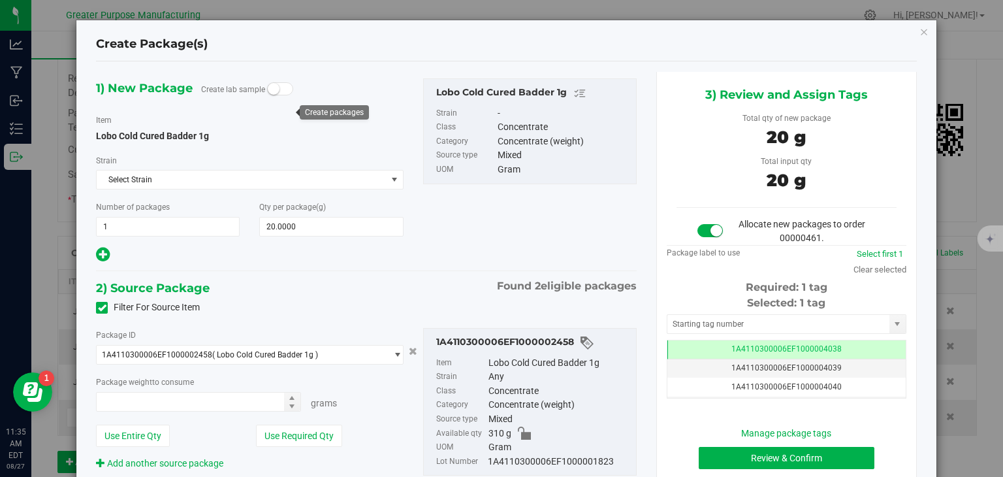
type input "20.0000 g"
click at [763, 458] on button "Review & Confirm" at bounding box center [787, 458] width 176 height 22
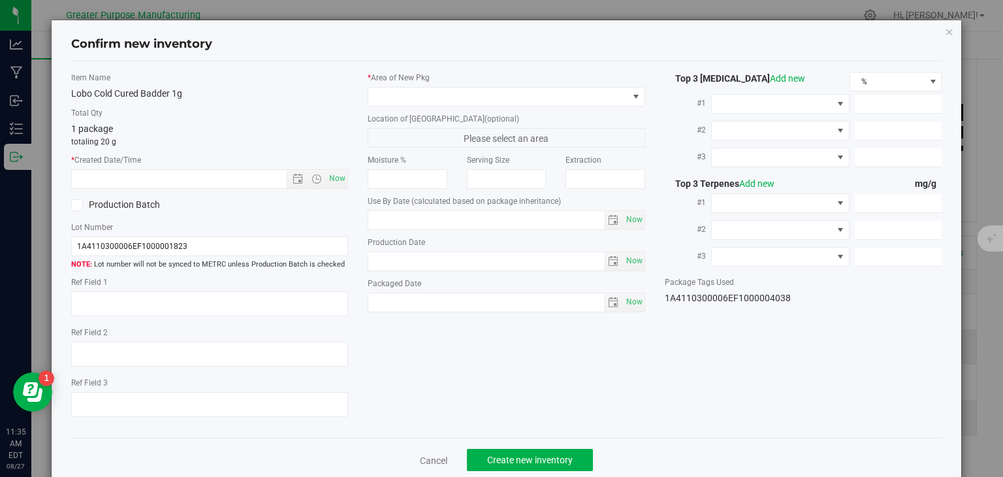
type input "2026-07-11"
type input "2025-07-11"
click at [331, 176] on span "Now" at bounding box center [338, 178] width 22 height 19
type input "8/27/2025 11:35 AM"
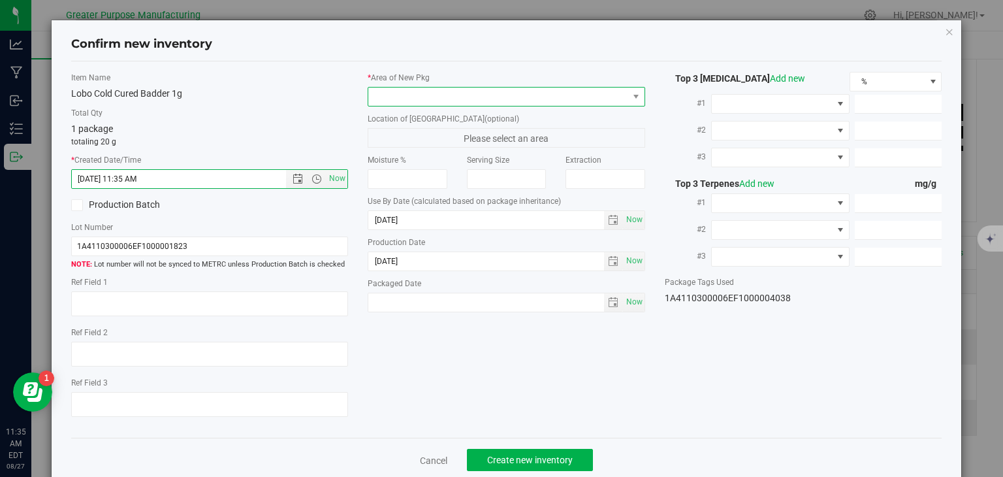
click at [420, 97] on span at bounding box center [498, 97] width 260 height 18
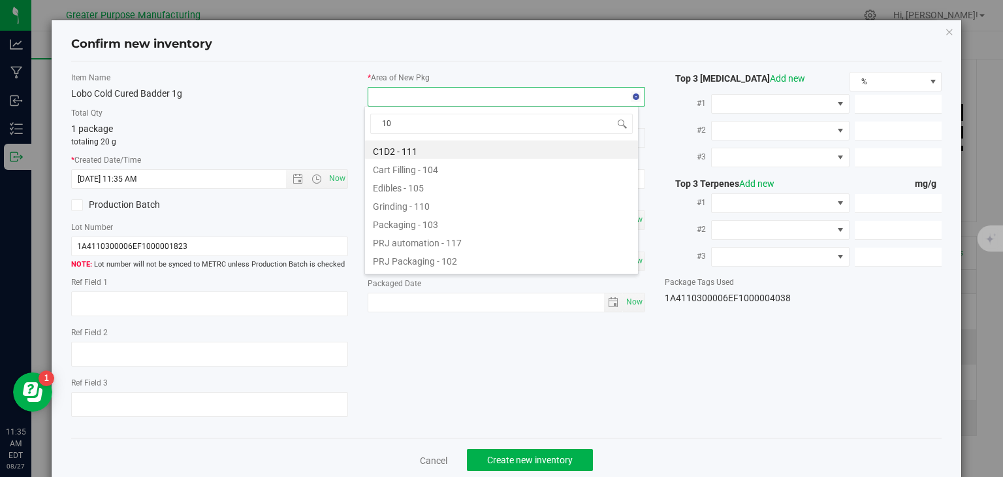
type input "108"
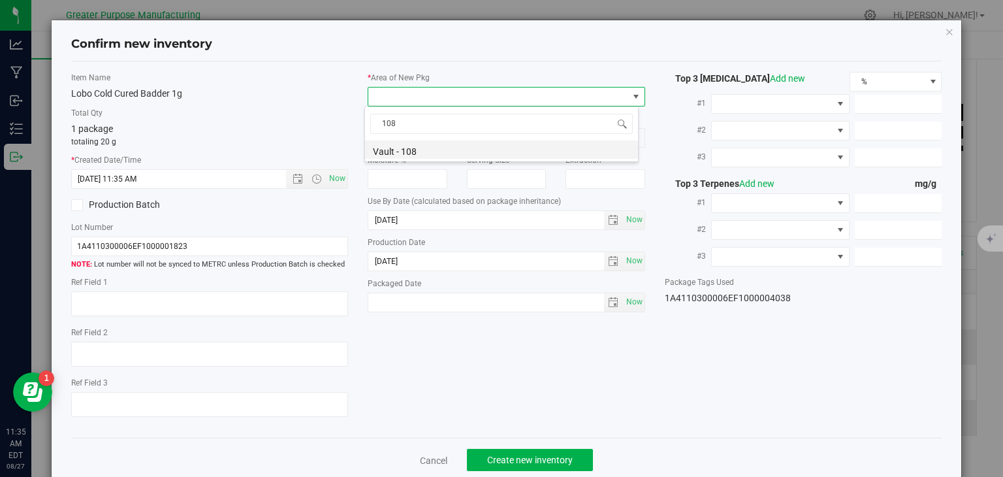
click at [400, 148] on li "Vault - 108" at bounding box center [501, 149] width 273 height 18
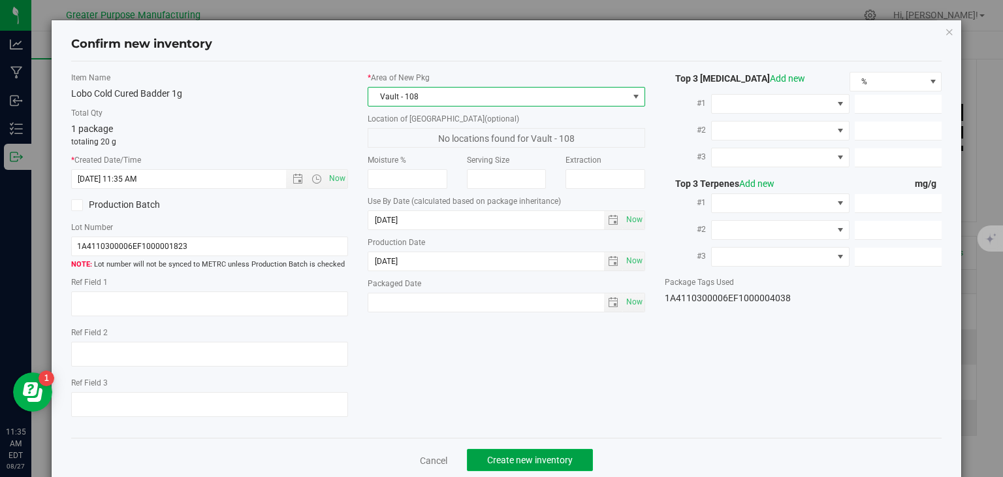
click at [518, 451] on button "Create new inventory" at bounding box center [530, 460] width 126 height 22
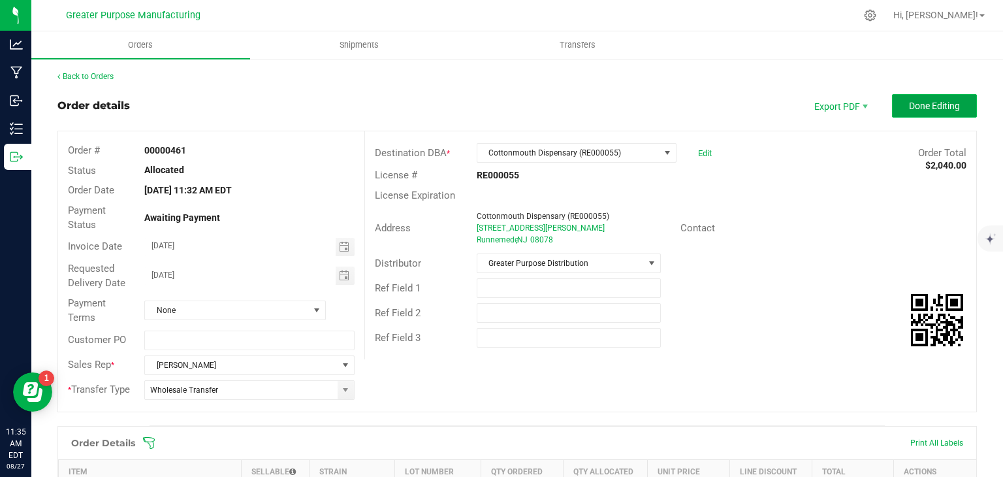
click at [935, 103] on span "Done Editing" at bounding box center [934, 106] width 51 height 10
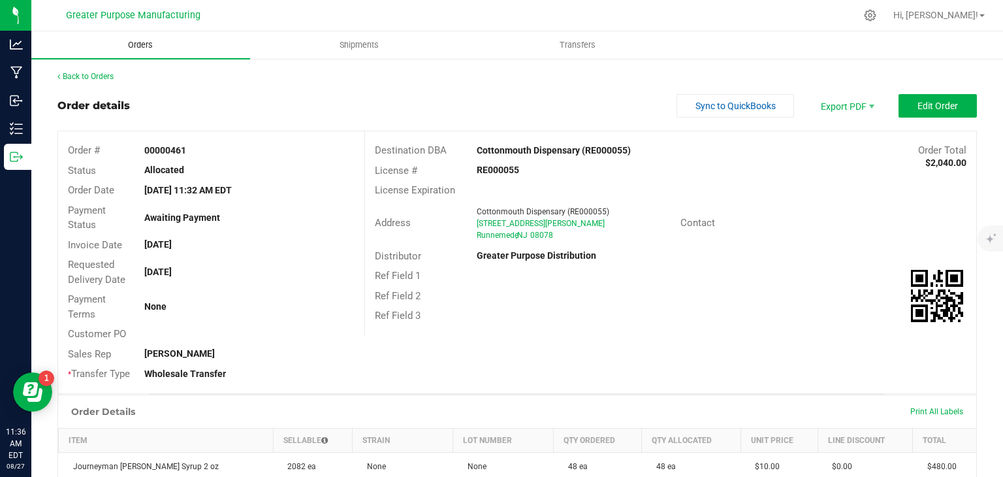
click at [136, 45] on span "Orders" at bounding box center [140, 45] width 60 height 12
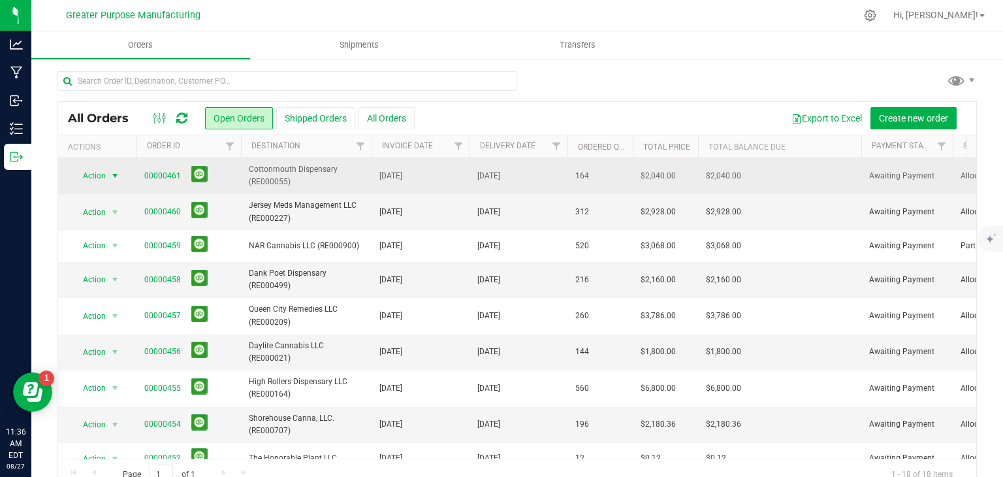
click at [114, 176] on span "select" at bounding box center [115, 175] width 10 height 10
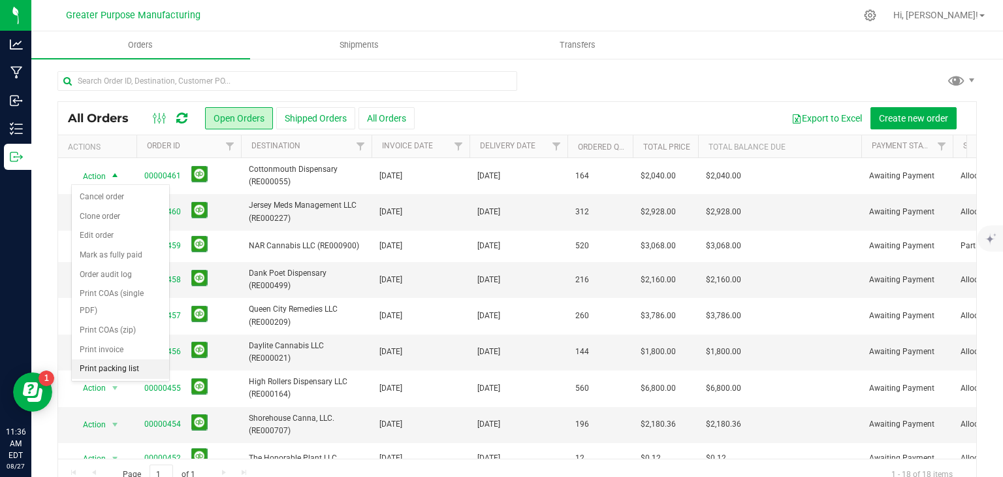
click at [115, 364] on li "Print packing list" at bounding box center [120, 369] width 97 height 20
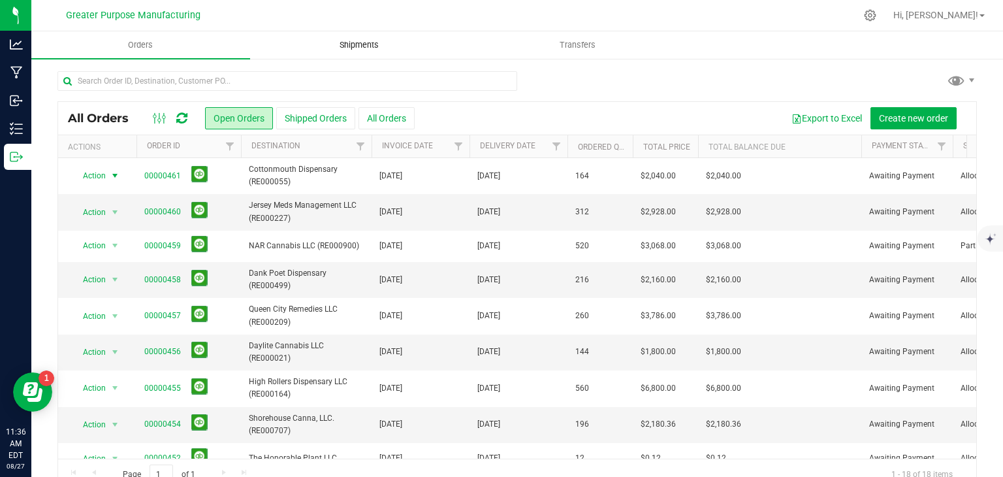
click at [350, 47] on span "Shipments" at bounding box center [359, 45] width 74 height 12
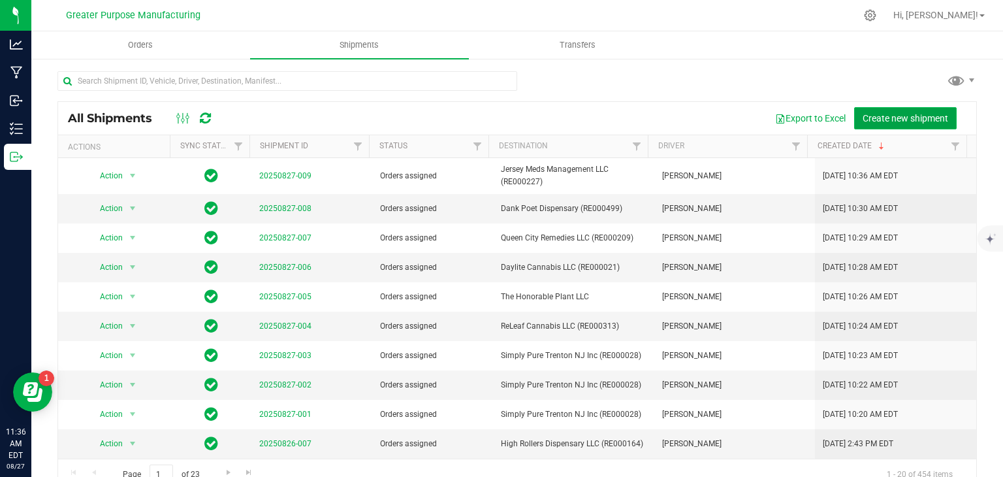
click at [910, 108] on button "Create new shipment" at bounding box center [905, 118] width 103 height 22
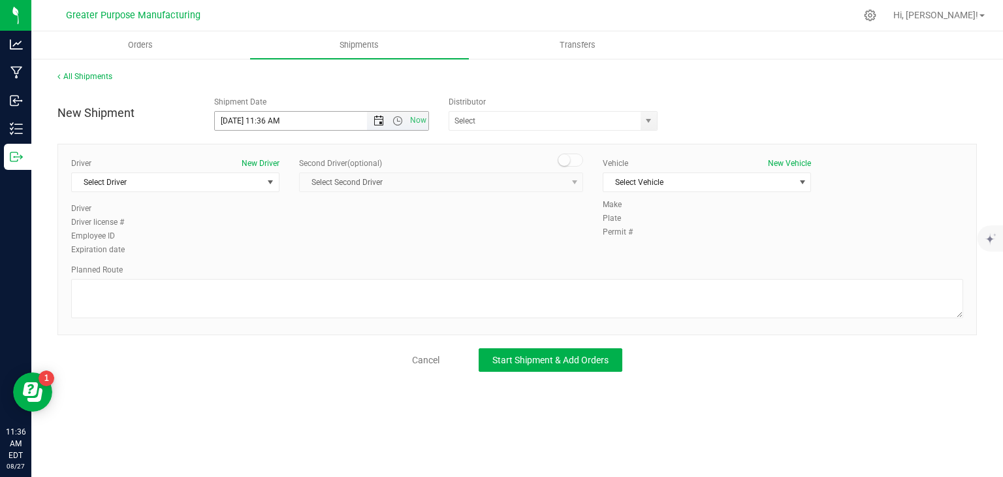
click at [376, 121] on span "Open the date view" at bounding box center [379, 121] width 10 height 10
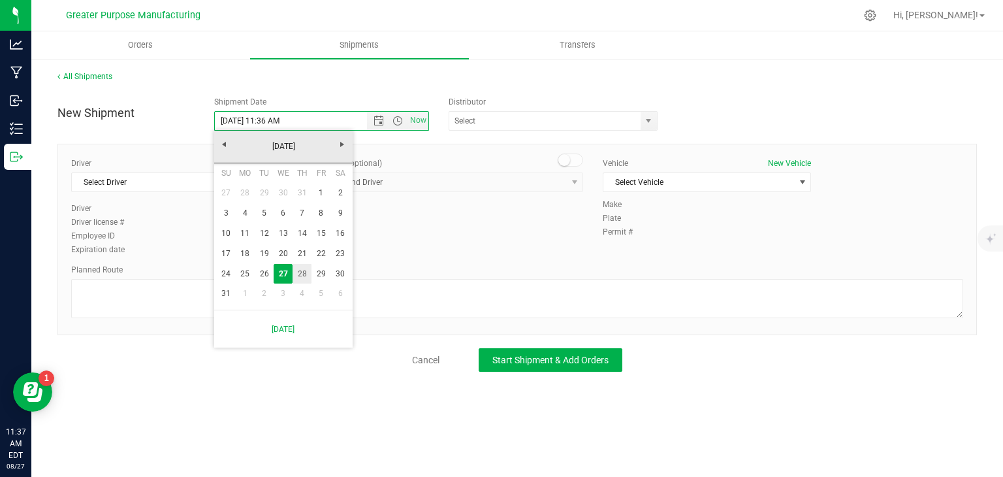
click at [298, 275] on link "28" at bounding box center [302, 274] width 19 height 20
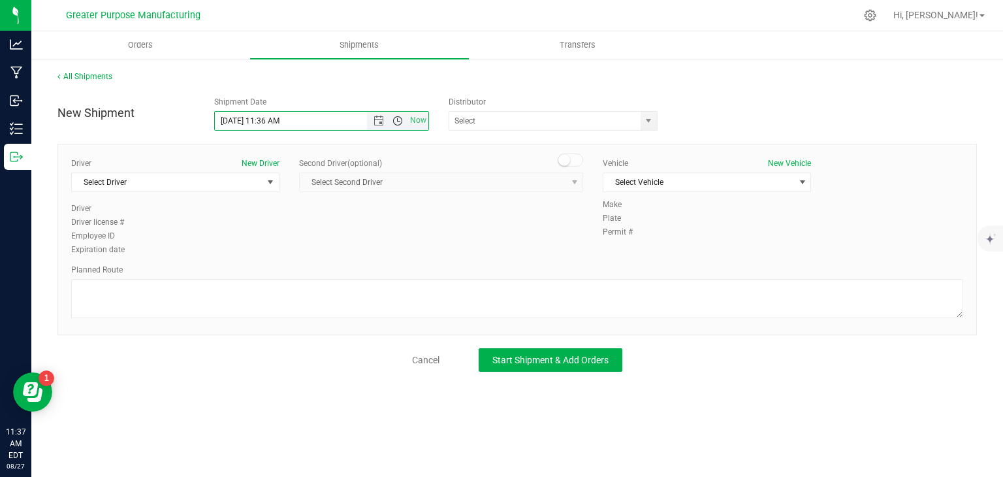
click at [401, 116] on span "Open the time view" at bounding box center [398, 121] width 10 height 10
click at [267, 243] on li "9:00 AM" at bounding box center [321, 244] width 213 height 17
type input "[DATE] 9:00 AM"
click at [225, 185] on span "Select Driver" at bounding box center [167, 182] width 191 height 18
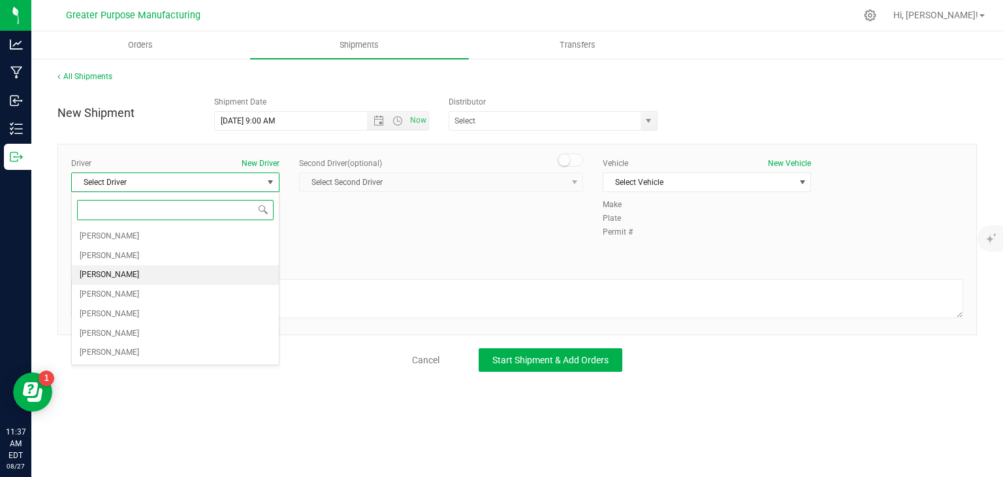
click at [179, 271] on li "[PERSON_NAME]" at bounding box center [175, 275] width 207 height 20
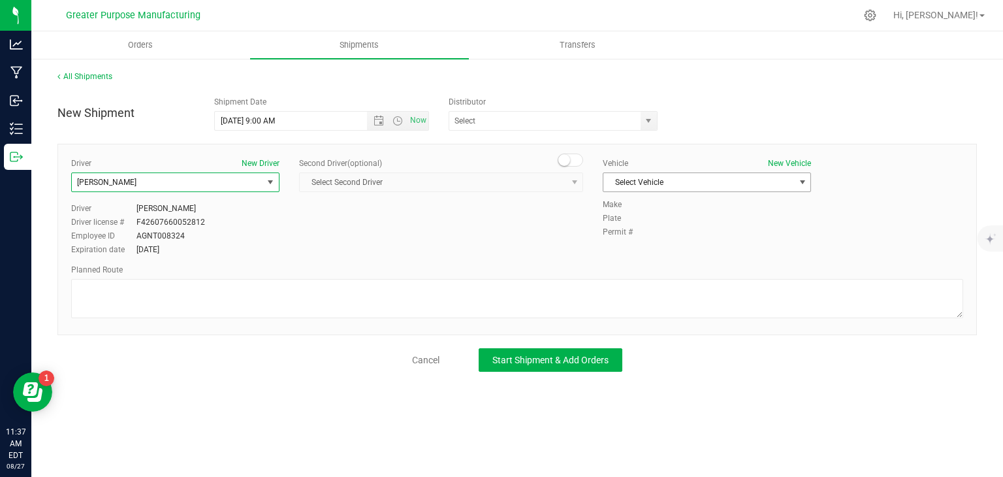
click at [619, 186] on span "Select Vehicle" at bounding box center [698, 182] width 191 height 18
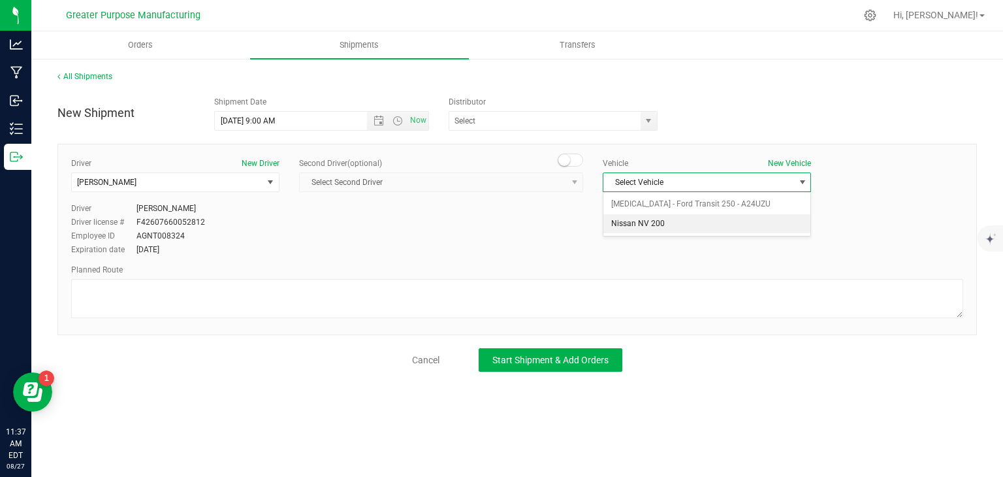
click at [627, 223] on li "Nissan NV 200" at bounding box center [706, 224] width 207 height 20
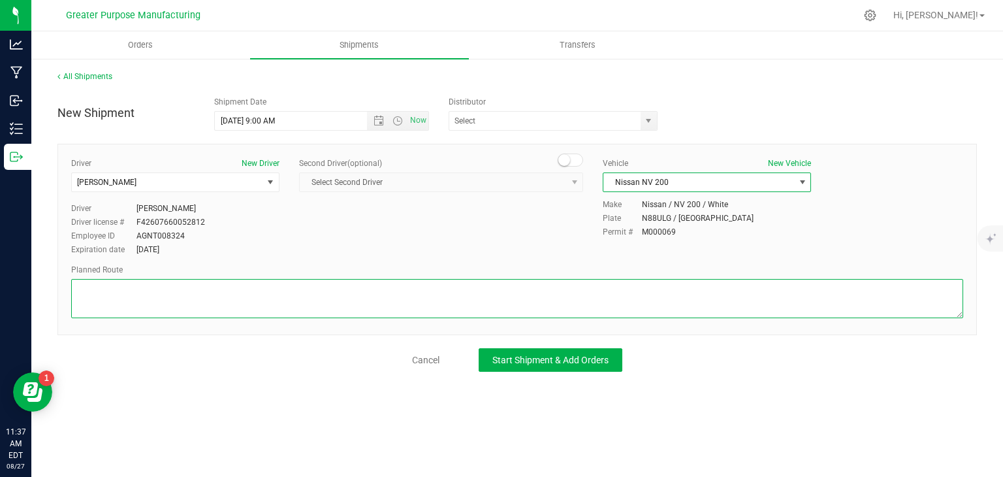
click at [474, 304] on textarea at bounding box center [517, 298] width 892 height 39
paste textarea "1.3.29.1056.0"
type textarea "1"
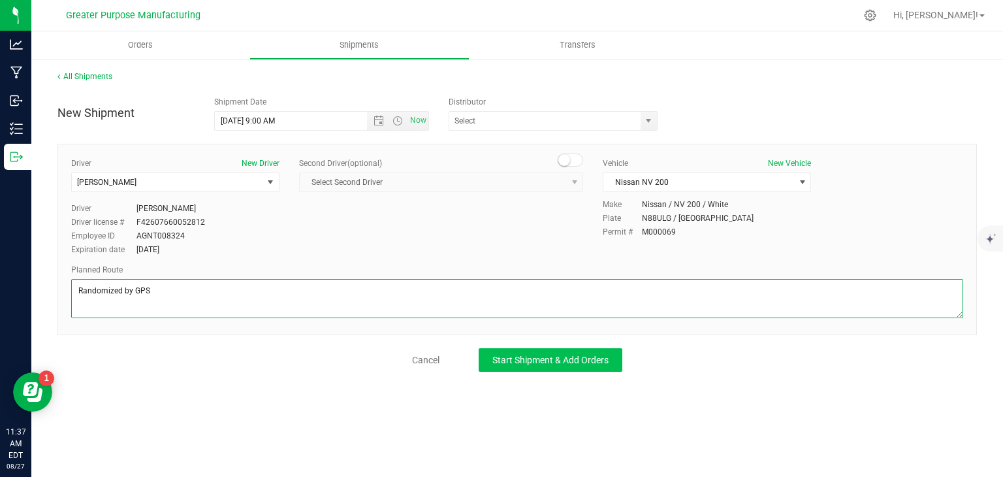
type textarea "Randomized by GPS"
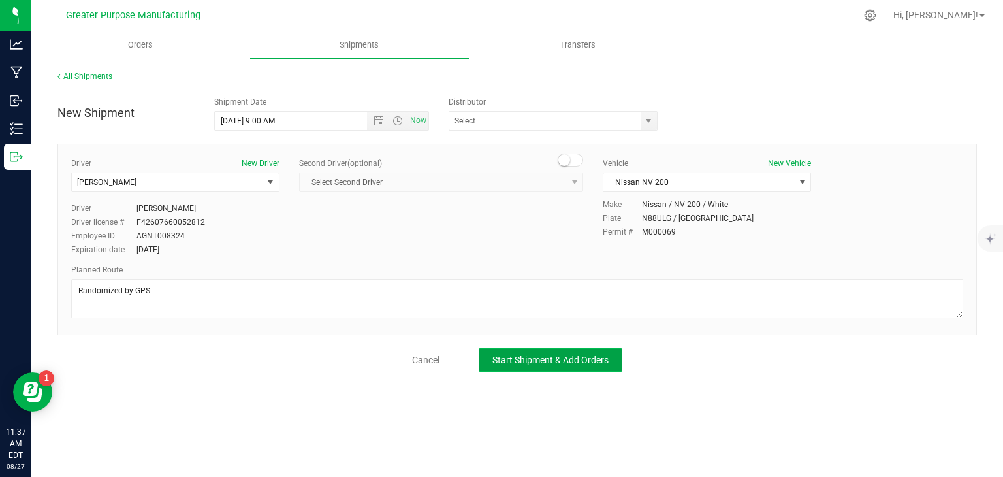
click at [508, 366] on button "Start Shipment & Add Orders" at bounding box center [551, 360] width 144 height 24
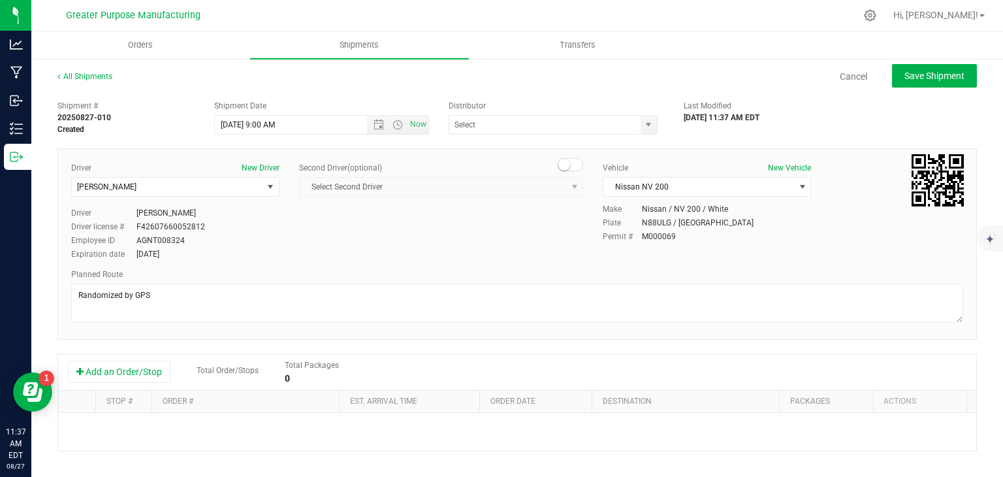
scroll to position [97, 0]
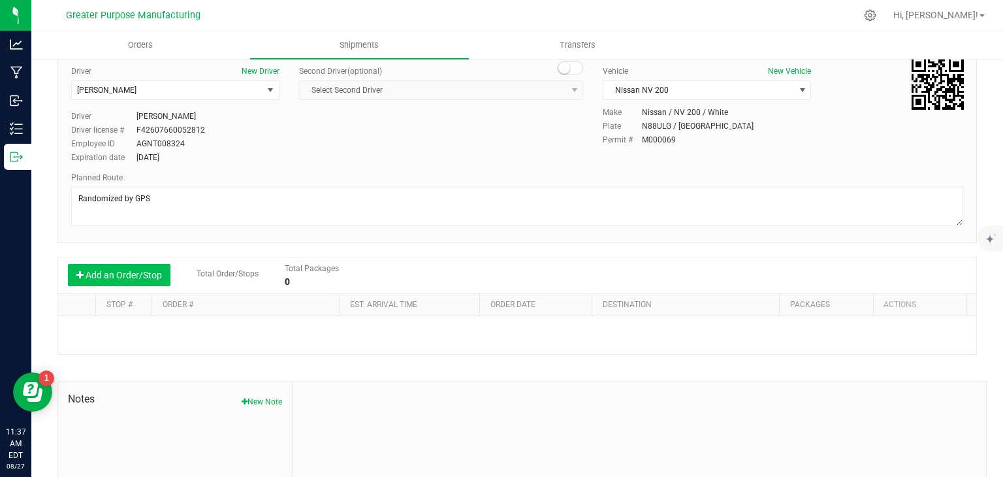
click at [136, 275] on button "Add an Order/Stop" at bounding box center [119, 275] width 103 height 22
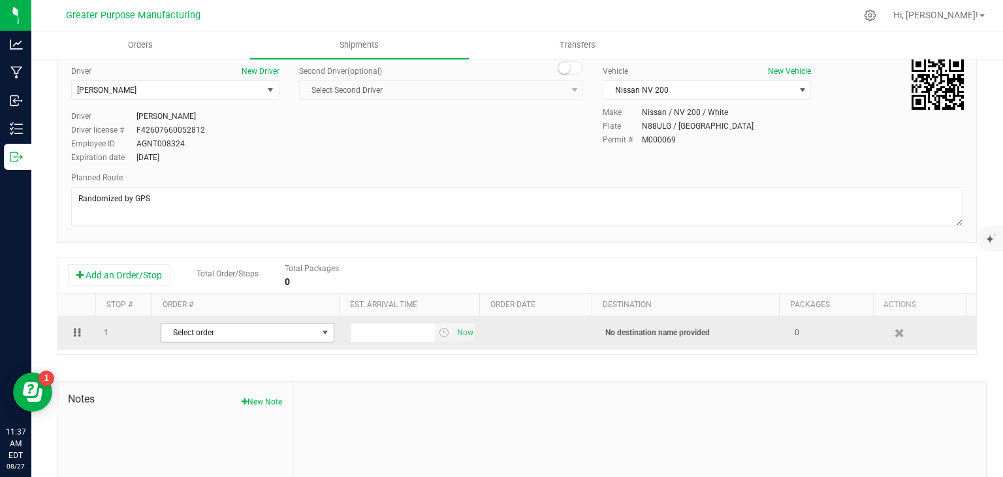
click at [193, 330] on span "Select order" at bounding box center [239, 332] width 156 height 18
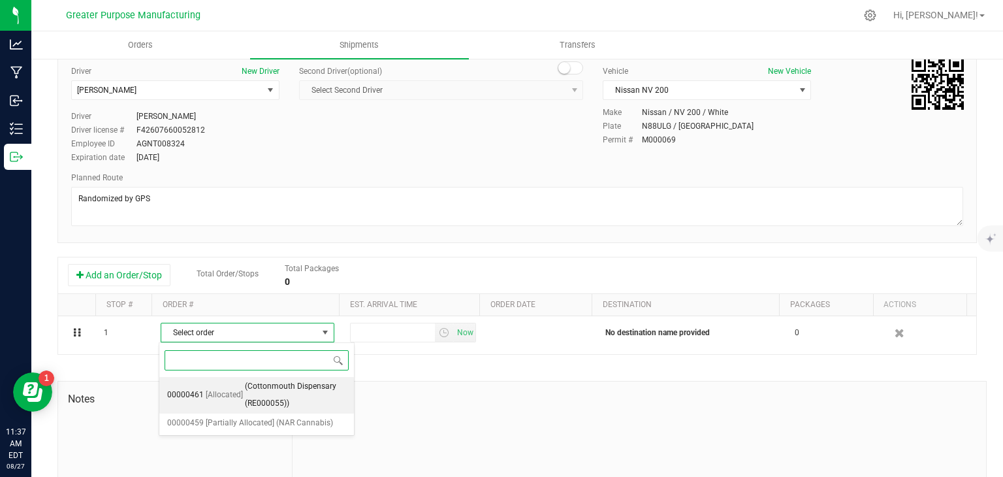
click at [242, 390] on li "00000461 [Allocated] (Cottonmouth Dispensary (RE000055))" at bounding box center [256, 395] width 195 height 36
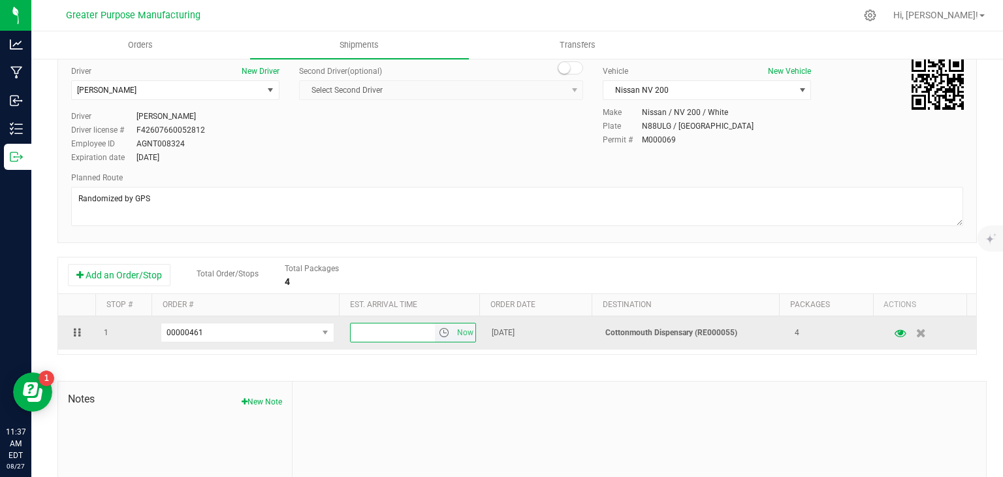
click at [406, 331] on input "text" at bounding box center [393, 332] width 85 height 18
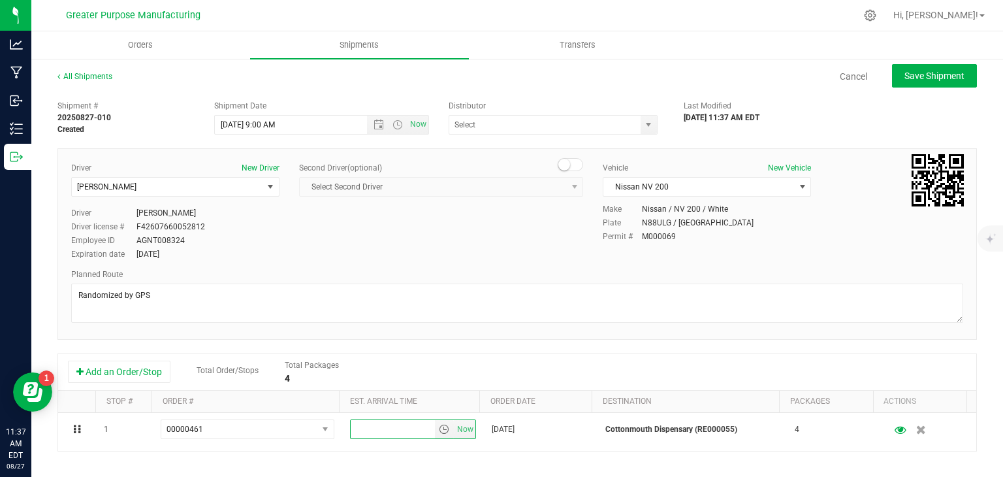
scroll to position [0, 0]
click at [398, 126] on span "Open the time view" at bounding box center [398, 125] width 10 height 10
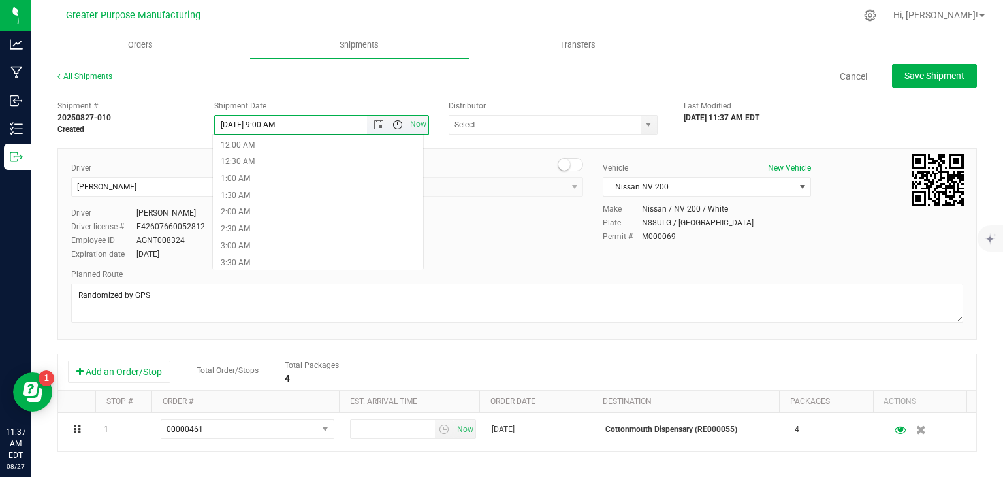
scroll to position [184, 0]
click at [236, 263] on li "9:00 AM" at bounding box center [318, 263] width 210 height 17
click at [393, 127] on span "Open the time view" at bounding box center [398, 125] width 10 height 10
click at [257, 423] on li "8:30 AM" at bounding box center [318, 431] width 210 height 17
click at [394, 127] on span "Open the time view" at bounding box center [398, 125] width 10 height 10
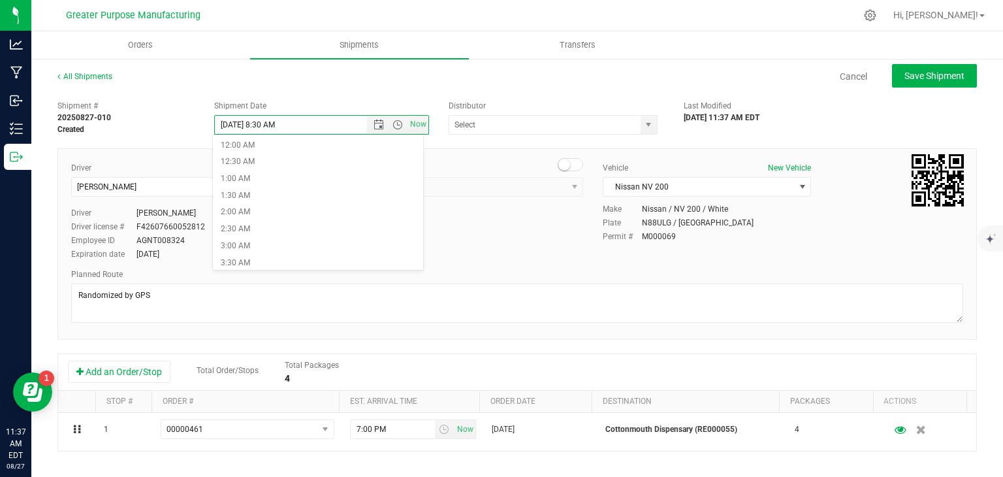
click at [262, 439] on li "9:00 AM" at bounding box center [318, 447] width 210 height 17
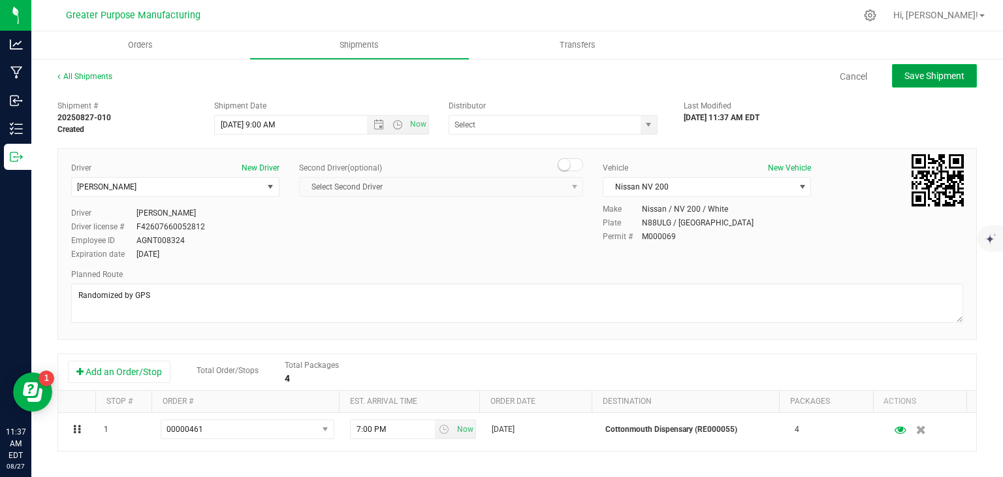
click at [937, 64] on button "Save Shipment" at bounding box center [934, 76] width 85 height 24
type input "[DATE] 1:00 PM"
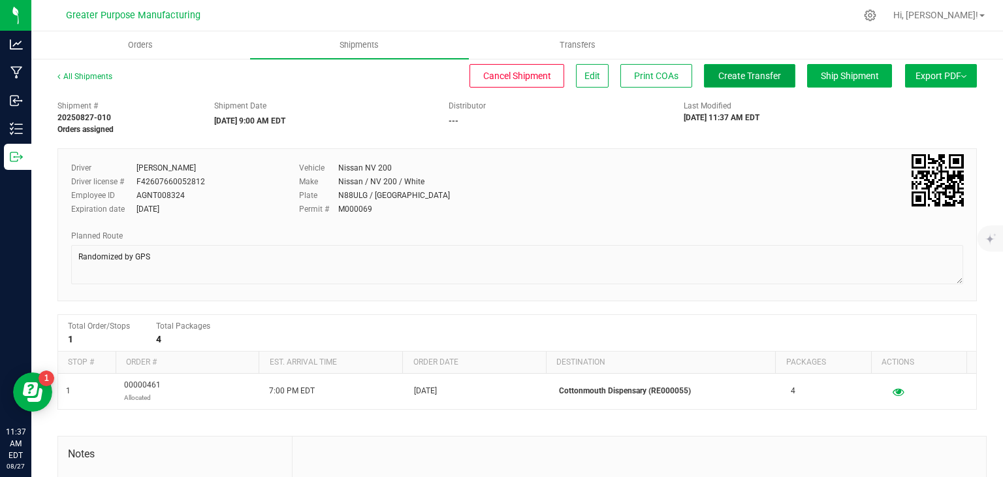
click at [753, 77] on span "Create Transfer" at bounding box center [749, 76] width 63 height 10
